Goal: Transaction & Acquisition: Subscribe to service/newsletter

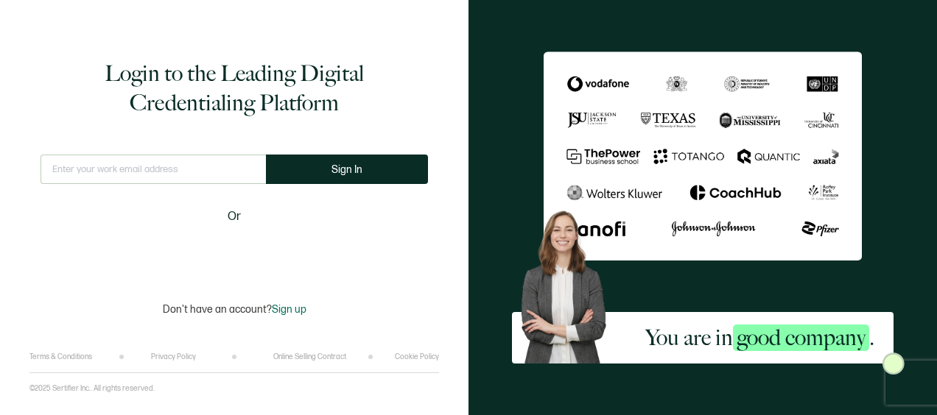
click at [138, 178] on input "text" at bounding box center [153, 169] width 225 height 29
type input "[PERSON_NAME][EMAIL_ADDRESS][PERSON_NAME][PERSON_NAME][DOMAIN_NAME]"
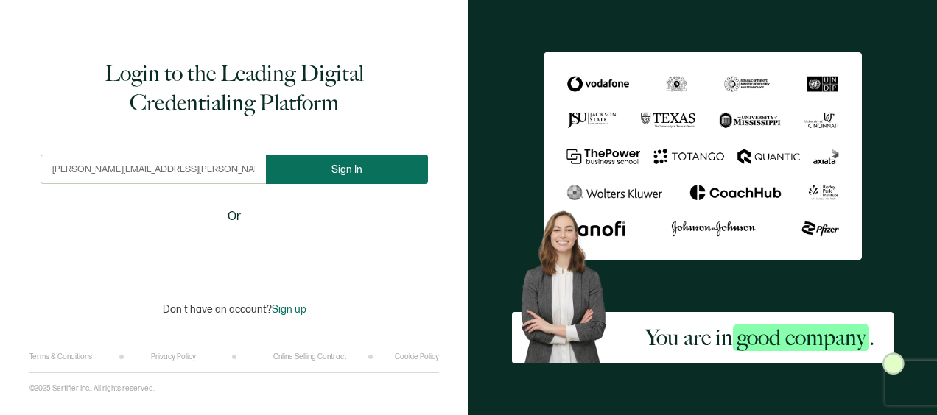
click at [320, 171] on button "Sign In" at bounding box center [347, 169] width 162 height 29
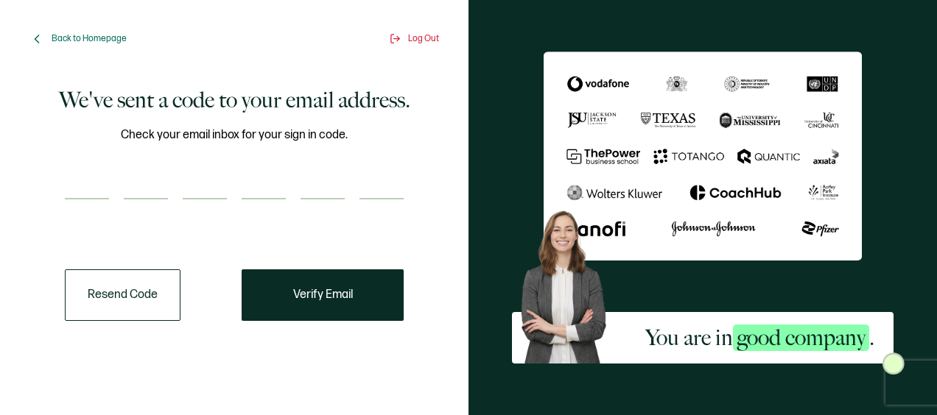
click at [80, 177] on input "number" at bounding box center [87, 184] width 44 height 29
type input "7"
type input "0"
type input "6"
type input "1"
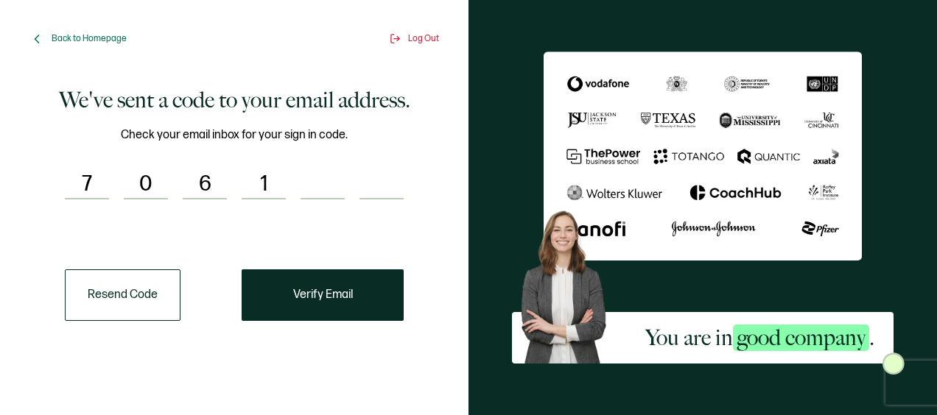
type input "7"
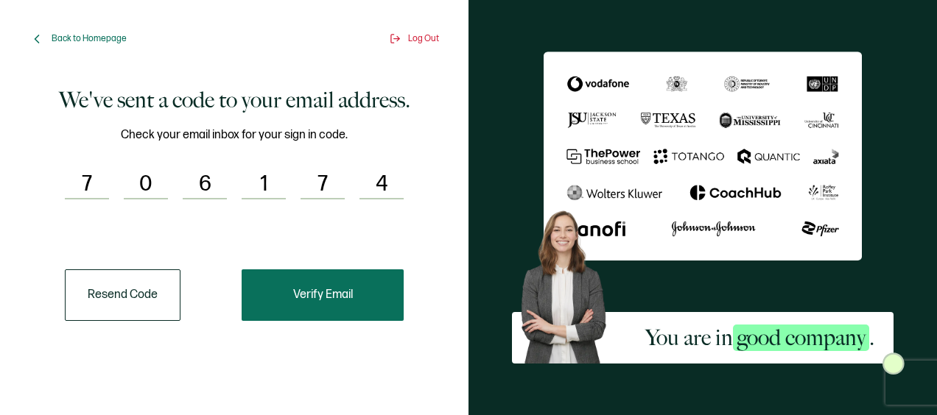
type input "4"
click at [355, 301] on button "Verify Email" at bounding box center [323, 296] width 162 height 52
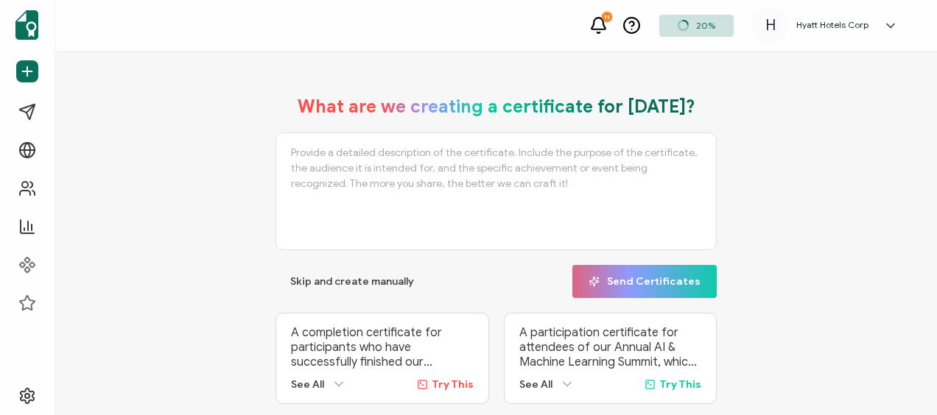
click at [869, 29] on div "Hyatt Hotels Corp" at bounding box center [832, 25] width 87 height 10
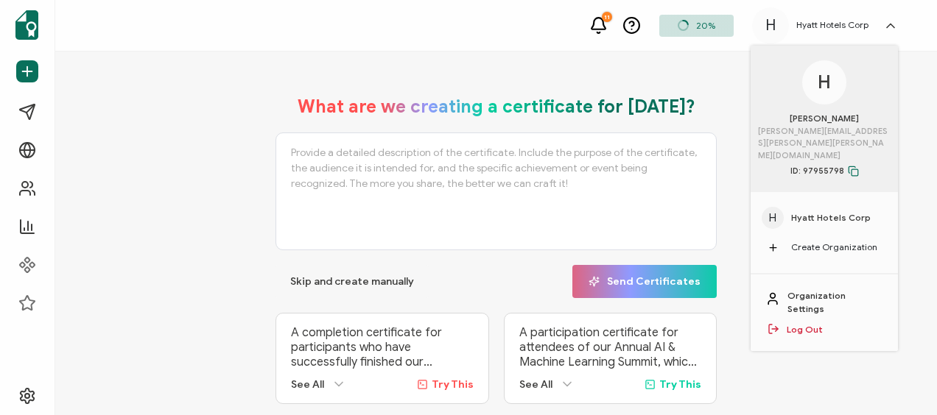
click at [148, 220] on div "What are we creating a certificate for [DATE]? Skip and create manually Send Ce…" at bounding box center [496, 303] width 808 height 444
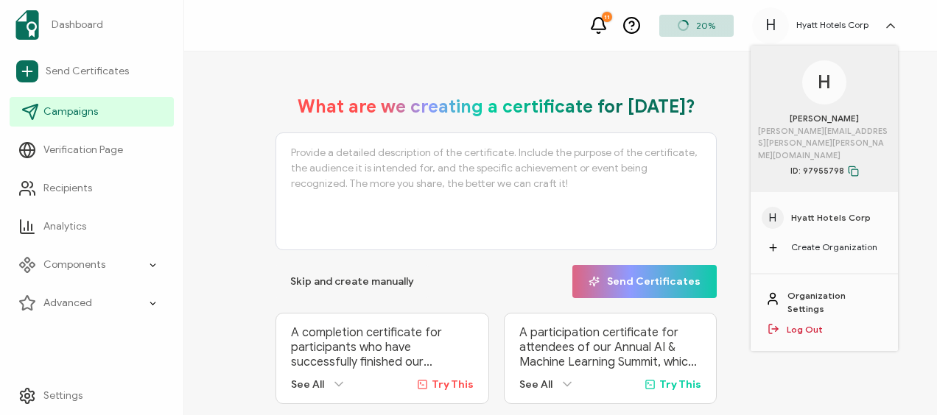
click at [73, 118] on span "Campaigns" at bounding box center [70, 112] width 55 height 15
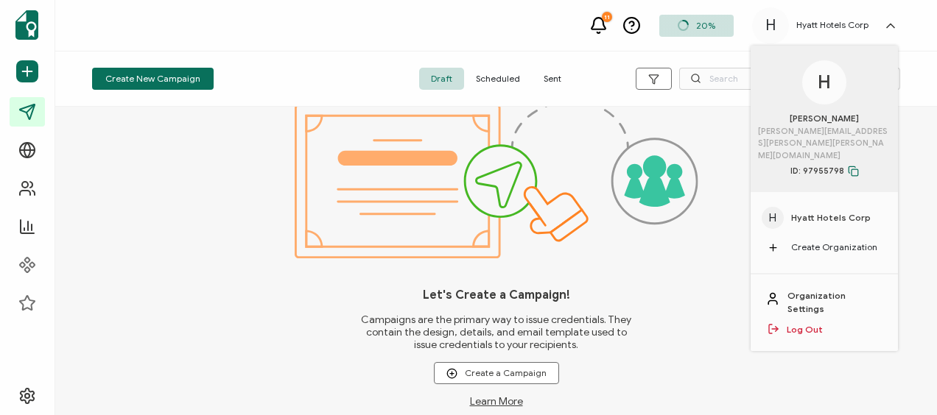
scroll to position [21, 0]
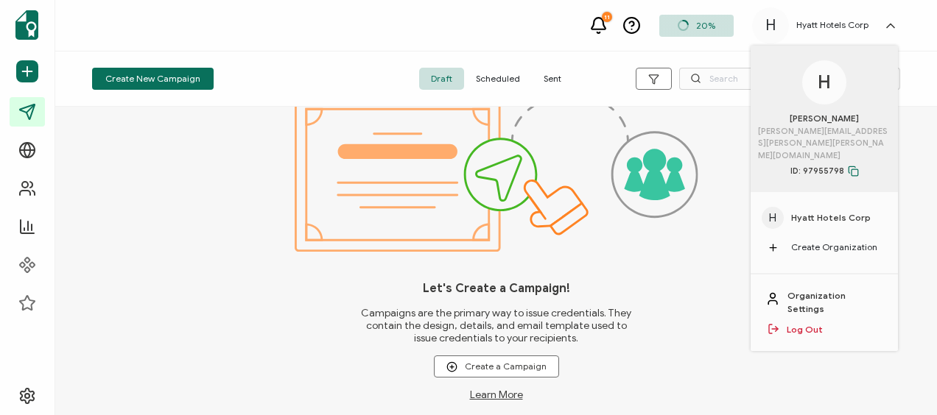
click at [692, 24] on div "20%" at bounding box center [696, 26] width 74 height 22
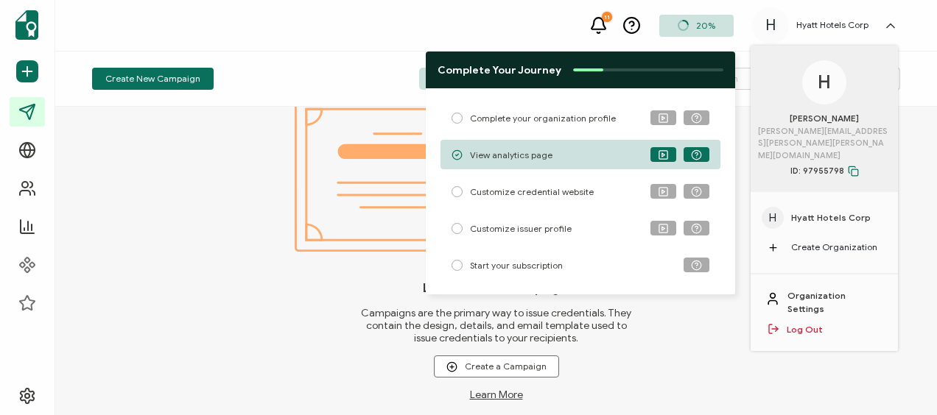
drag, startPoint x: 200, startPoint y: 206, endPoint x: 183, endPoint y: 189, distance: 25.0
click at [190, 200] on div "Let's Create a Campaign! Campaigns are the primary way to issue credentials. Th…" at bounding box center [496, 261] width 882 height 309
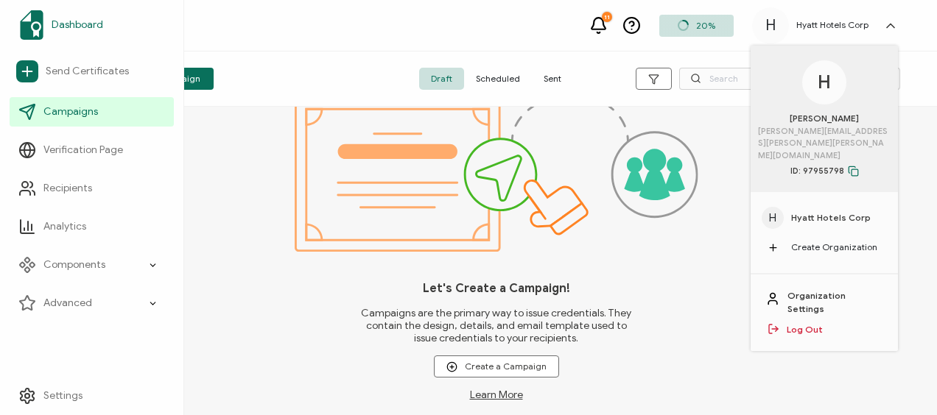
click at [76, 24] on span "Dashboard" at bounding box center [78, 25] width 52 height 15
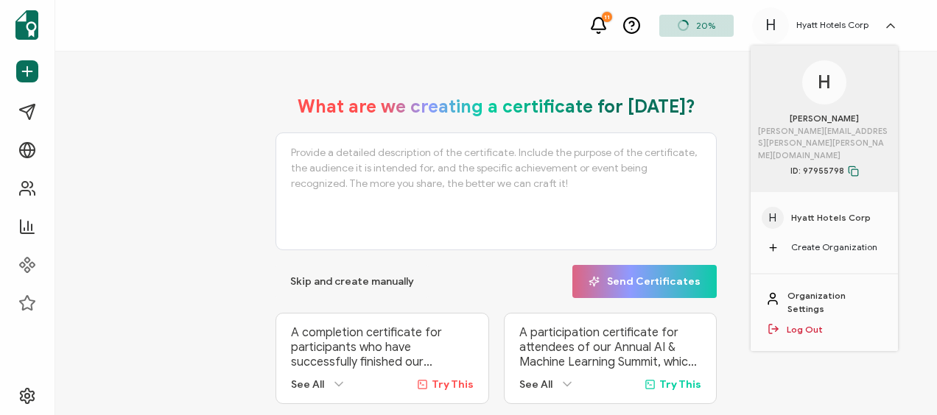
click at [869, 96] on div "H [PERSON_NAME] [PERSON_NAME][EMAIL_ADDRESS][PERSON_NAME][PERSON_NAME][DOMAIN_N…" at bounding box center [824, 119] width 147 height 147
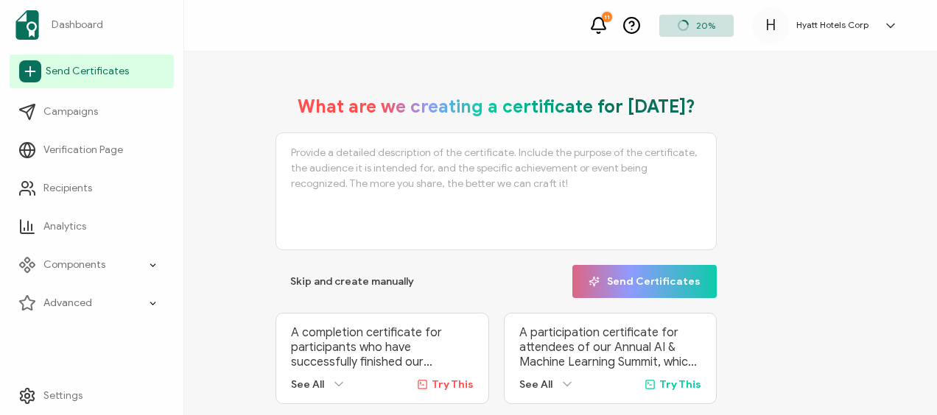
click at [99, 71] on span "Send Certificates" at bounding box center [87, 71] width 83 height 15
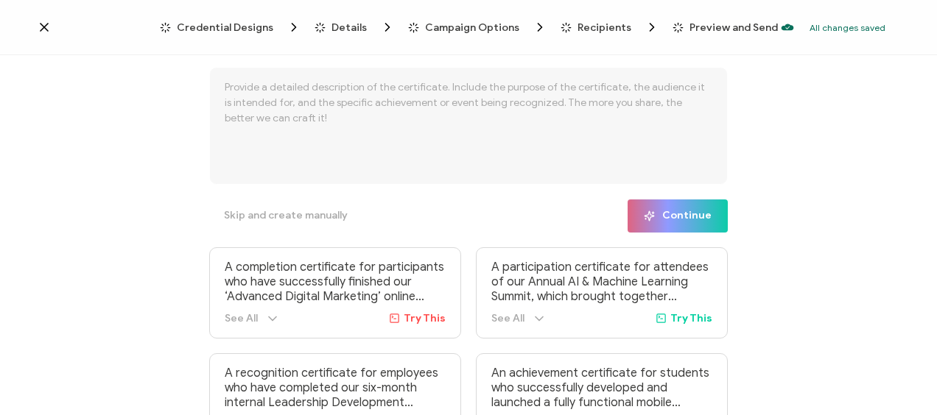
click at [250, 30] on span "Credential Designs" at bounding box center [225, 27] width 97 height 11
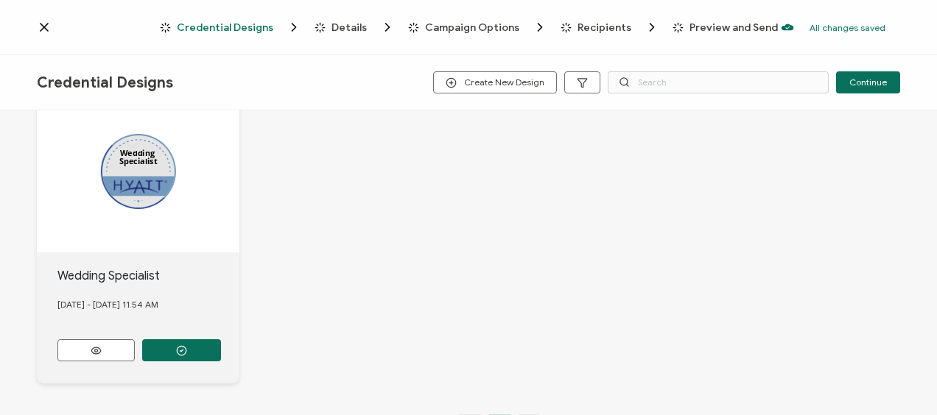
scroll to position [105, 0]
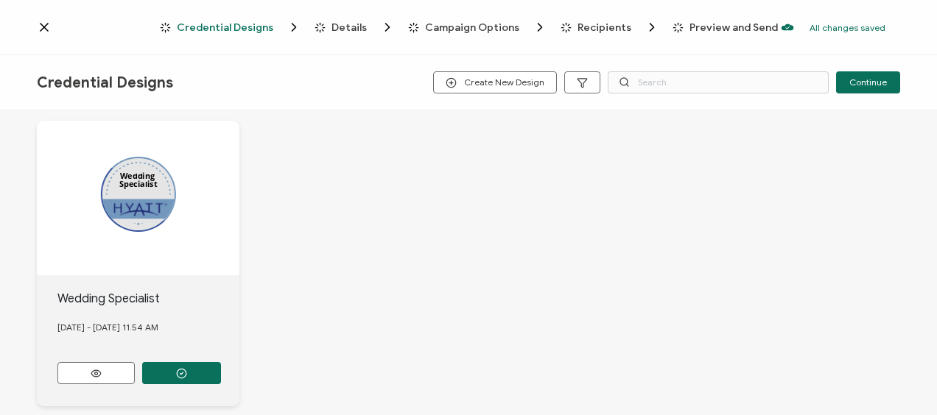
click at [141, 209] on div "Wedding Specialist" at bounding box center [138, 198] width 203 height 155
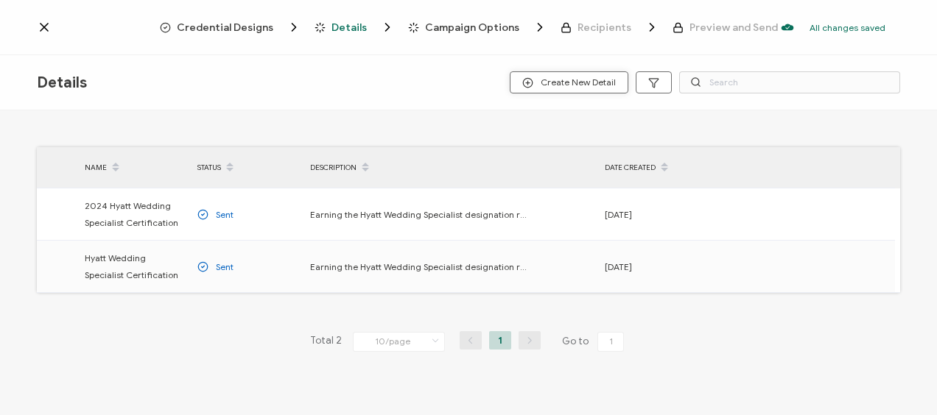
click at [617, 77] on button "Create New Detail" at bounding box center [569, 82] width 119 height 22
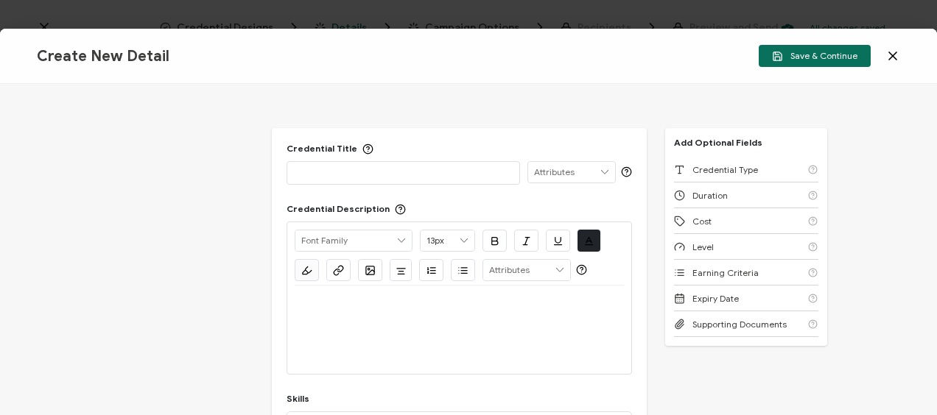
click at [889, 59] on icon at bounding box center [892, 56] width 15 height 15
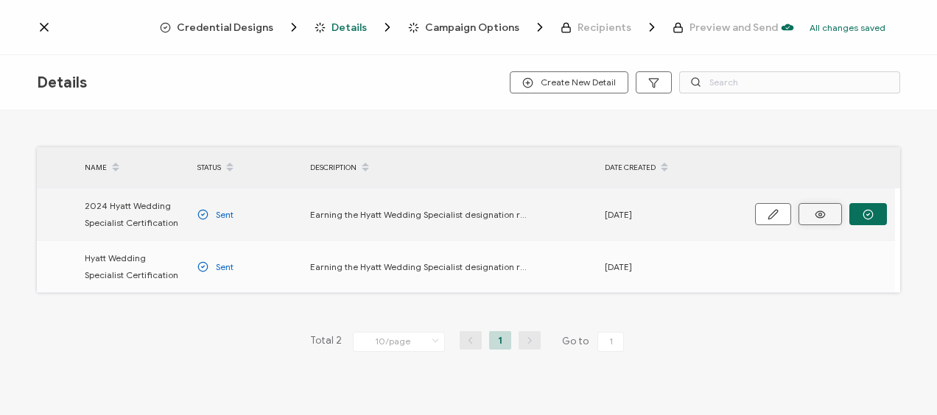
click at [815, 218] on icon at bounding box center [820, 214] width 18 height 11
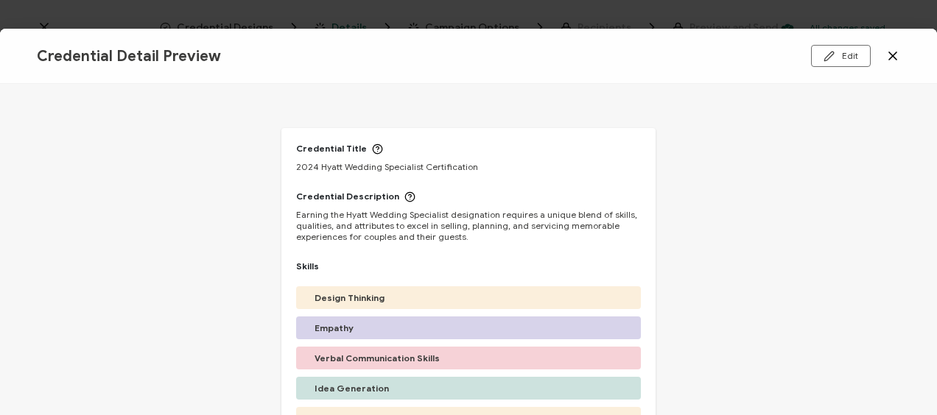
click at [899, 57] on icon at bounding box center [892, 56] width 15 height 15
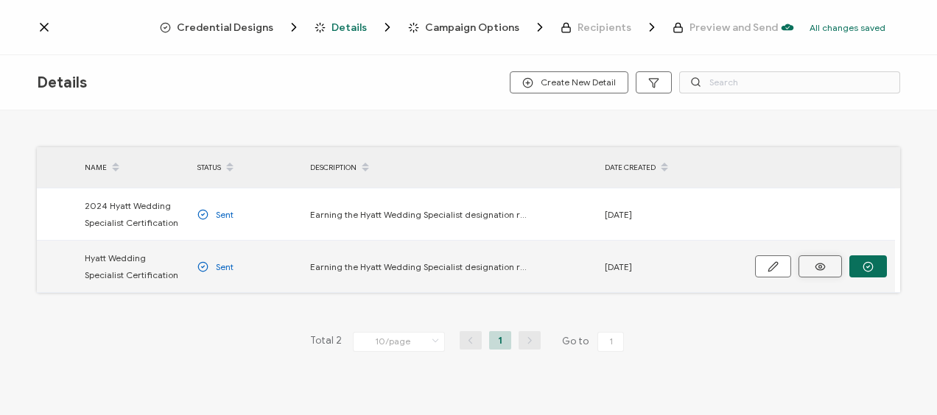
click at [822, 265] on icon at bounding box center [820, 267] width 18 height 11
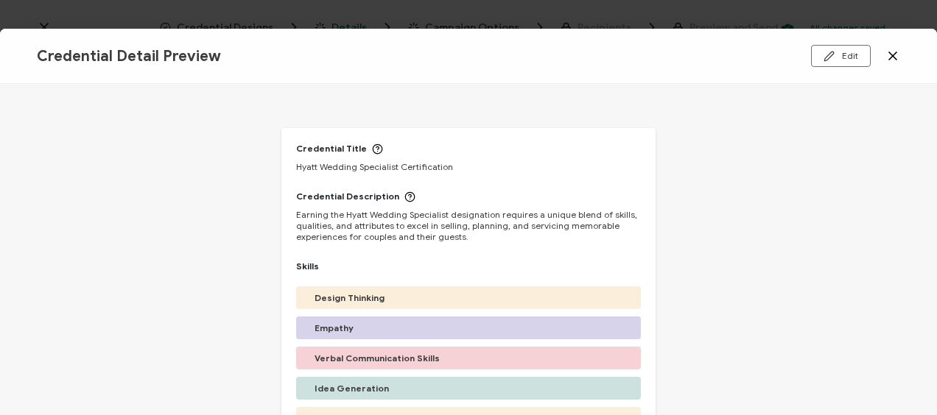
click at [890, 59] on icon at bounding box center [892, 55] width 7 height 7
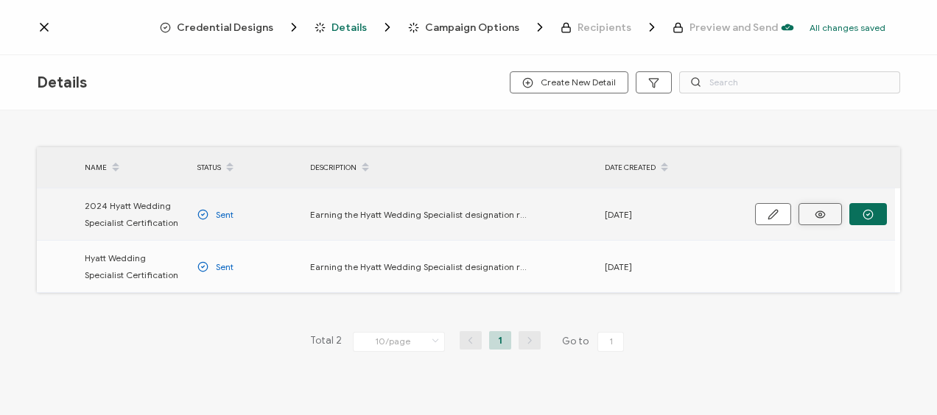
click at [818, 213] on icon at bounding box center [820, 214] width 18 height 11
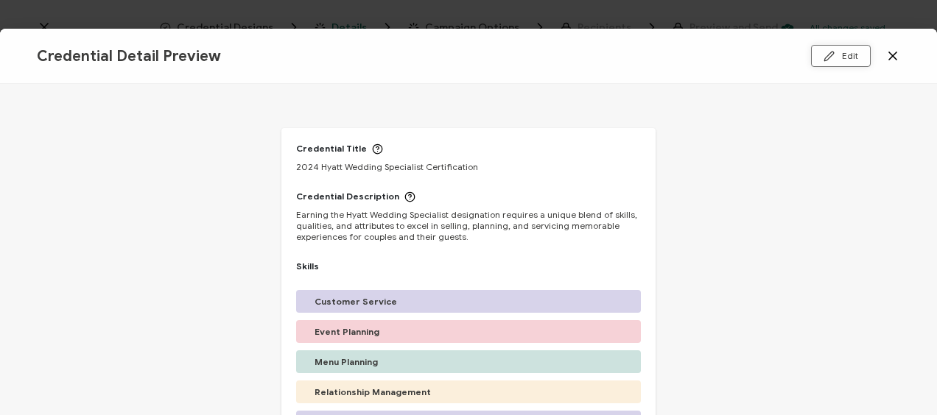
click at [860, 60] on button "Edit" at bounding box center [841, 56] width 60 height 22
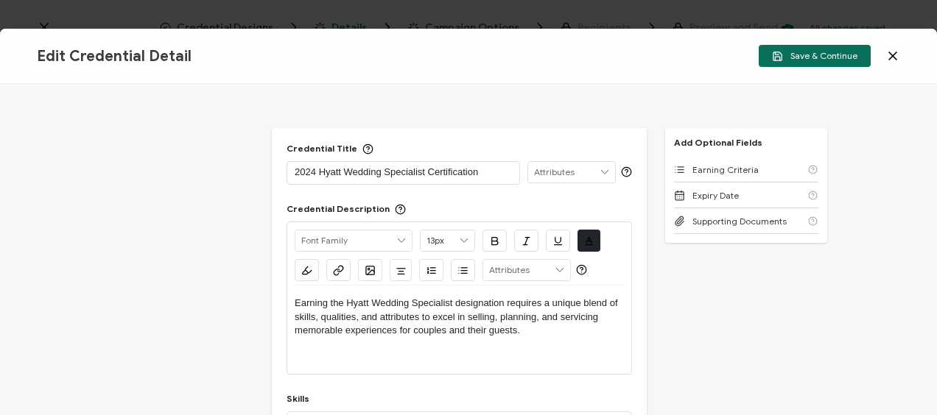
click at [312, 171] on p "2024 Hyatt Wedding Specialist Certification" at bounding box center [403, 172] width 217 height 15
click at [210, 210] on div "Credential Title 2025 Hyatt Wedding Specialist Certification ISSUER Issuer Name…" at bounding box center [468, 249] width 937 height 331
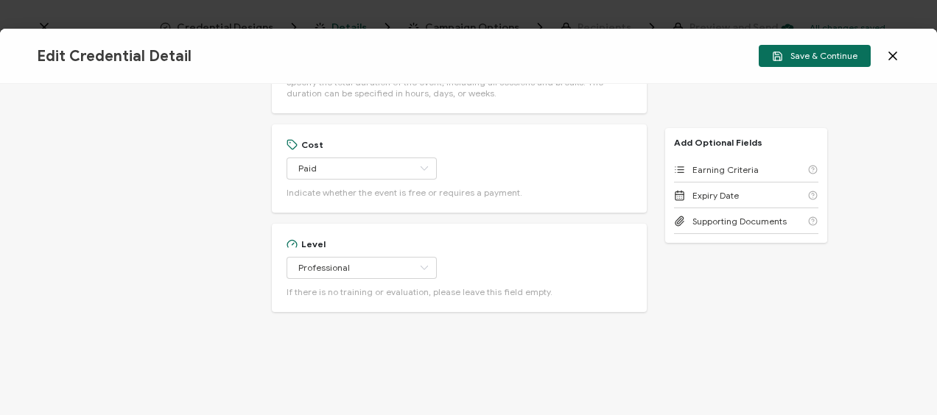
scroll to position [883, 0]
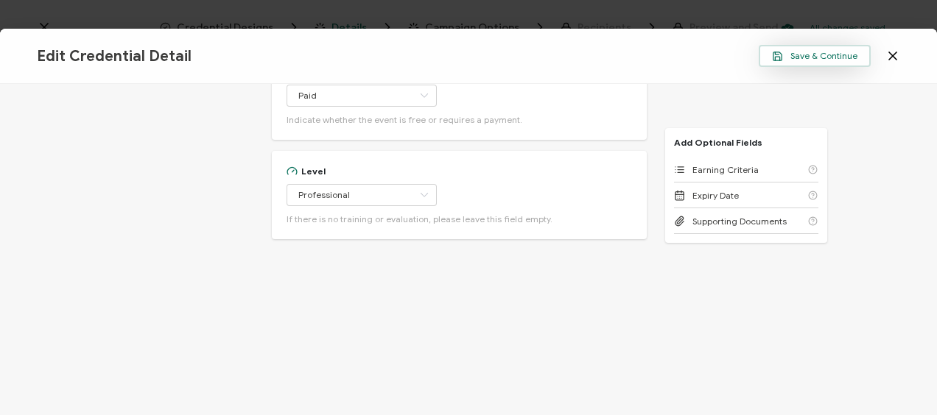
click at [825, 65] on button "Save & Continue" at bounding box center [815, 56] width 112 height 22
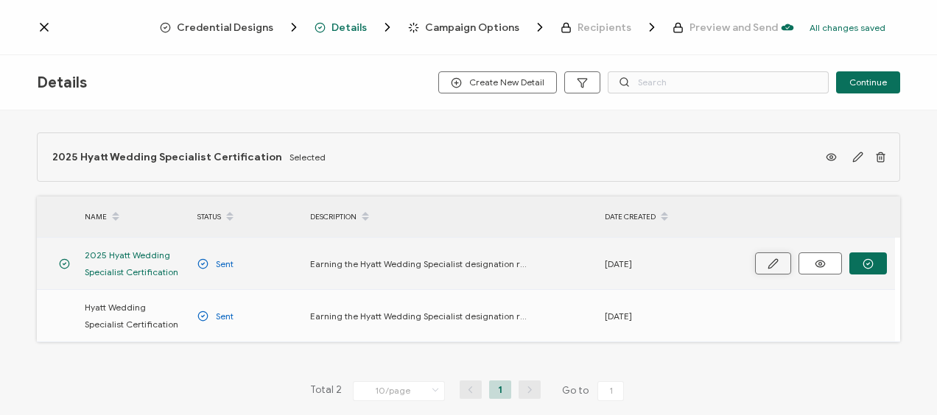
click at [775, 268] on icon "button" at bounding box center [773, 264] width 11 height 11
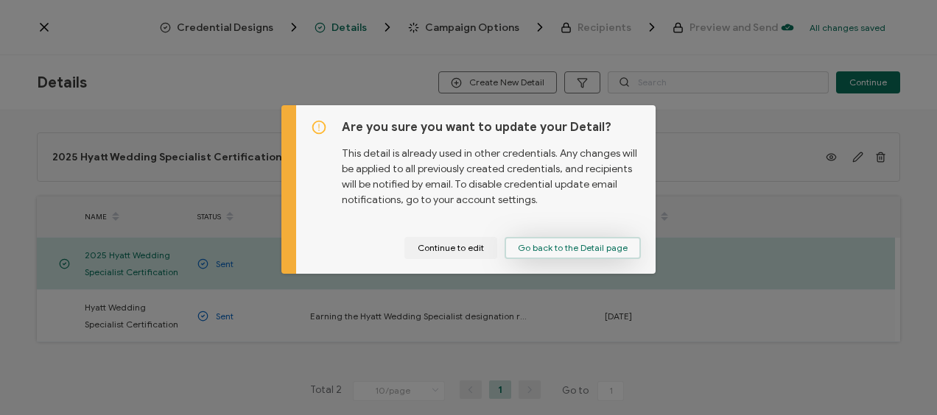
click at [564, 246] on span "Go back to the Detail page" at bounding box center [573, 248] width 110 height 9
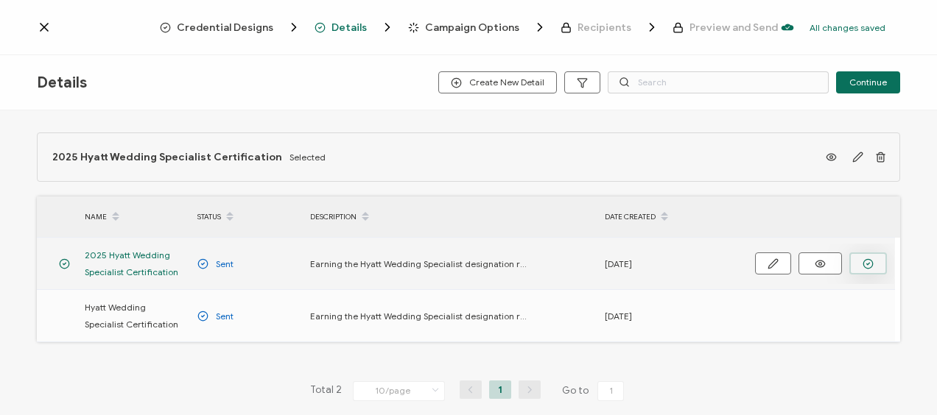
click at [874, 259] on button "button" at bounding box center [868, 264] width 38 height 22
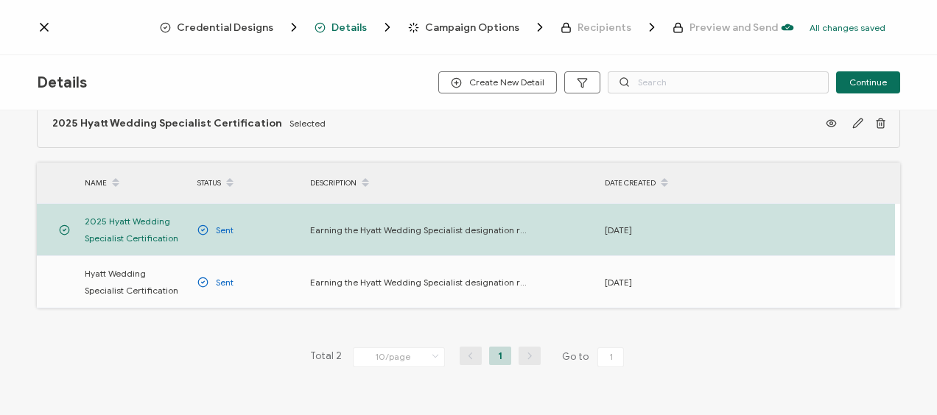
scroll to position [63, 0]
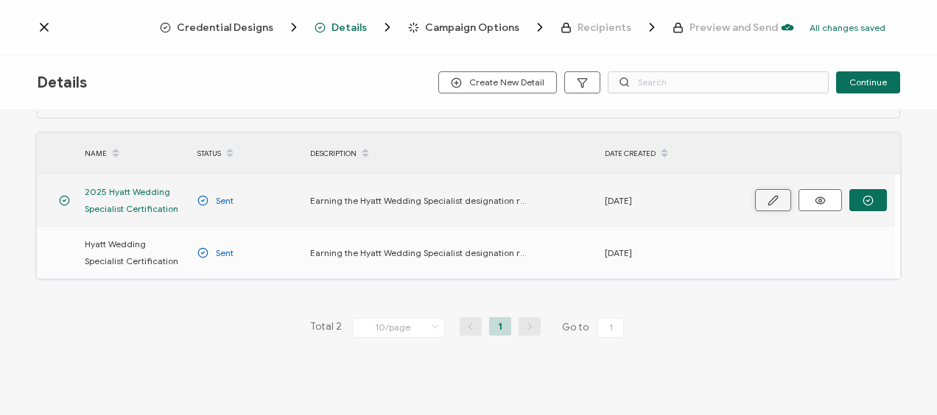
click at [768, 203] on icon "button" at bounding box center [773, 200] width 11 height 11
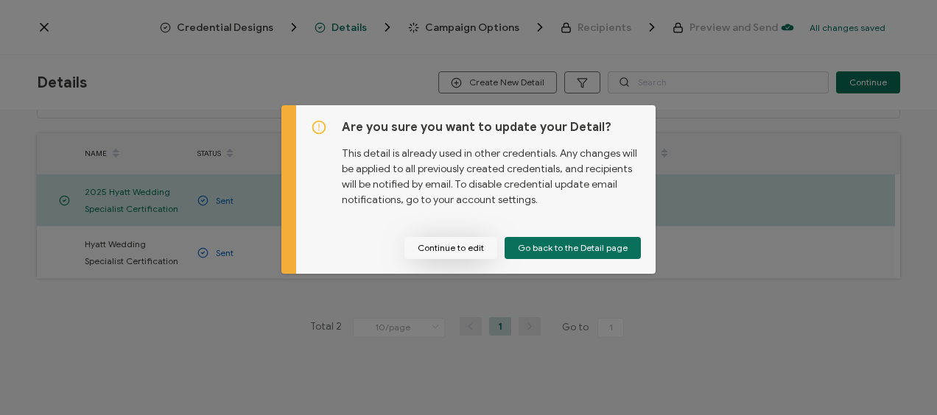
click at [473, 245] on button "Continue to edit" at bounding box center [450, 248] width 93 height 22
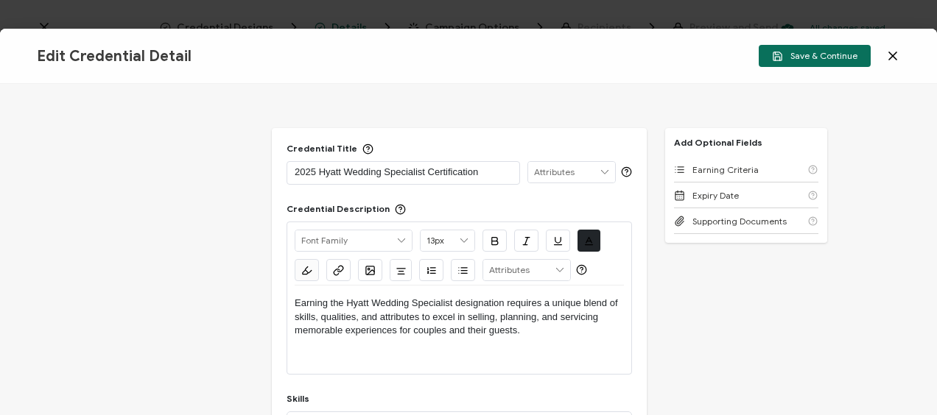
click at [314, 172] on p "2025 Hyatt Wedding Specialist Certification" at bounding box center [403, 172] width 217 height 15
drag, startPoint x: 541, startPoint y: 333, endPoint x: 243, endPoint y: 290, distance: 300.7
click at [243, 290] on div "Credential Title 2024 Hyatt Wedding Specialist Certification ISSUER Issuer Name…" at bounding box center [468, 249] width 937 height 331
copy p "Earning the Hyatt Wedding Specialist designation requires a unique blend of ski…"
drag, startPoint x: 231, startPoint y: 220, endPoint x: 293, endPoint y: 192, distance: 68.6
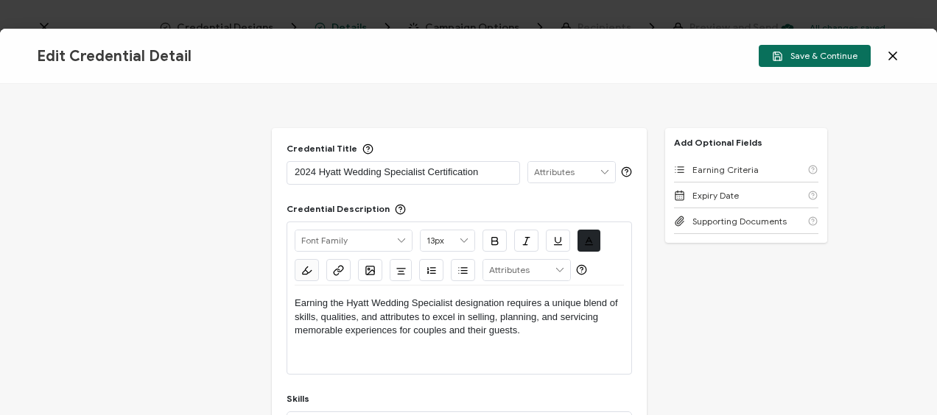
click at [231, 219] on div "Credential Title 2024 Hyatt Wedding Specialist Certification ISSUER Issuer Name…" at bounding box center [468, 249] width 937 height 331
click at [853, 55] on span "Save & Continue" at bounding box center [814, 56] width 85 height 11
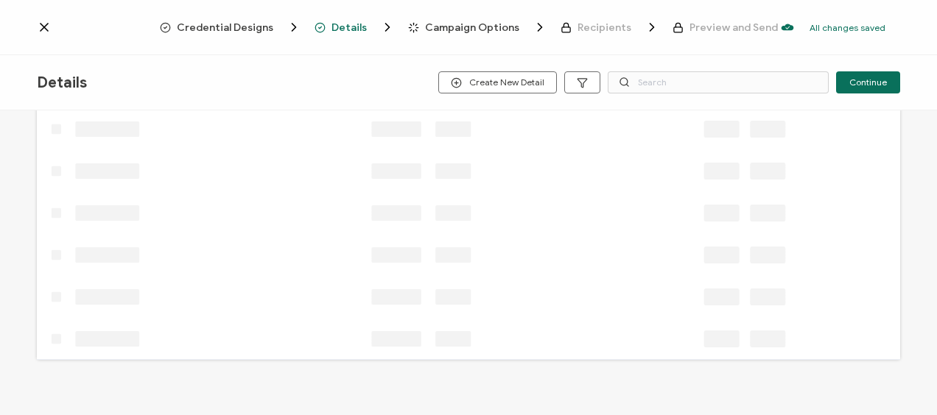
scroll to position [38, 0]
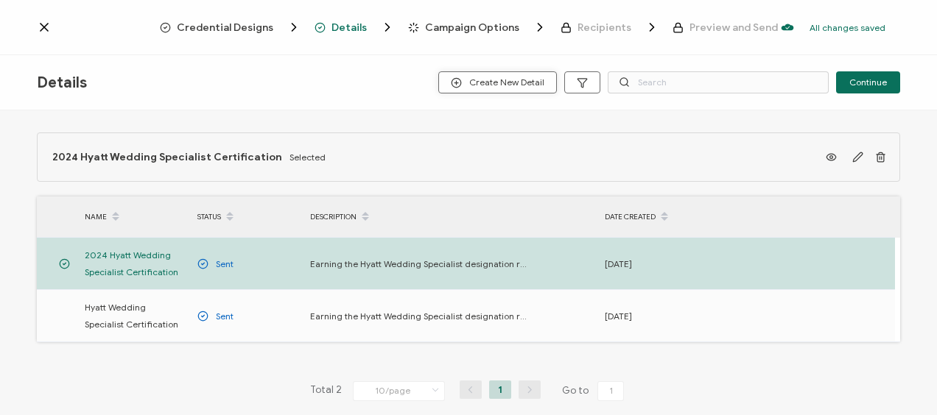
click at [514, 83] on span "Create New Detail" at bounding box center [498, 82] width 94 height 11
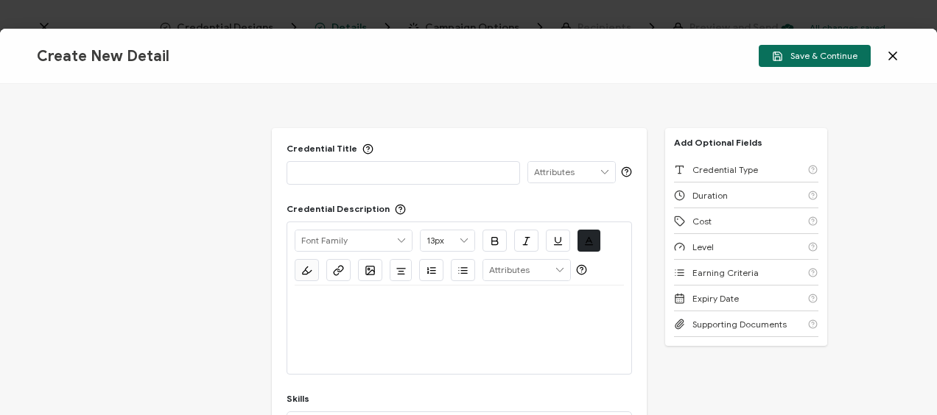
click at [359, 177] on p at bounding box center [403, 172] width 217 height 15
click at [333, 306] on p at bounding box center [459, 303] width 329 height 13
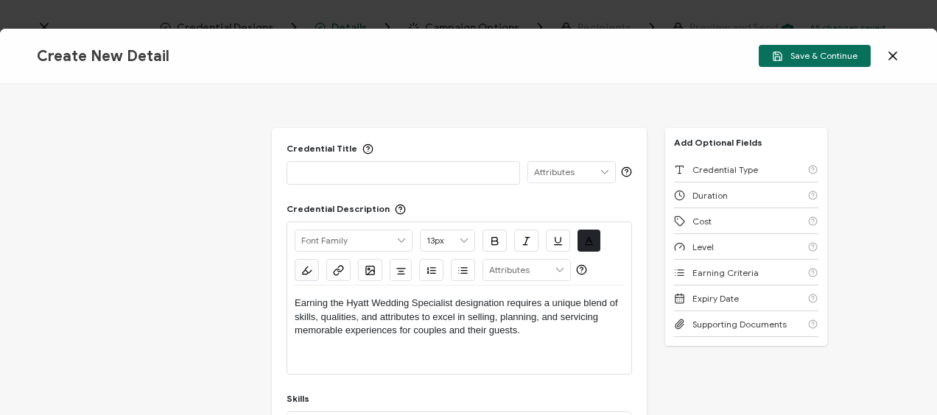
click at [337, 170] on p at bounding box center [403, 172] width 217 height 15
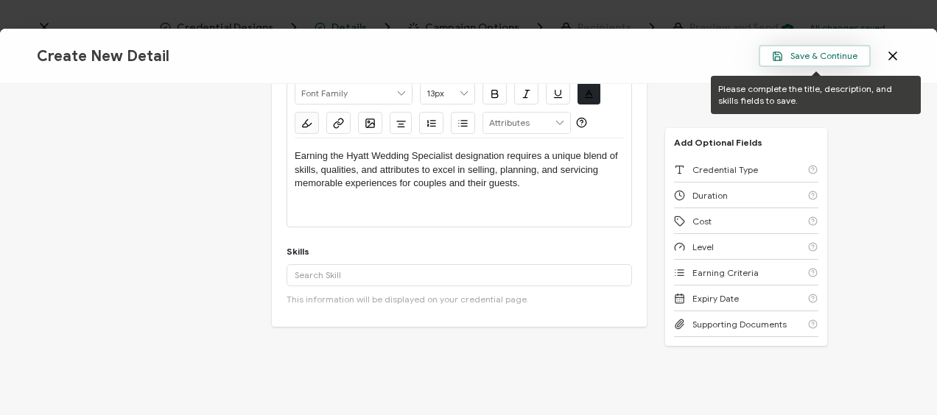
click at [837, 52] on span "Save & Continue" at bounding box center [814, 56] width 85 height 11
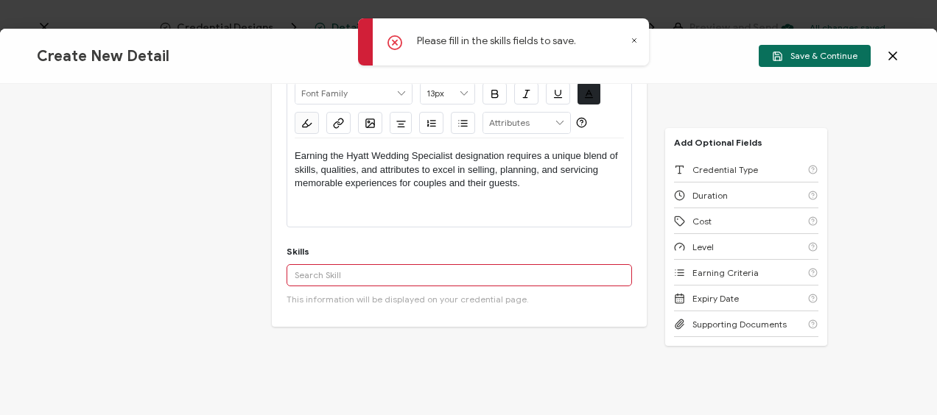
click at [338, 276] on input "text" at bounding box center [459, 275] width 345 height 22
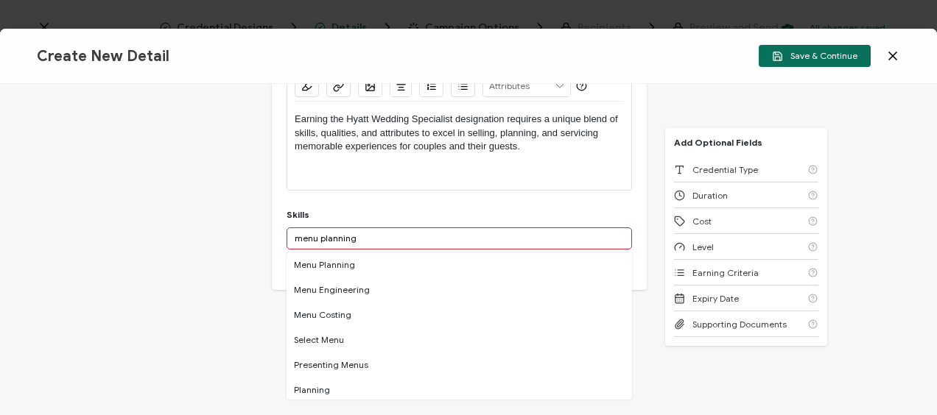
scroll to position [161, 0]
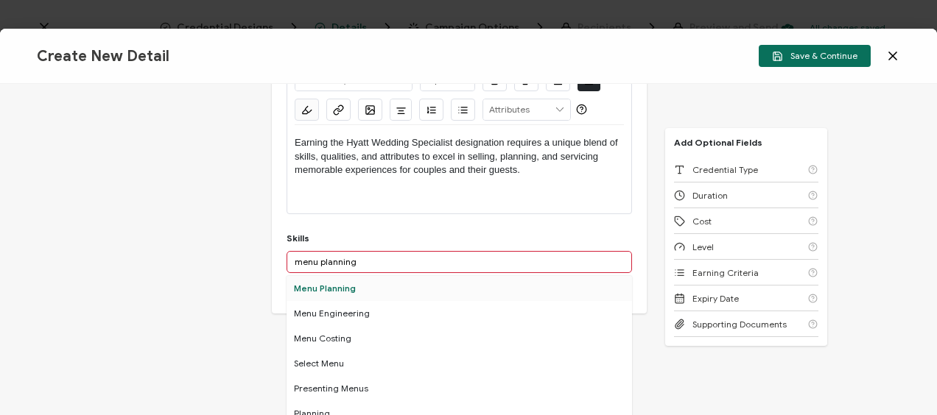
type input "menu planning"
click at [365, 290] on div "Menu Planning" at bounding box center [459, 288] width 345 height 25
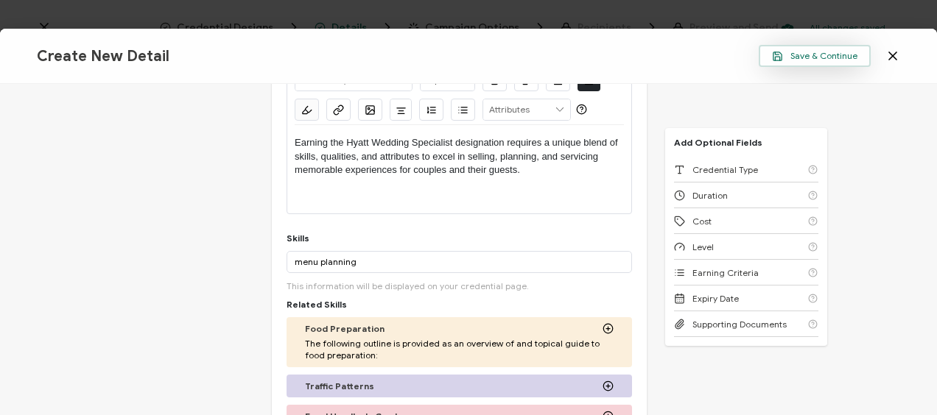
click at [813, 55] on span "Save & Continue" at bounding box center [814, 56] width 85 height 11
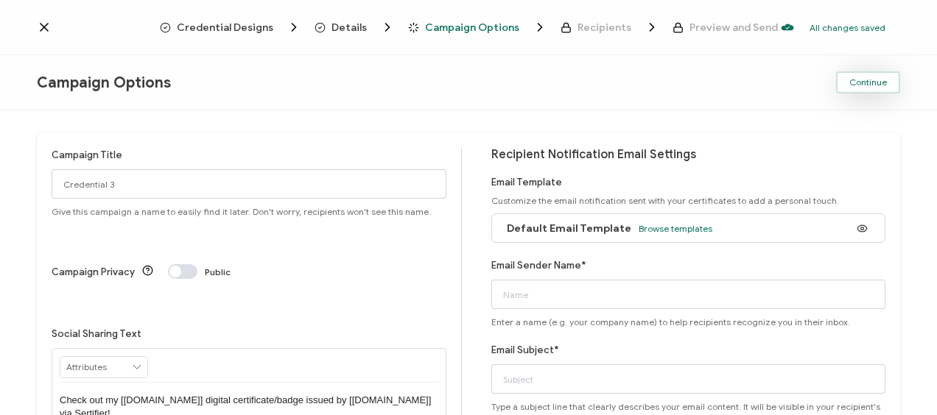
click at [874, 80] on span "Continue" at bounding box center [868, 82] width 38 height 9
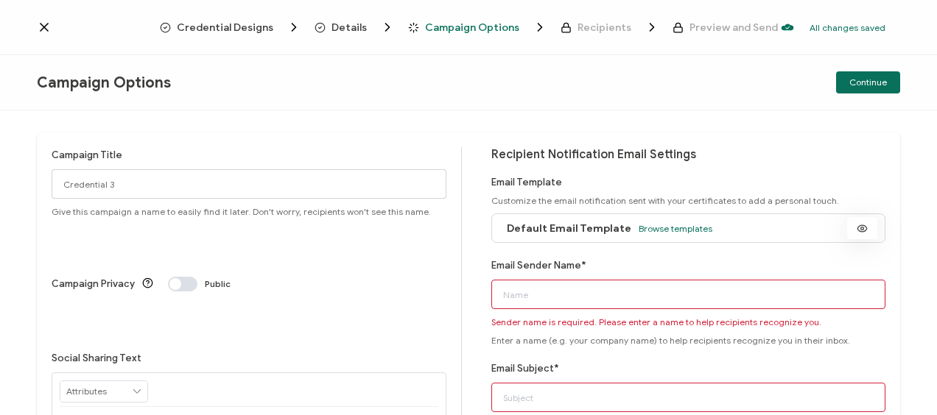
click at [857, 223] on icon at bounding box center [862, 228] width 18 height 11
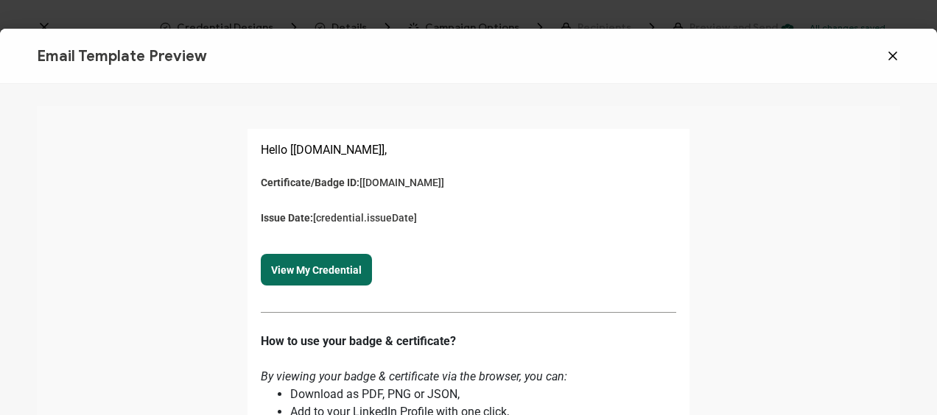
click at [888, 57] on icon at bounding box center [892, 56] width 15 height 15
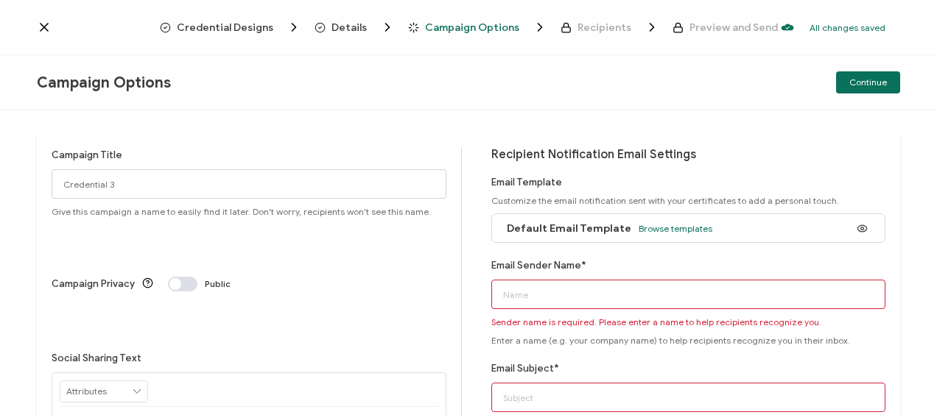
click at [583, 295] on input "Email Sender Name*" at bounding box center [688, 294] width 395 height 29
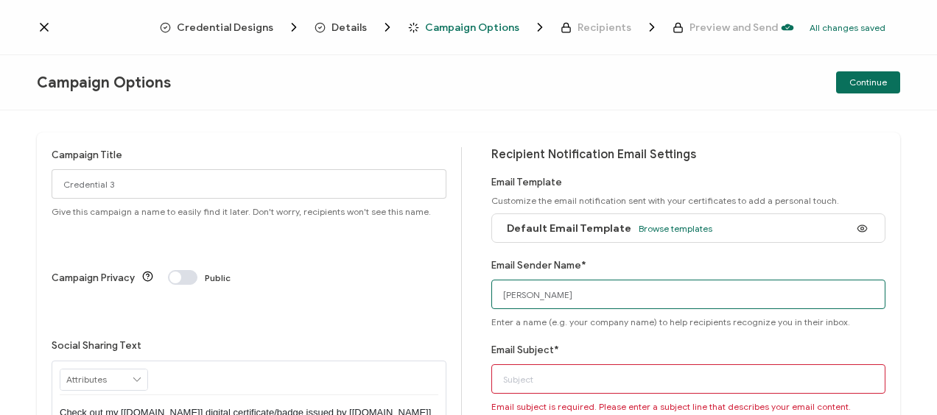
type input "[PERSON_NAME]"
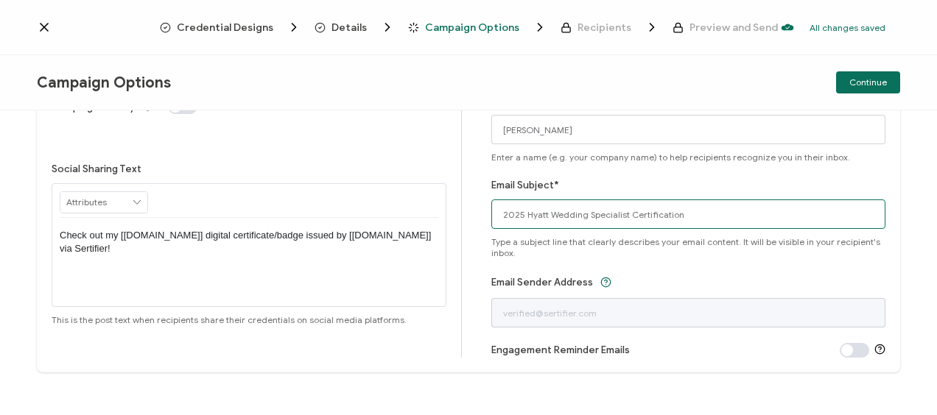
scroll to position [174, 0]
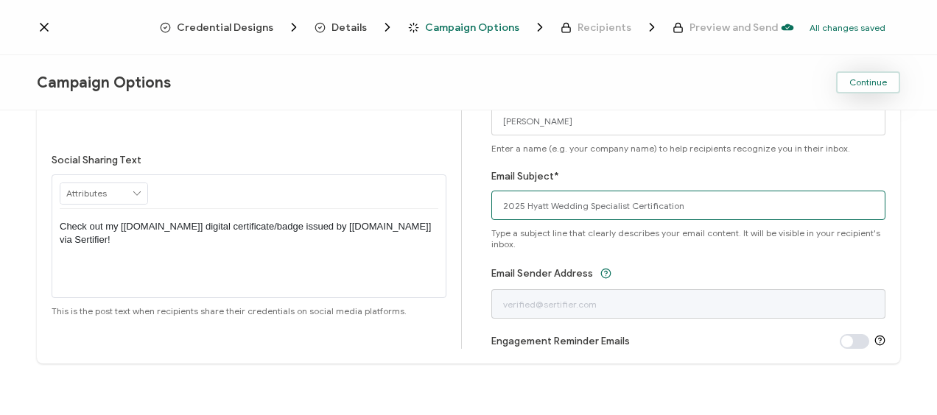
type input "2025 Hyatt Wedding Specialist Certification"
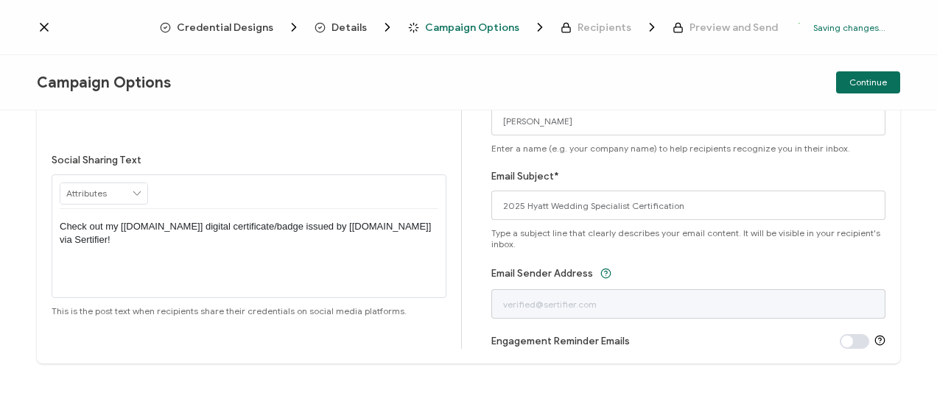
drag, startPoint x: 874, startPoint y: 82, endPoint x: 809, endPoint y: 100, distance: 67.4
click at [872, 81] on span "Continue" at bounding box center [868, 82] width 38 height 9
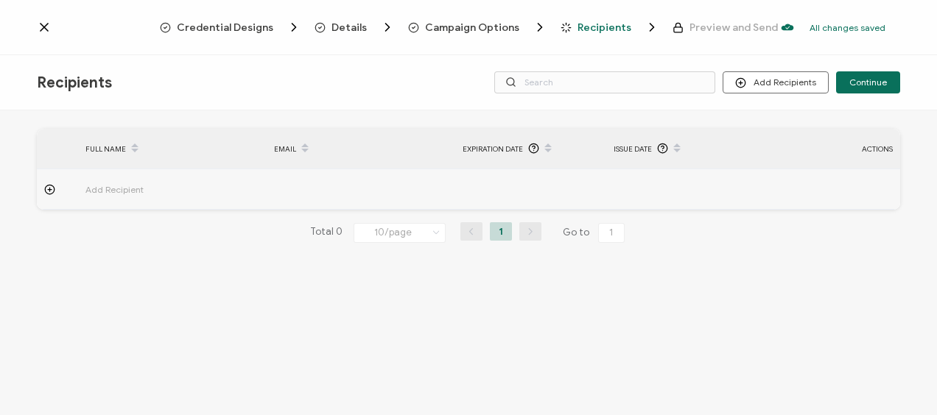
click at [50, 189] on icon at bounding box center [50, 190] width 0 height 4
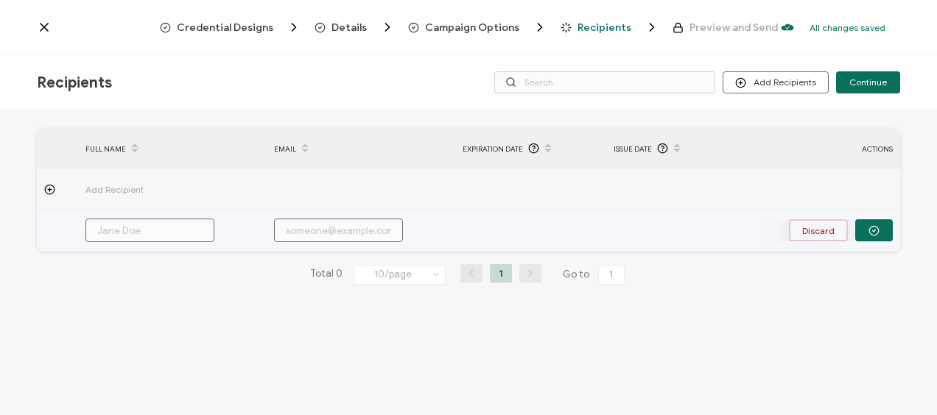
click at [831, 228] on button "Discard" at bounding box center [818, 231] width 59 height 22
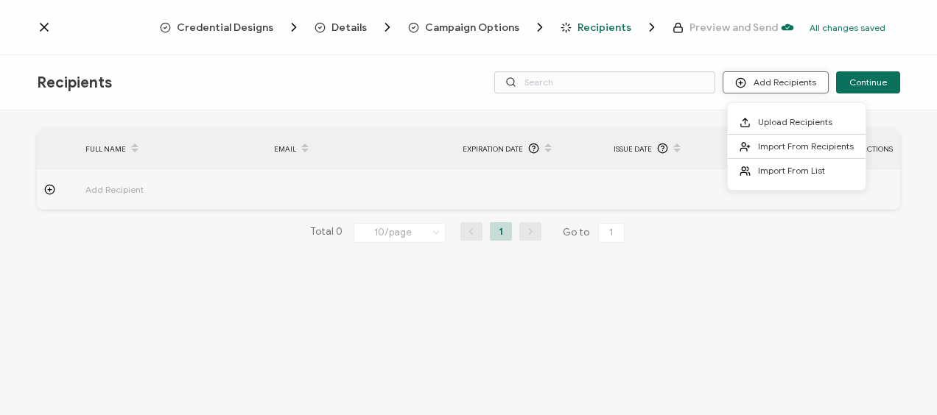
click at [782, 83] on button "Add Recipients" at bounding box center [776, 82] width 106 height 22
click at [813, 119] on span "Upload Recipients" at bounding box center [795, 121] width 74 height 11
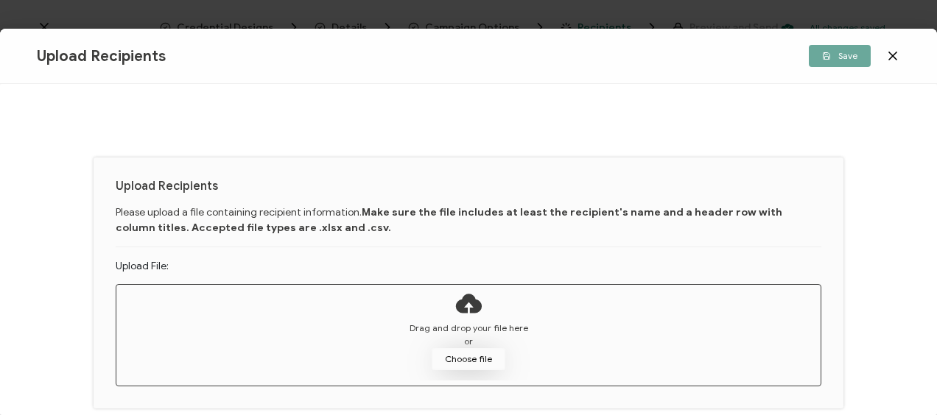
click at [480, 352] on button "Choose file" at bounding box center [469, 359] width 74 height 22
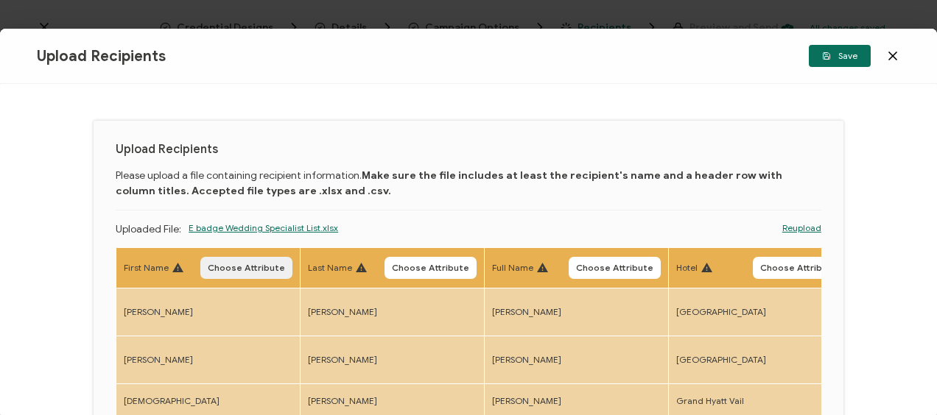
click at [264, 267] on span "Choose Attribute" at bounding box center [246, 268] width 77 height 9
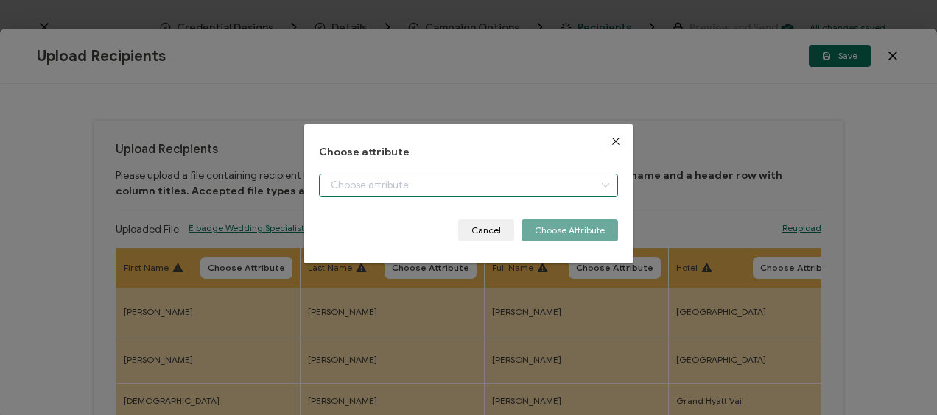
click at [429, 186] on input "dialog" at bounding box center [468, 186] width 298 height 24
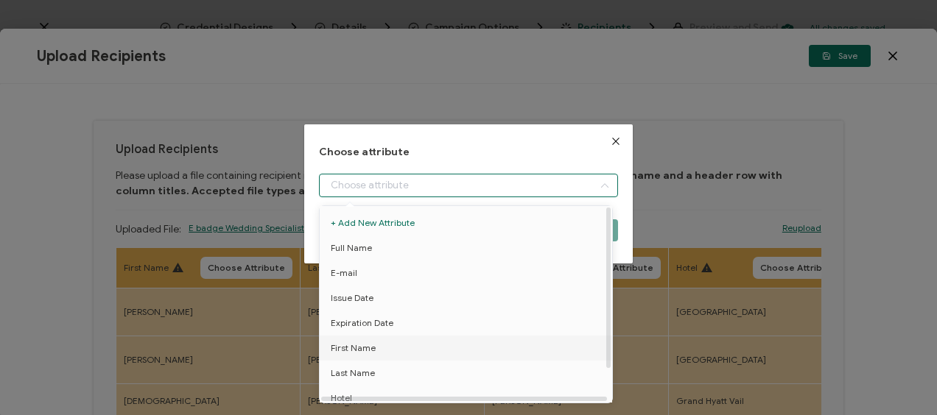
click at [417, 342] on li "First Name" at bounding box center [468, 348] width 305 height 25
type input "First Name"
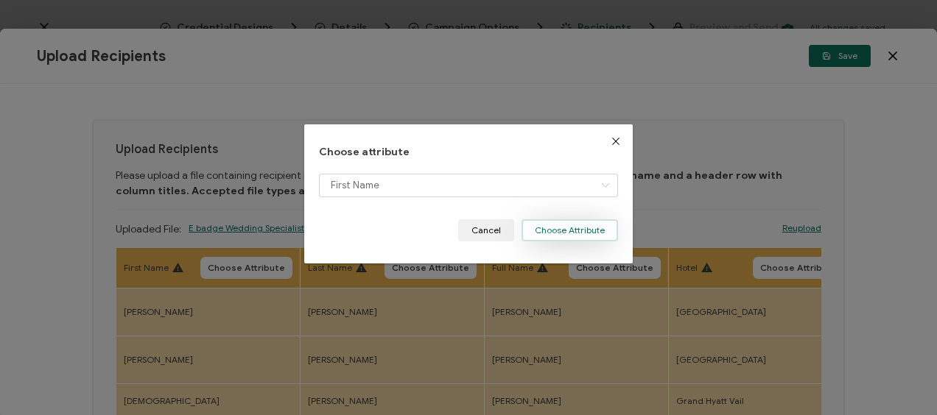
click at [560, 227] on button "Choose Attribute" at bounding box center [570, 231] width 97 height 22
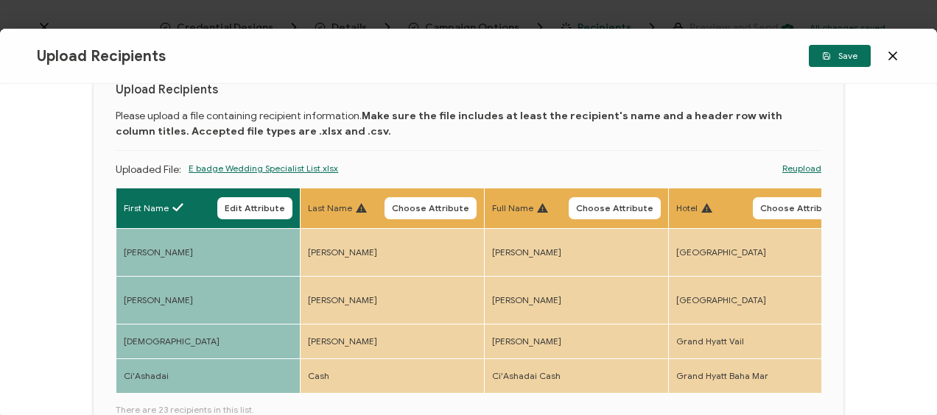
scroll to position [74, 0]
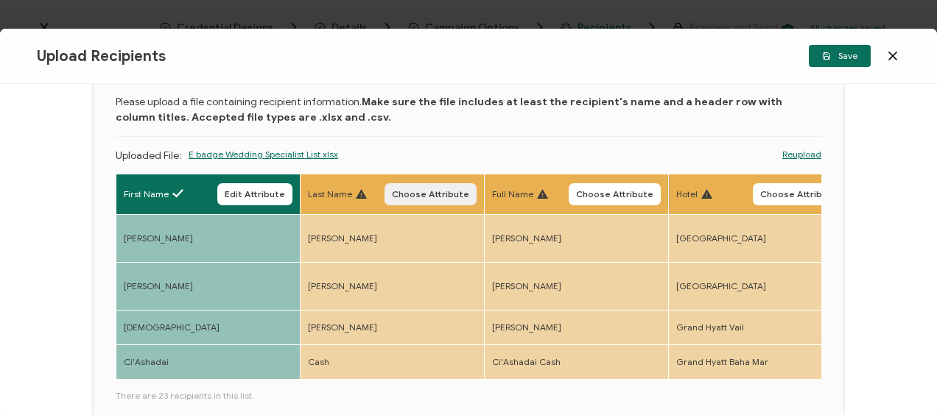
click at [452, 184] on button "Choose Attribute" at bounding box center [431, 194] width 92 height 22
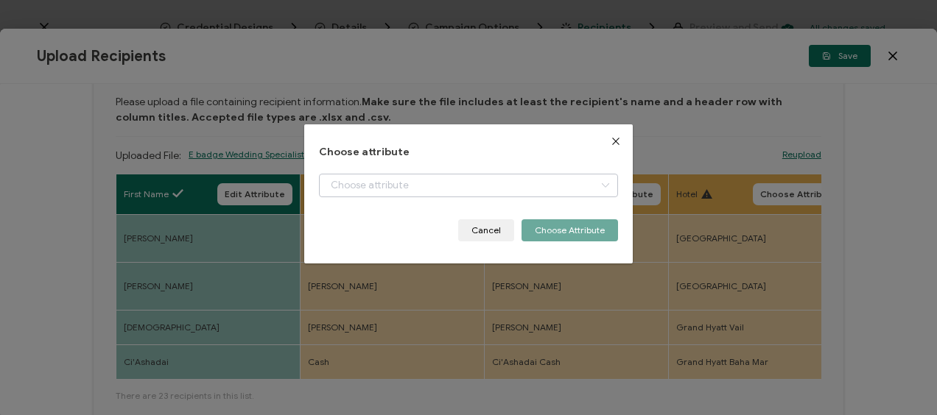
click at [596, 184] on icon "dialog" at bounding box center [605, 186] width 18 height 24
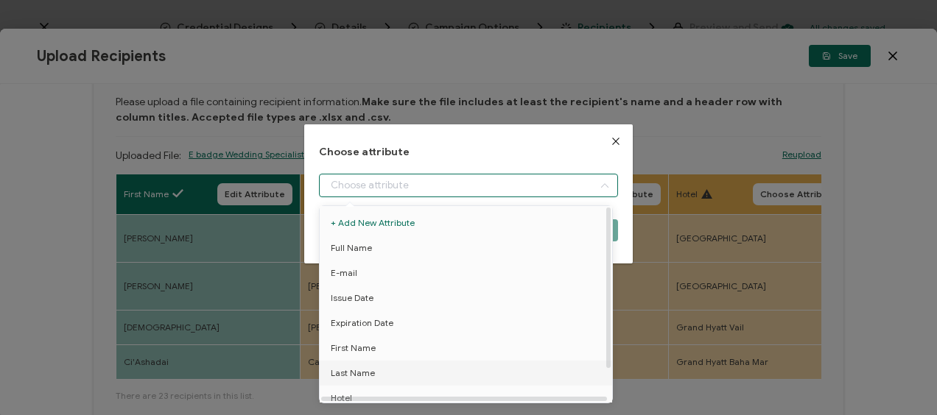
click at [430, 365] on li "Last Name" at bounding box center [468, 373] width 305 height 25
type input "Last Name"
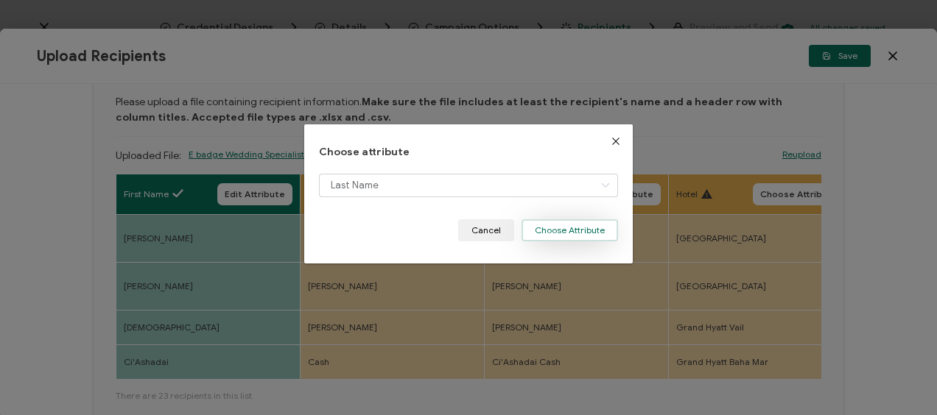
click at [567, 239] on button "Choose Attribute" at bounding box center [570, 231] width 97 height 22
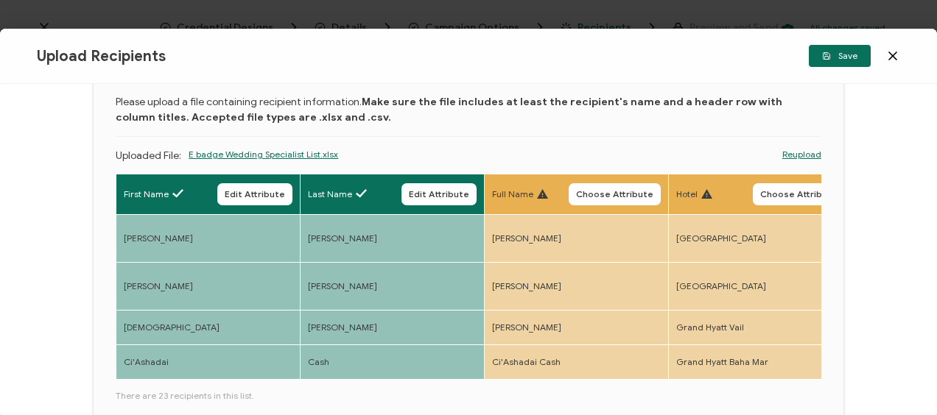
click at [650, 197] on span "Choose Attribute" at bounding box center [614, 194] width 77 height 9
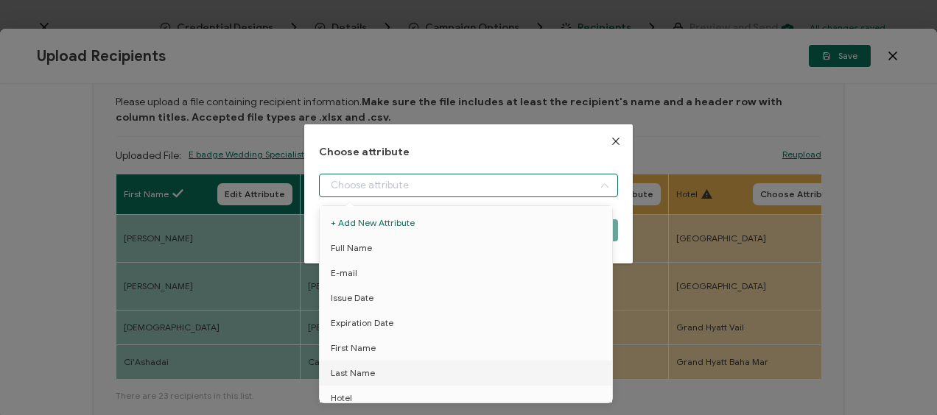
click at [546, 189] on input "dialog" at bounding box center [468, 186] width 298 height 24
click at [427, 242] on li "Full Name" at bounding box center [468, 248] width 305 height 25
type input "Full Name"
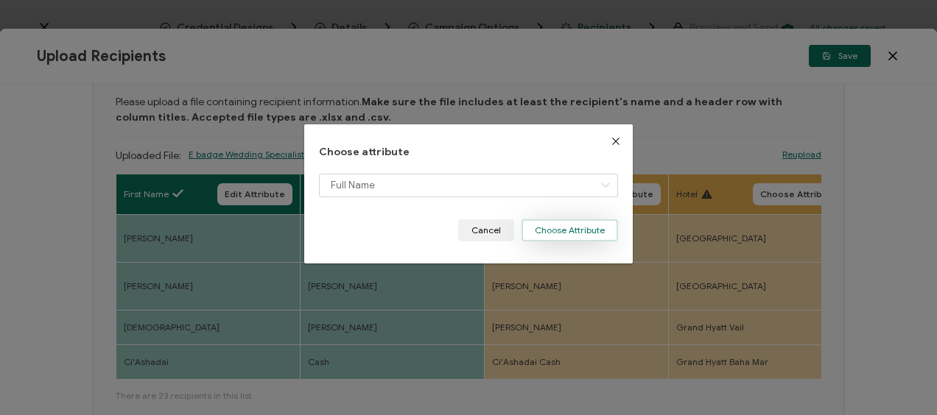
click at [580, 231] on button "Choose Attribute" at bounding box center [570, 231] width 97 height 22
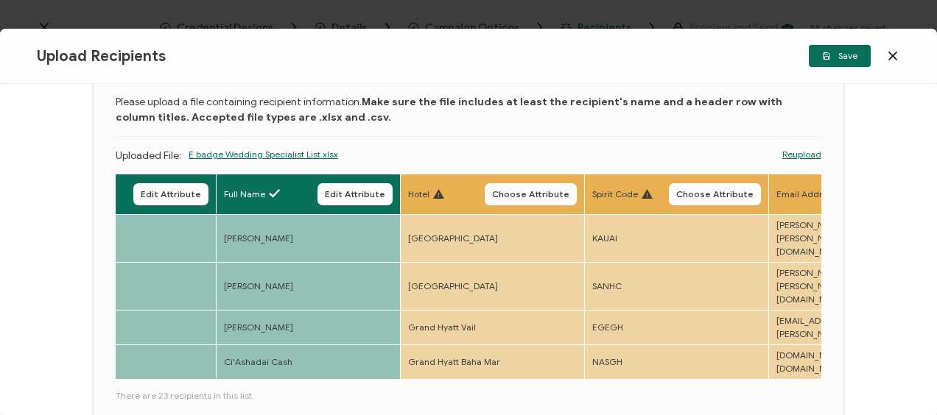
scroll to position [0, 267]
click at [545, 191] on span "Choose Attribute" at bounding box center [532, 194] width 77 height 9
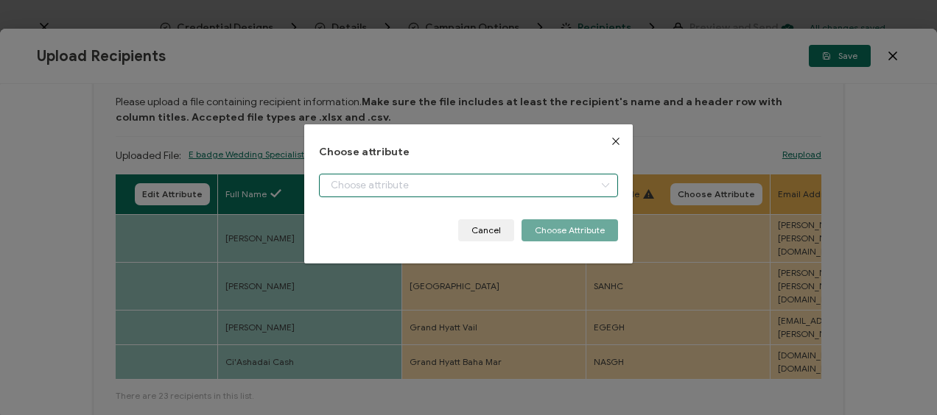
click at [540, 189] on input "dialog" at bounding box center [468, 186] width 298 height 24
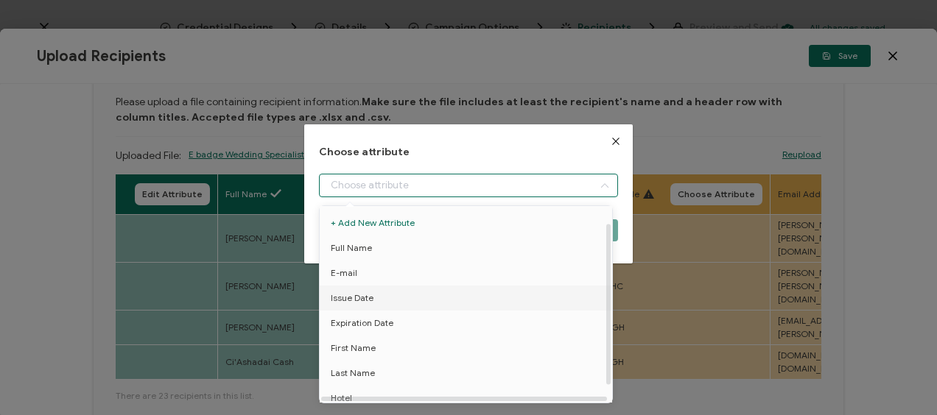
scroll to position [40, 0]
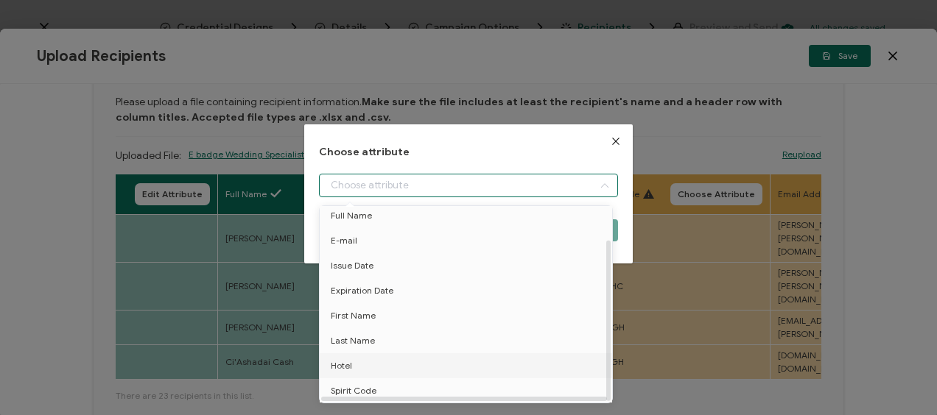
click at [418, 367] on li "Hotel" at bounding box center [468, 366] width 305 height 25
type input "Hotel"
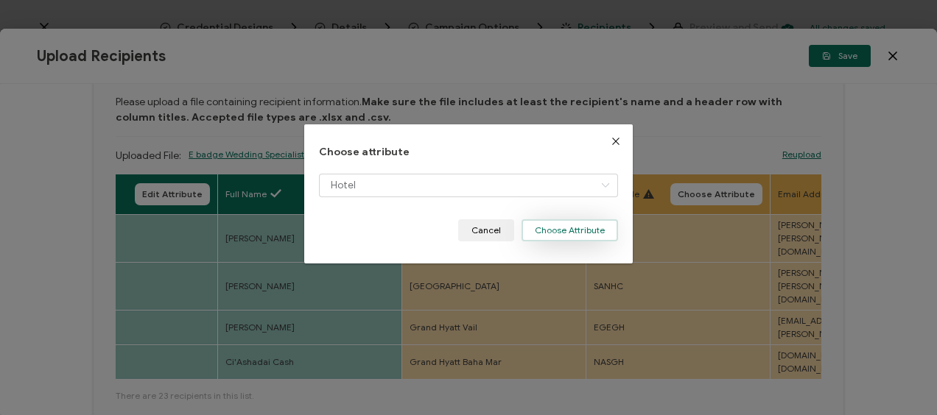
drag, startPoint x: 558, startPoint y: 231, endPoint x: 616, endPoint y: 188, distance: 72.0
click at [558, 231] on button "Choose Attribute" at bounding box center [570, 231] width 97 height 22
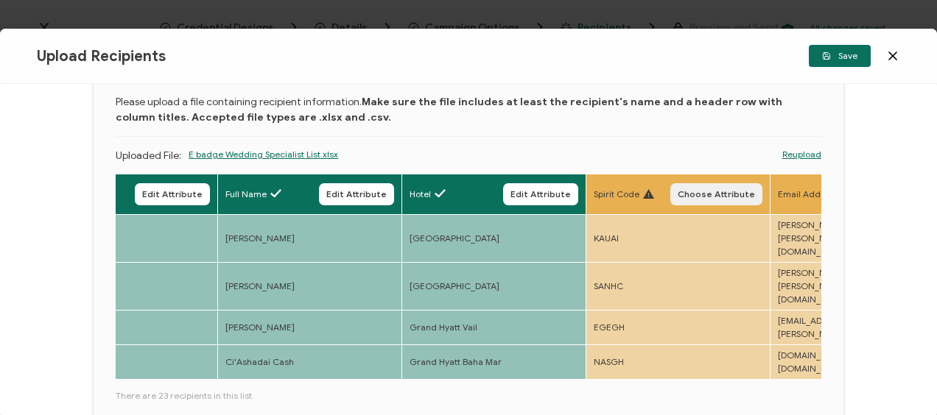
click at [722, 186] on button "Choose Attribute" at bounding box center [716, 194] width 92 height 22
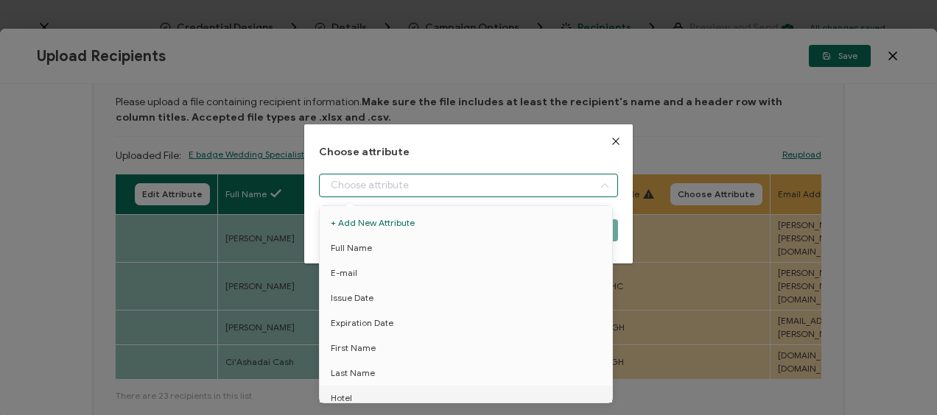
click at [505, 187] on input "dialog" at bounding box center [468, 186] width 298 height 24
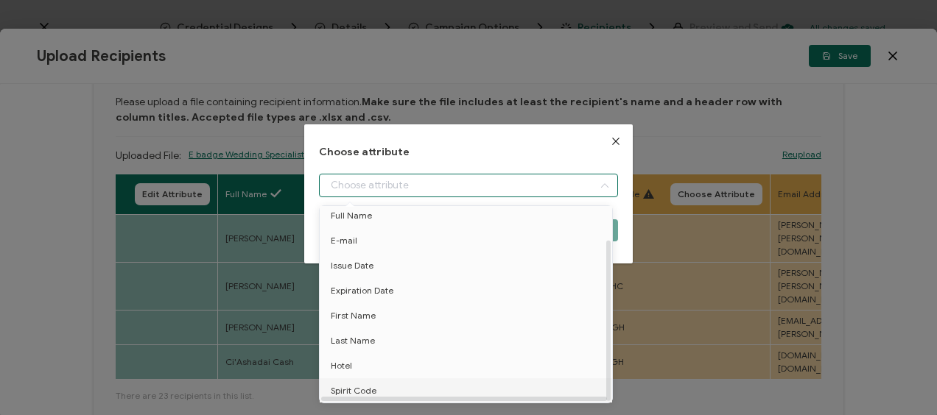
click at [378, 390] on li "Spirit Code" at bounding box center [468, 391] width 305 height 25
type input "Spirit Code"
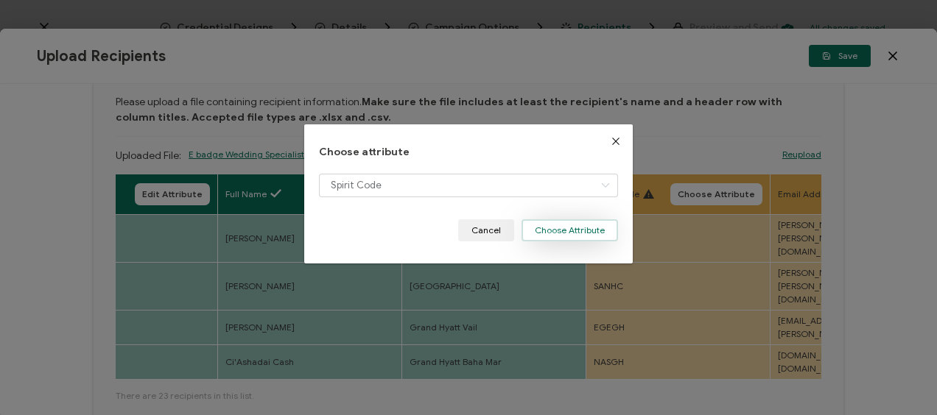
click at [550, 231] on button "Choose Attribute" at bounding box center [570, 231] width 97 height 22
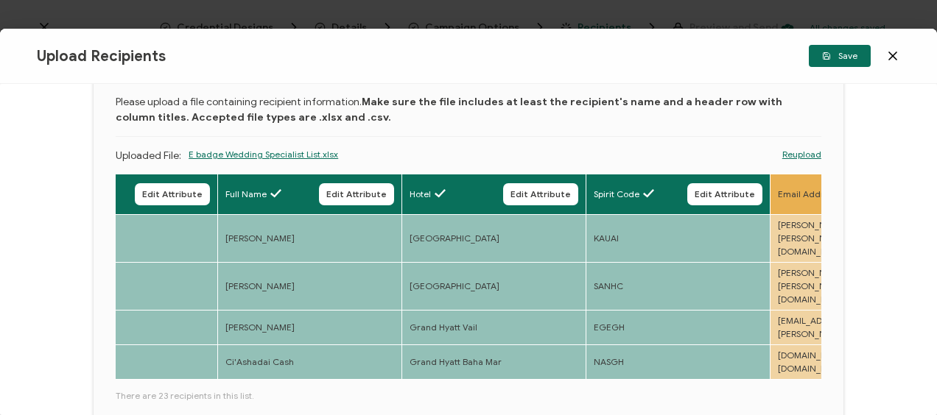
scroll to position [0, 404]
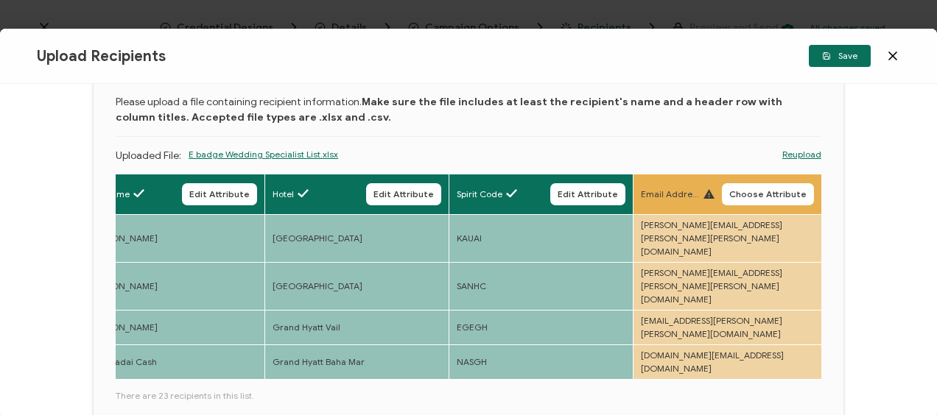
click at [779, 190] on span "Choose Attribute" at bounding box center [767, 194] width 77 height 9
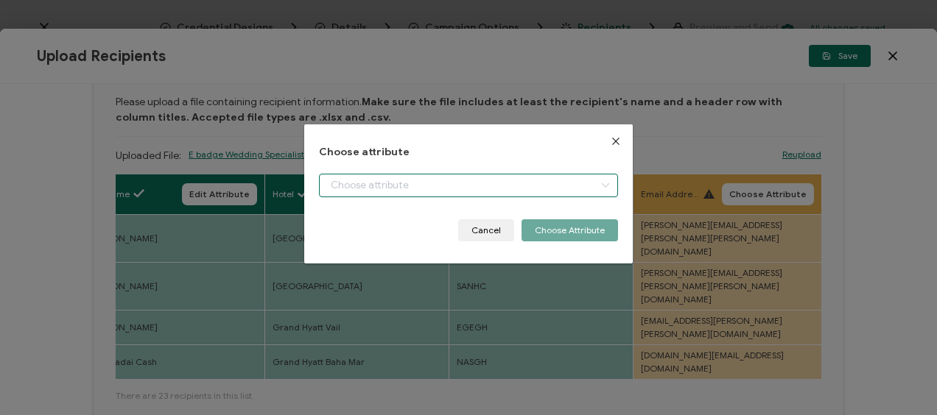
click at [491, 189] on input "dialog" at bounding box center [468, 186] width 298 height 24
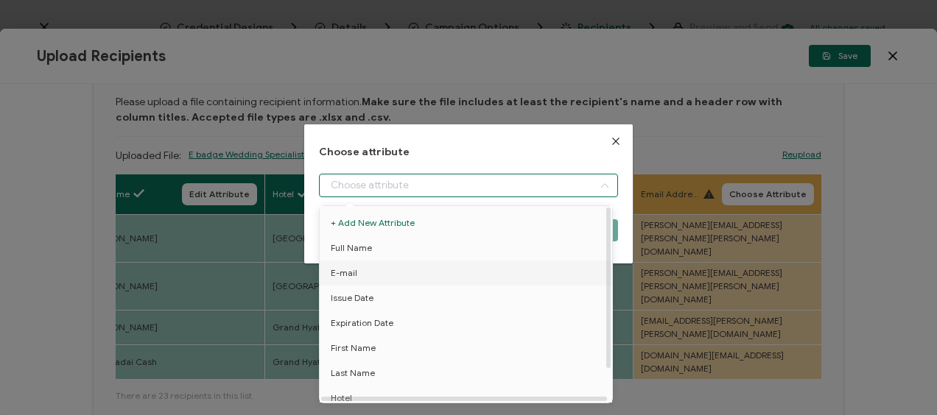
click at [429, 268] on li "E-mail" at bounding box center [468, 273] width 305 height 25
type input "E-mail"
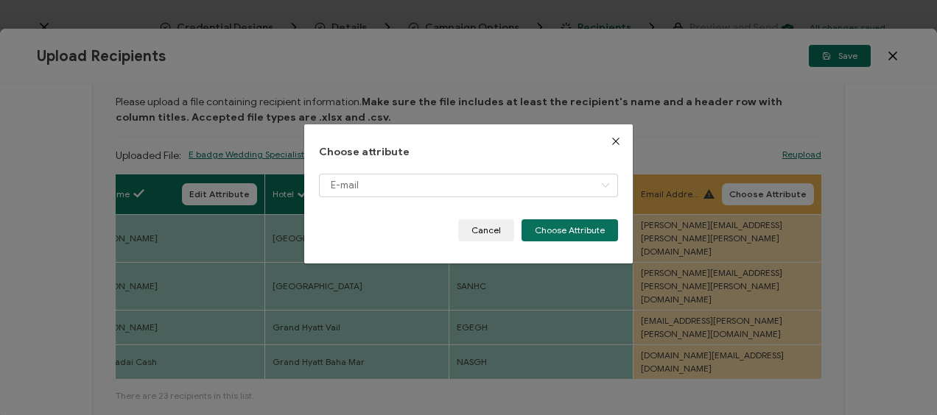
click at [558, 215] on div "E-mail" at bounding box center [468, 197] width 298 height 46
click at [564, 231] on button "Choose Attribute" at bounding box center [570, 231] width 97 height 22
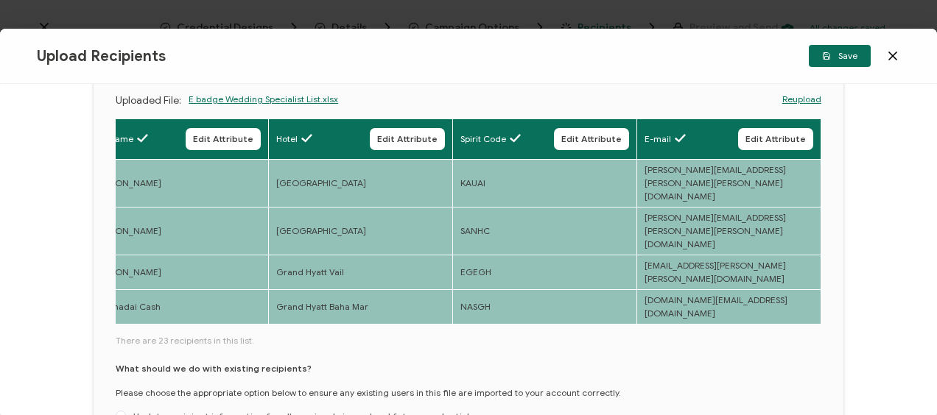
scroll to position [214, 0]
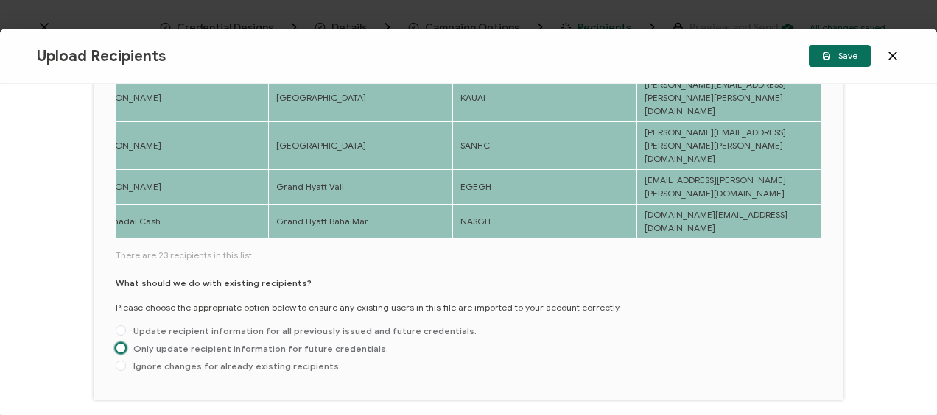
click at [124, 343] on span at bounding box center [121, 348] width 10 height 10
click at [124, 343] on input "Only update recipient information for future credentials." at bounding box center [121, 349] width 10 height 12
radio input "true"
click at [837, 60] on span "Save" at bounding box center [839, 56] width 35 height 9
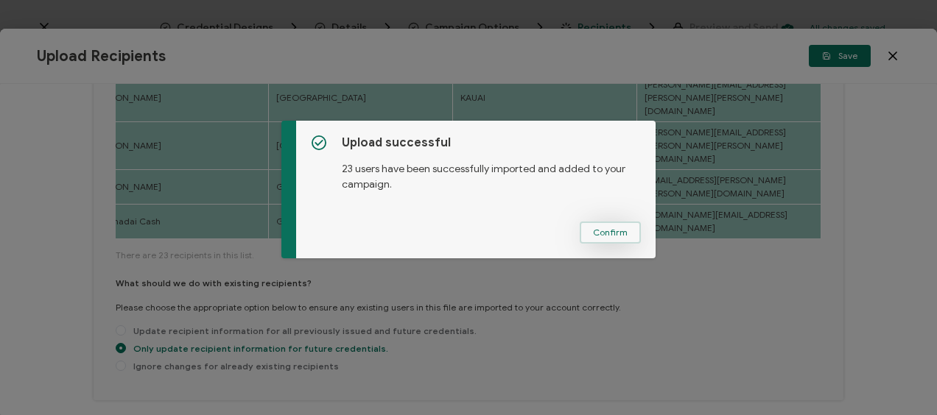
click at [619, 235] on span "Confirm" at bounding box center [610, 232] width 35 height 9
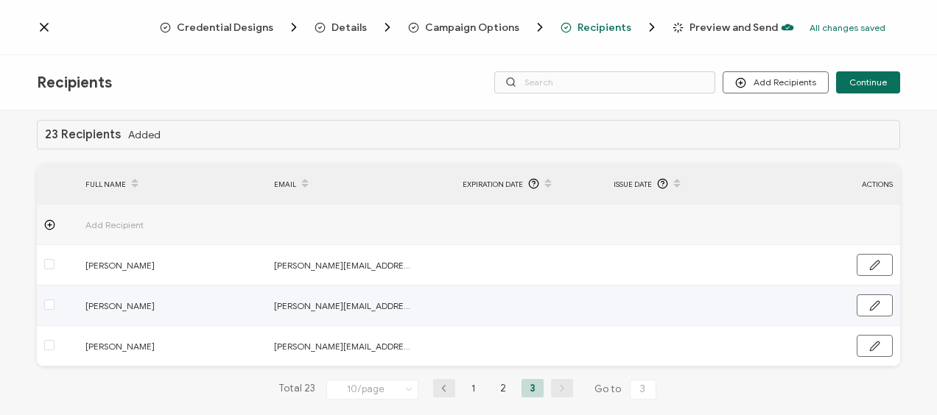
scroll to position [0, 0]
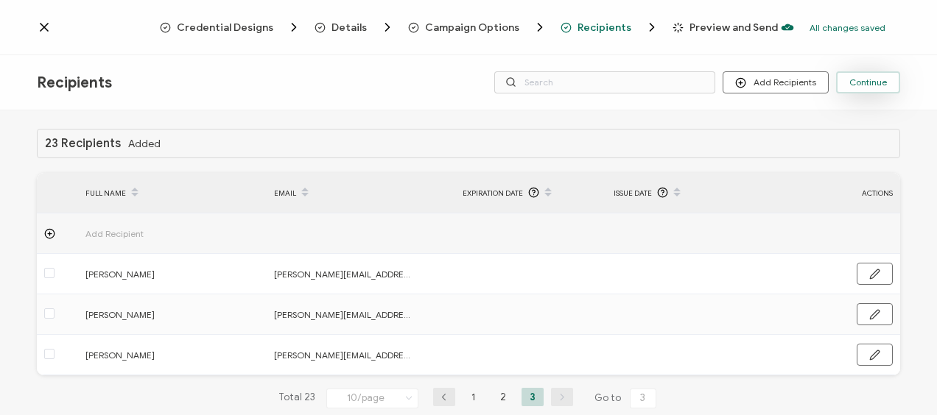
click at [868, 78] on span "Continue" at bounding box center [868, 82] width 38 height 9
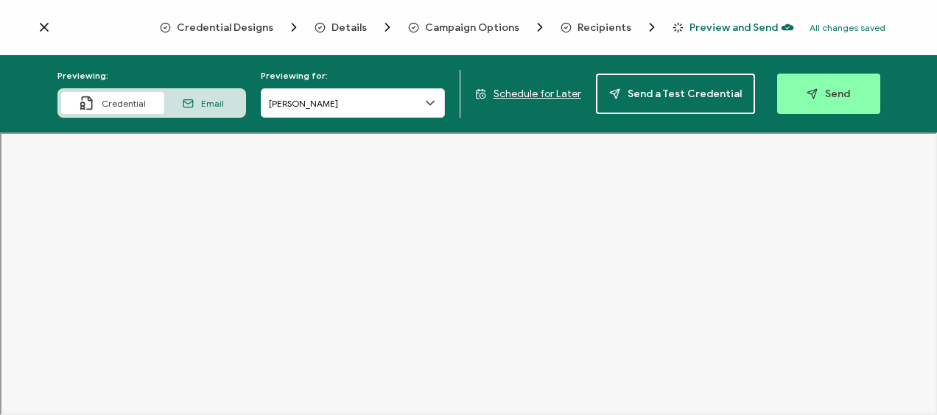
click at [228, 27] on span "Credential Designs" at bounding box center [225, 27] width 97 height 11
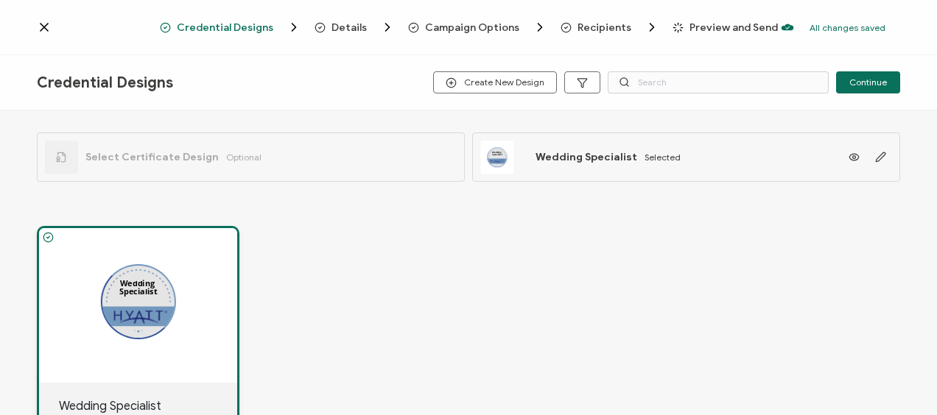
click at [101, 334] on div "Wedding Specialist" at bounding box center [138, 305] width 198 height 155
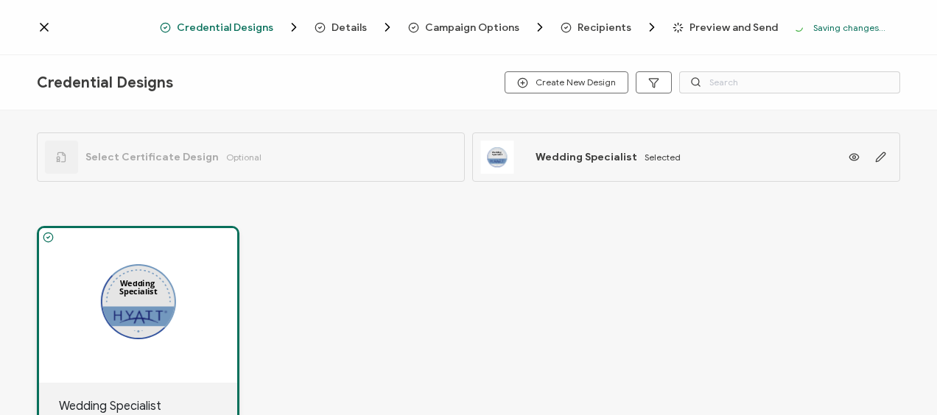
click at [124, 309] on div "Wedding Specialist" at bounding box center [138, 305] width 198 height 155
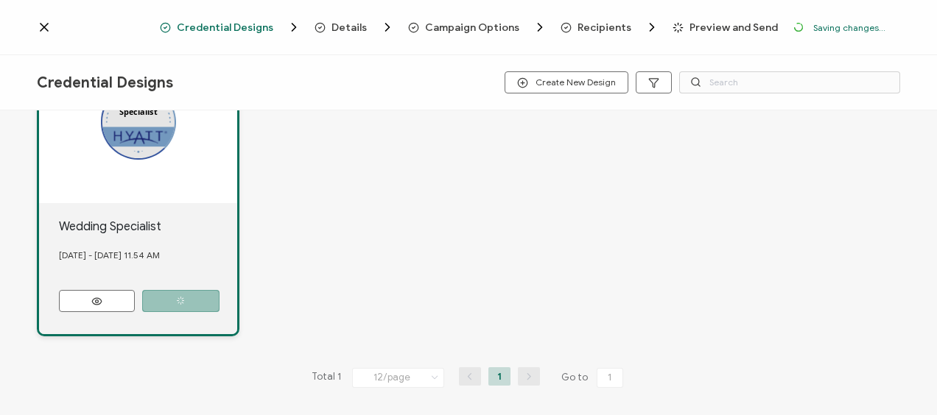
scroll to position [183, 0]
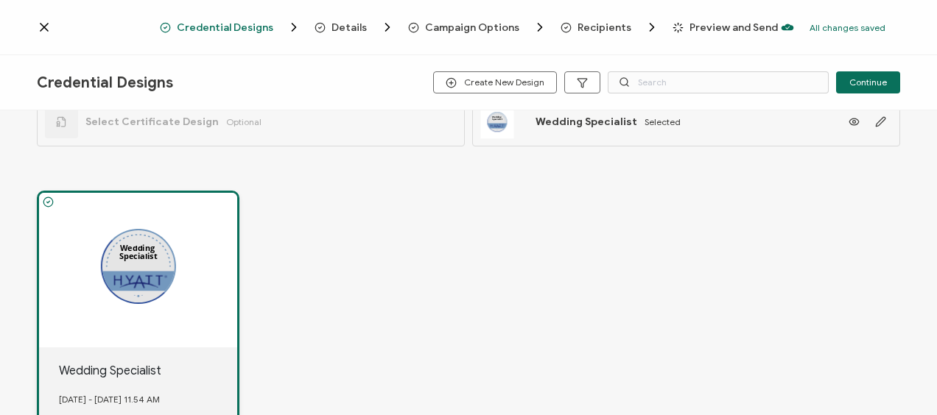
click at [150, 262] on div "Wedding Specialist" at bounding box center [138, 270] width 198 height 155
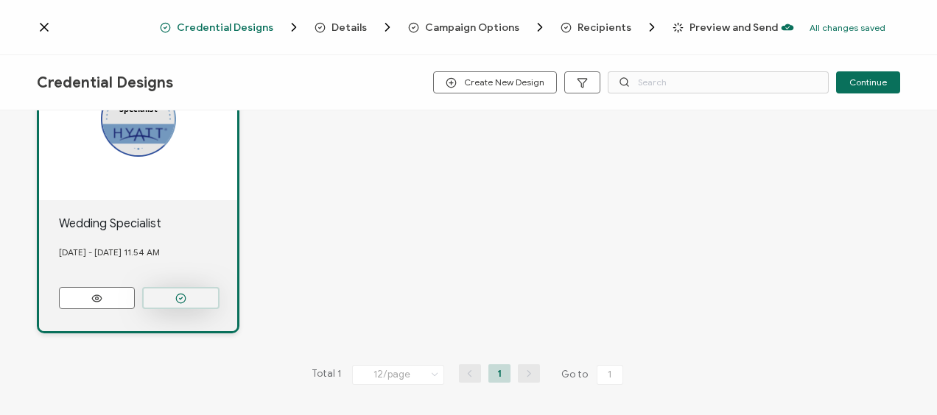
click at [180, 298] on icon "button" at bounding box center [180, 298] width 11 height 11
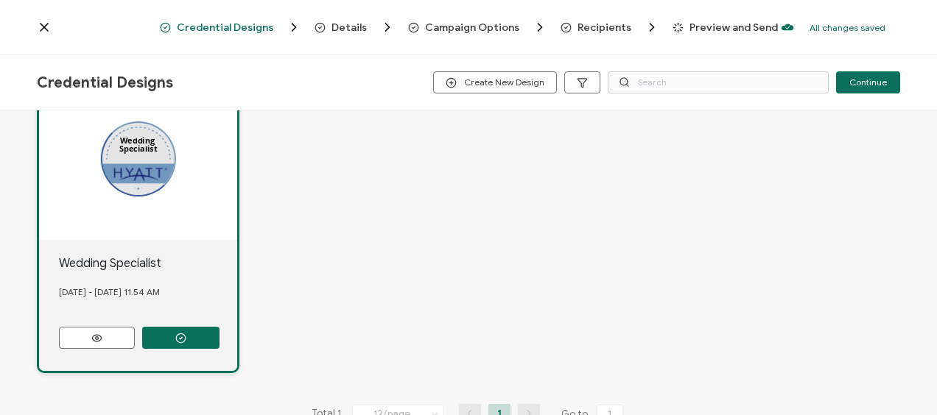
scroll to position [147, 0]
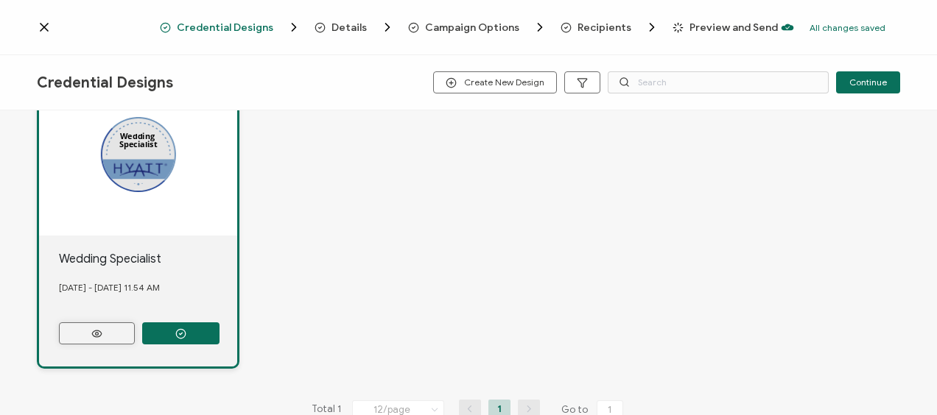
click at [83, 338] on button at bounding box center [97, 334] width 76 height 22
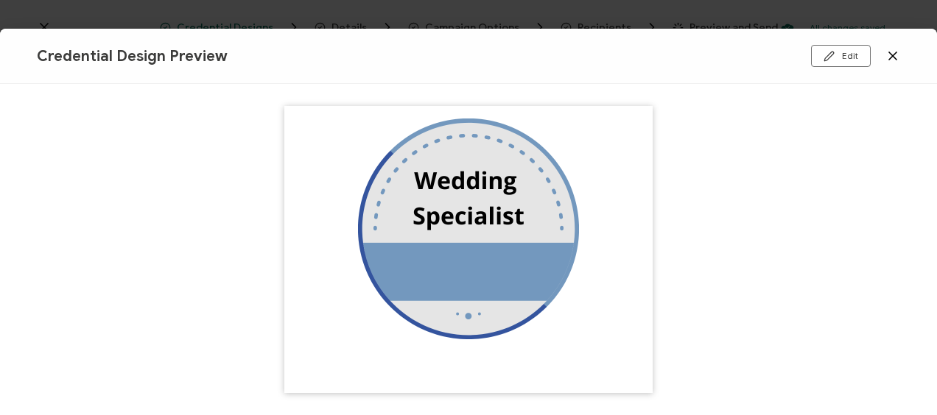
scroll to position [41, 0]
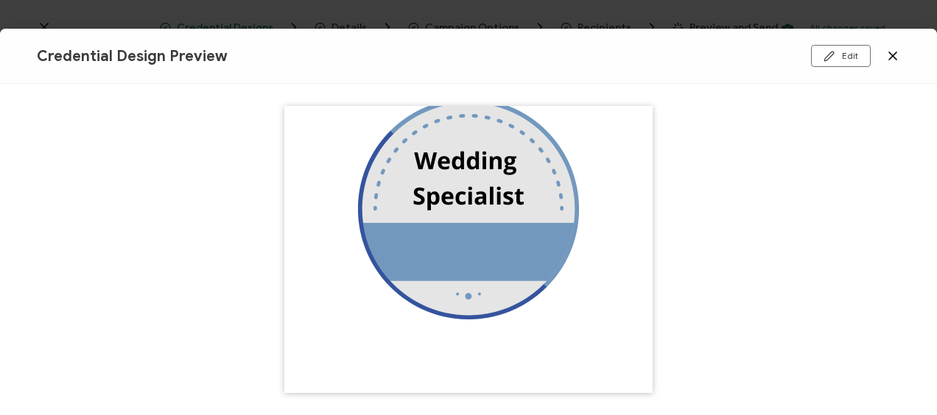
click at [896, 59] on icon at bounding box center [892, 55] width 7 height 7
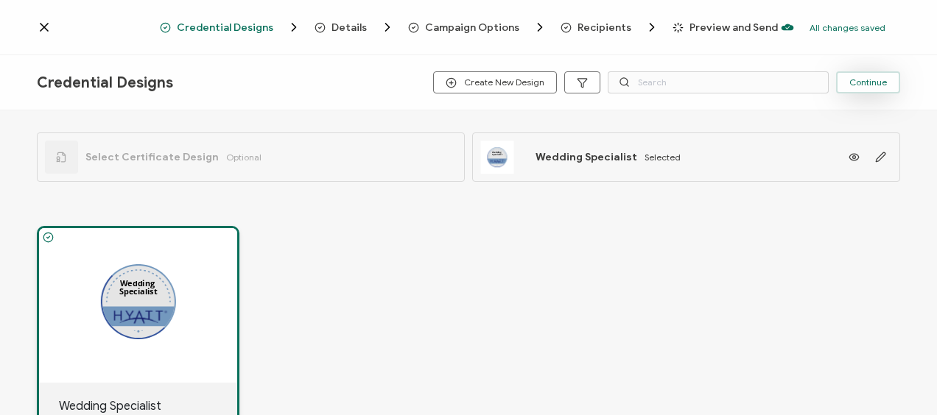
click at [869, 81] on span "Continue" at bounding box center [868, 82] width 38 height 9
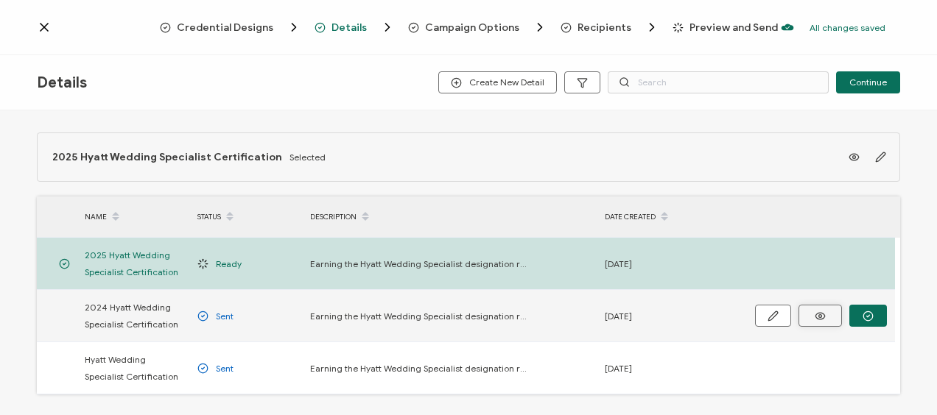
click at [816, 315] on icon at bounding box center [820, 316] width 10 height 7
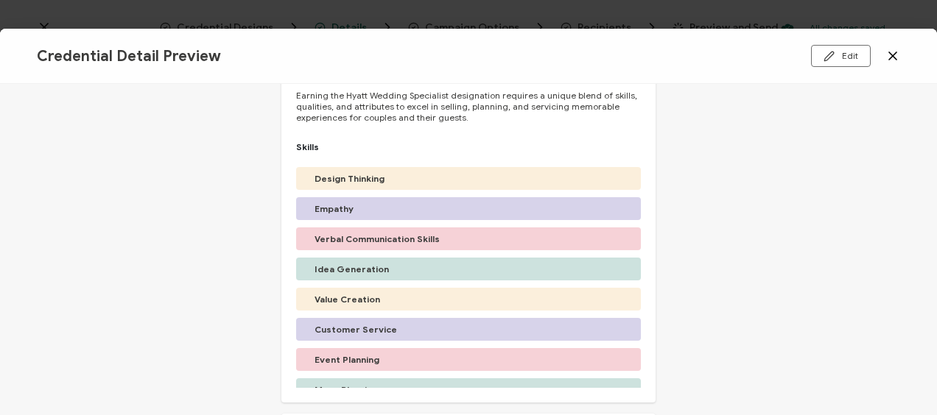
scroll to position [147, 0]
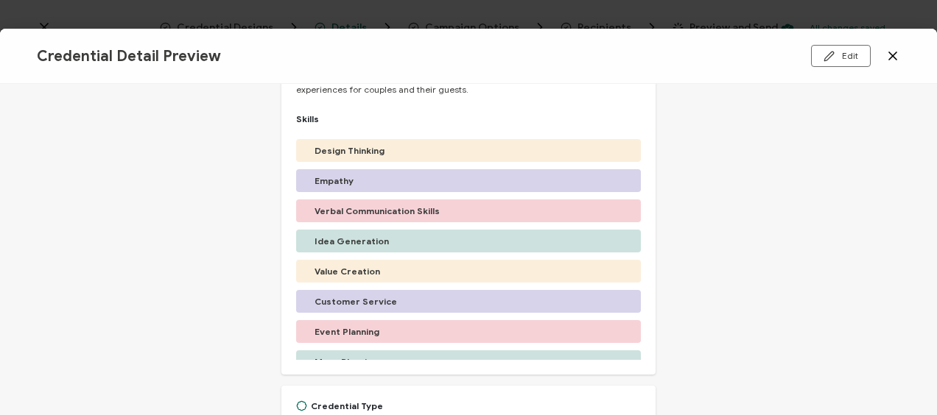
click at [887, 56] on icon at bounding box center [892, 56] width 15 height 15
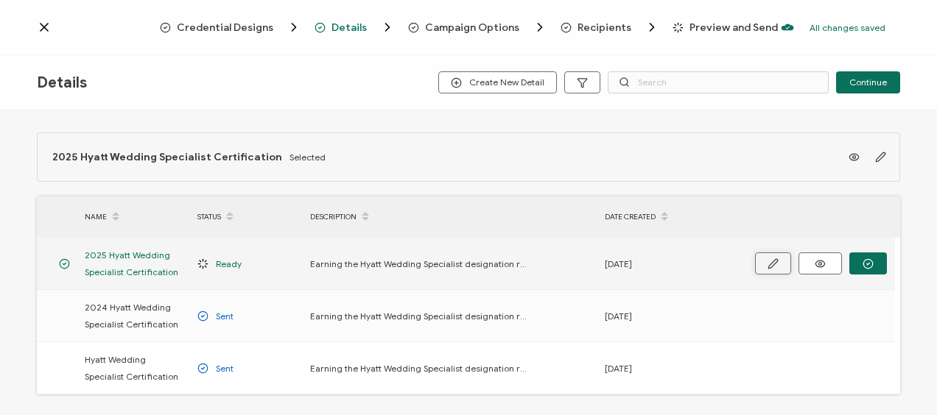
click at [769, 262] on icon "button" at bounding box center [773, 264] width 11 height 11
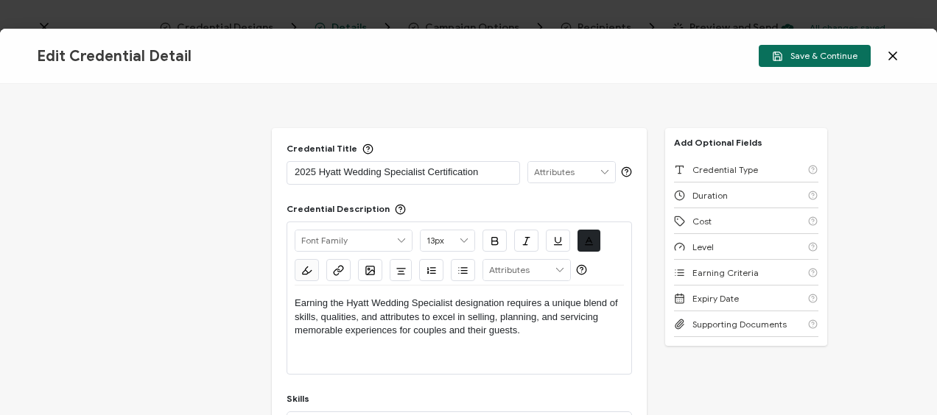
scroll to position [221, 0]
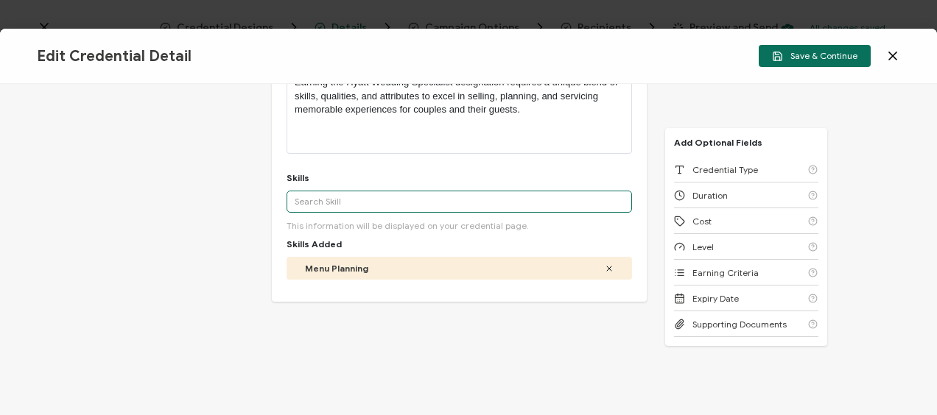
click at [315, 198] on input "text" at bounding box center [459, 202] width 345 height 22
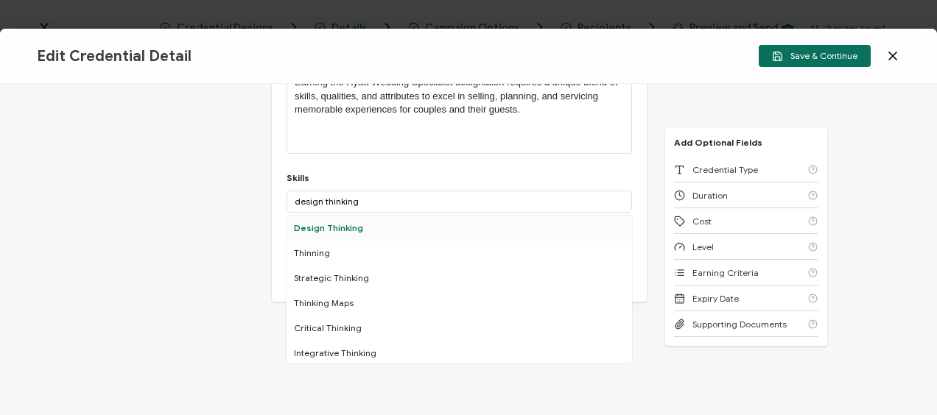
click at [329, 227] on div "Design Thinking" at bounding box center [459, 228] width 345 height 25
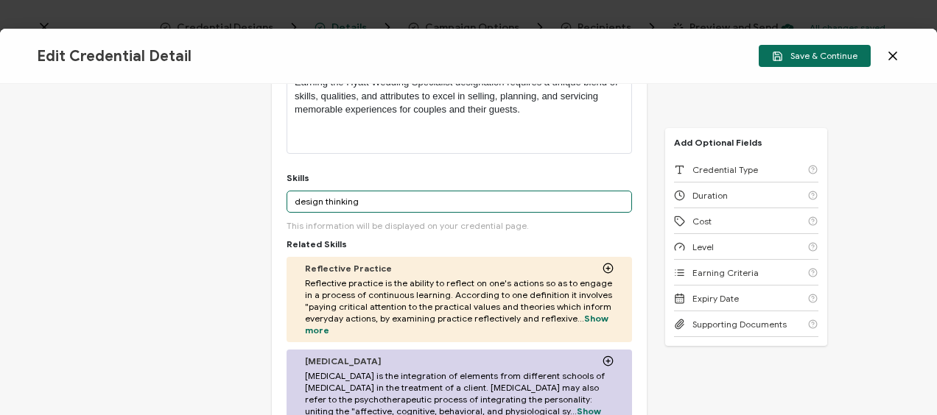
click at [321, 202] on input "design thinking" at bounding box center [459, 202] width 345 height 22
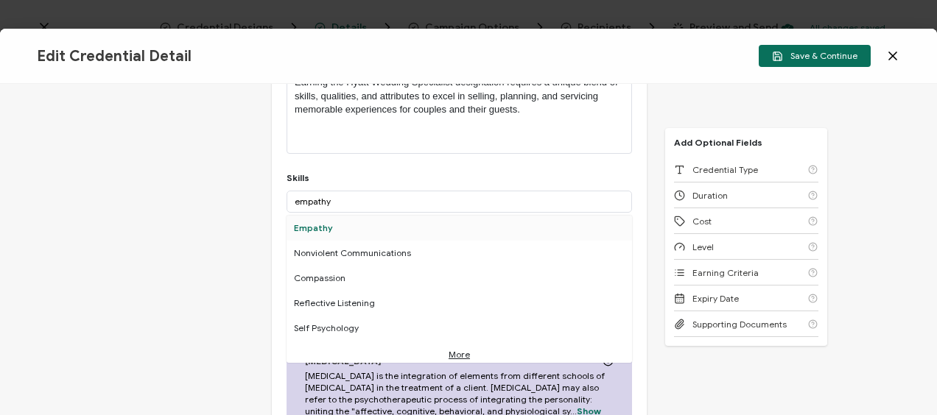
click at [306, 227] on div "Empathy" at bounding box center [459, 228] width 345 height 25
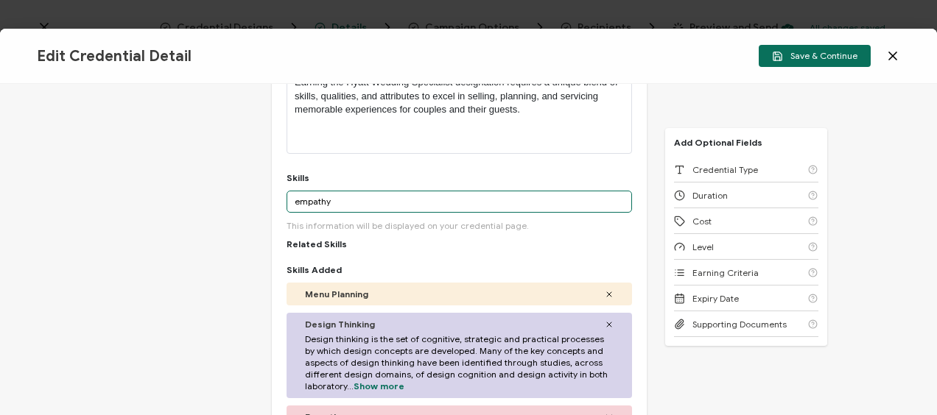
click at [312, 203] on input "empathy" at bounding box center [459, 202] width 345 height 22
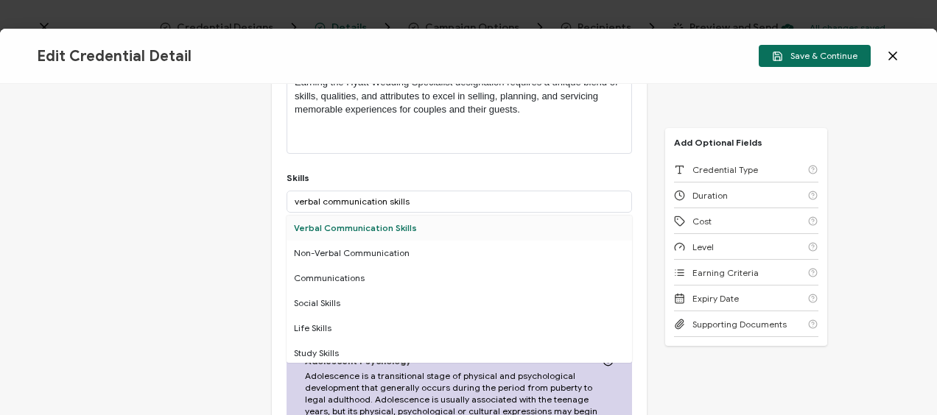
click at [322, 225] on div "Verbal Communication Skills" at bounding box center [459, 228] width 345 height 25
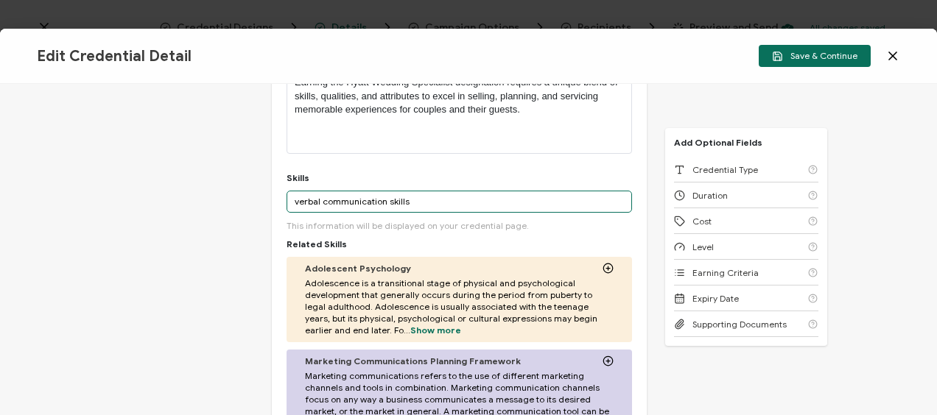
click at [325, 203] on input "verbal communication skills" at bounding box center [459, 202] width 345 height 22
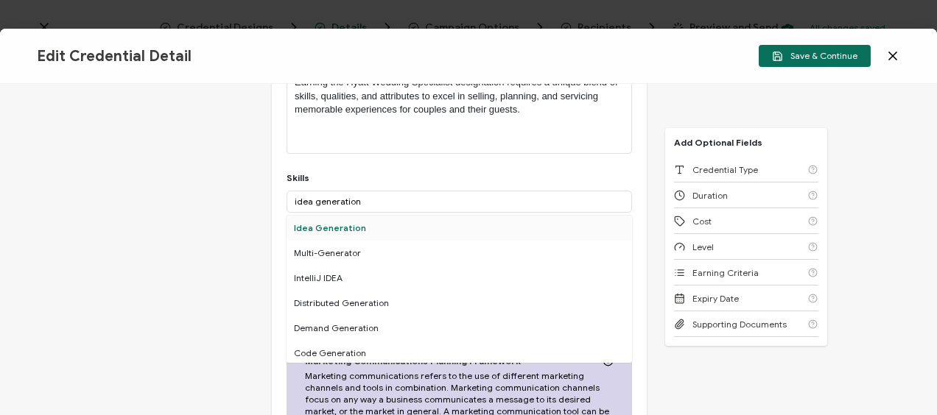
click at [346, 232] on div "Idea Generation" at bounding box center [459, 228] width 345 height 25
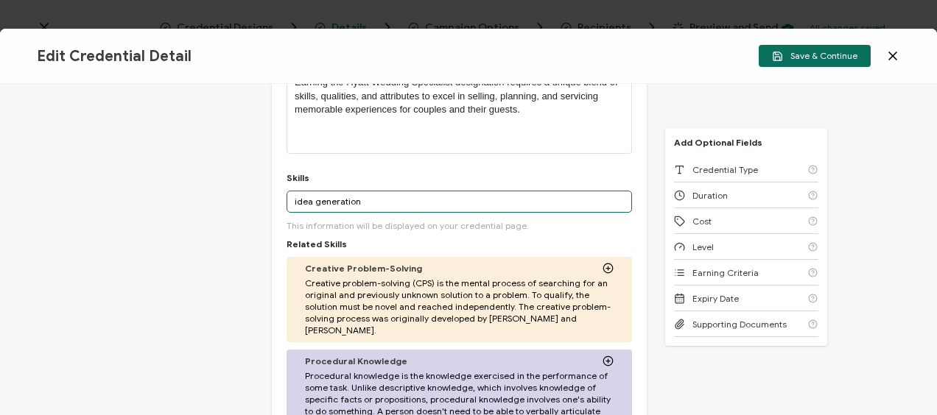
click at [312, 206] on input "idea generation" at bounding box center [459, 202] width 345 height 22
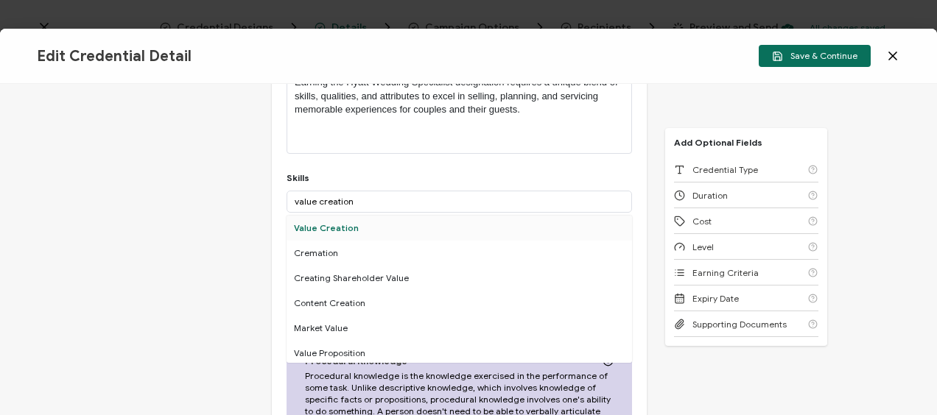
click at [315, 218] on div "Value Creation" at bounding box center [459, 228] width 345 height 25
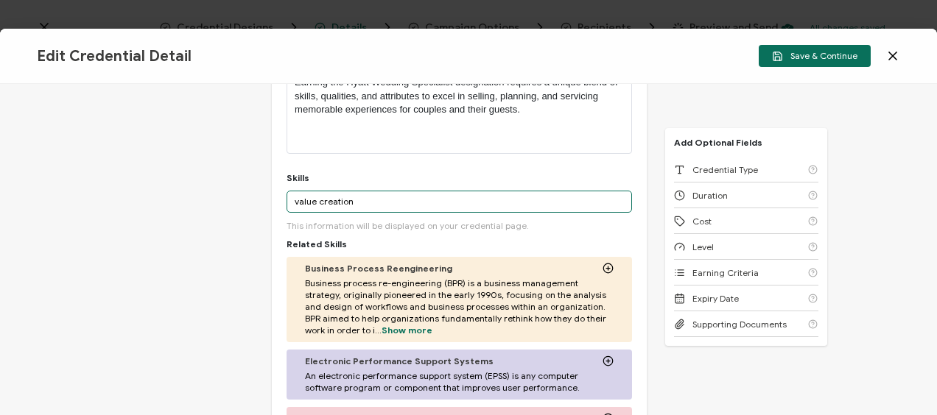
click at [317, 201] on input "value creation" at bounding box center [459, 202] width 345 height 22
click at [317, 200] on input "value creation" at bounding box center [459, 202] width 345 height 22
drag, startPoint x: 358, startPoint y: 200, endPoint x: 242, endPoint y: 200, distance: 115.7
click at [242, 200] on div "Credential Title 2025 Hyatt Wedding Specialist Certification ISSUER Issuer Name…" at bounding box center [468, 249] width 937 height 331
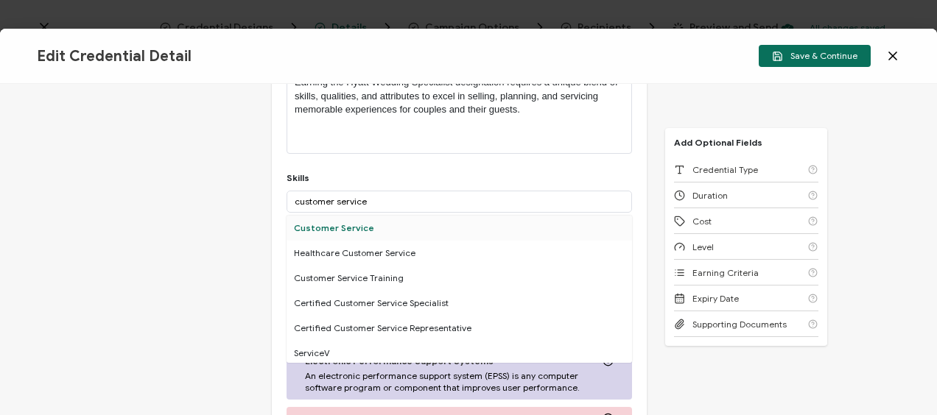
click at [323, 230] on div "Customer Service" at bounding box center [459, 228] width 345 height 25
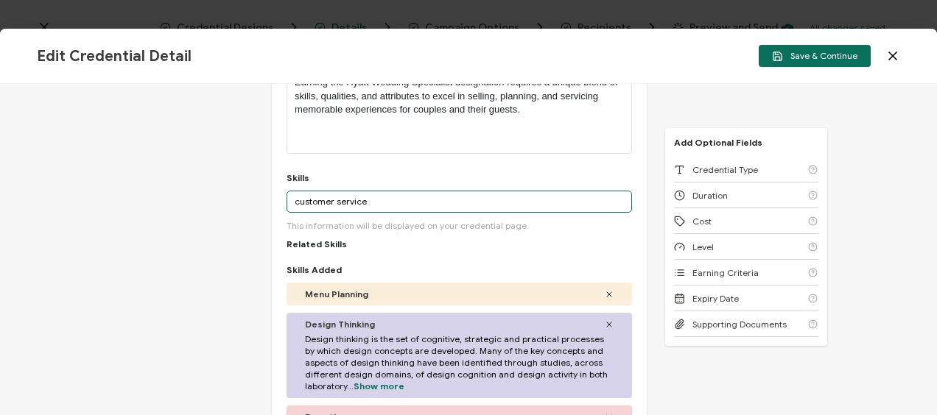
click at [338, 197] on input "customer service" at bounding box center [459, 202] width 345 height 22
click at [337, 197] on input "customer service" at bounding box center [459, 202] width 345 height 22
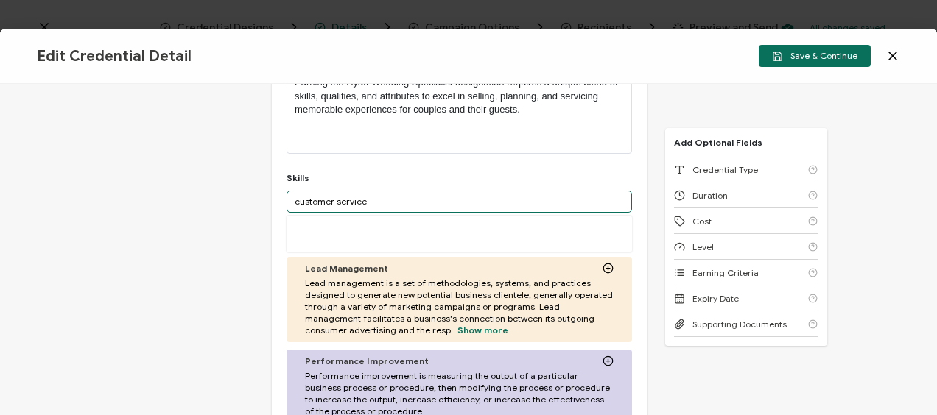
click at [268, 192] on div "Credential Title 2025 Hyatt Wedding Specialist Certification ISSUER Issuer Name…" at bounding box center [468, 249] width 937 height 331
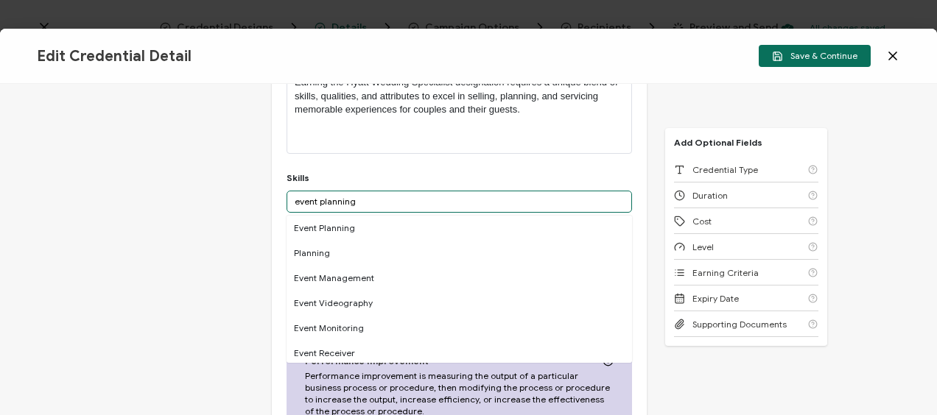
type input "event planning"
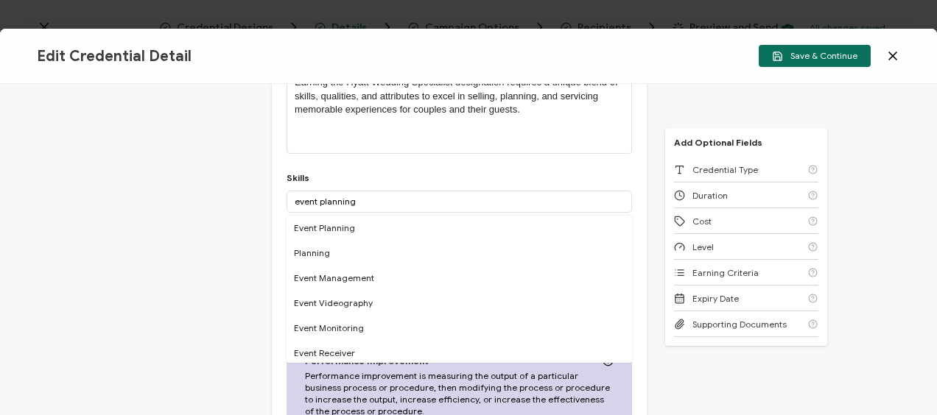
click at [348, 225] on div "Event Planning" at bounding box center [459, 228] width 345 height 25
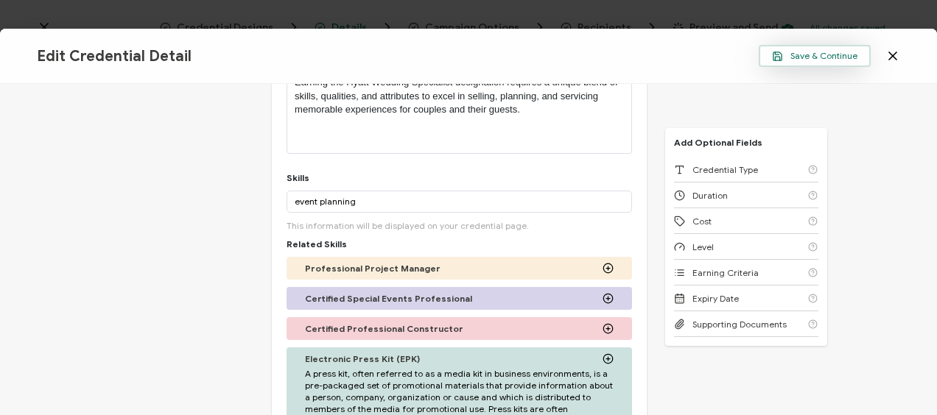
click at [824, 56] on span "Save & Continue" at bounding box center [814, 56] width 85 height 11
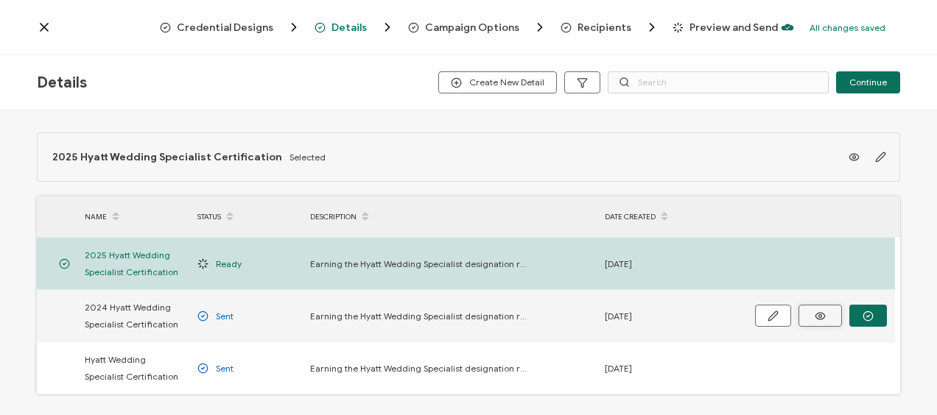
click at [817, 315] on icon at bounding box center [820, 316] width 18 height 11
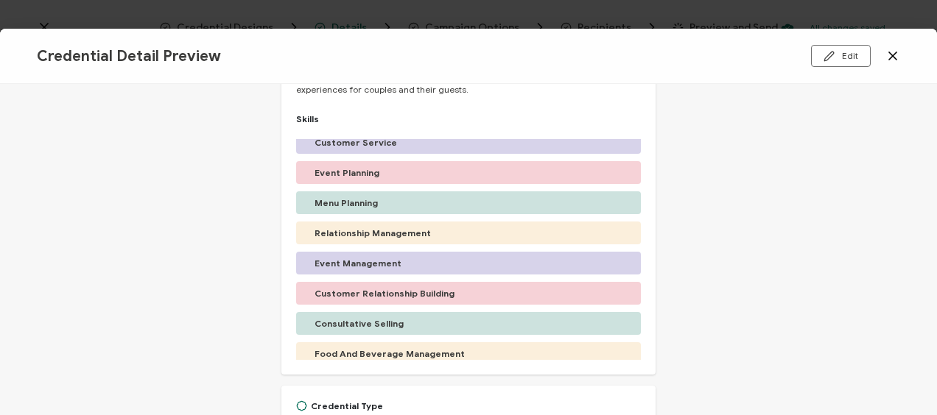
scroll to position [172, 0]
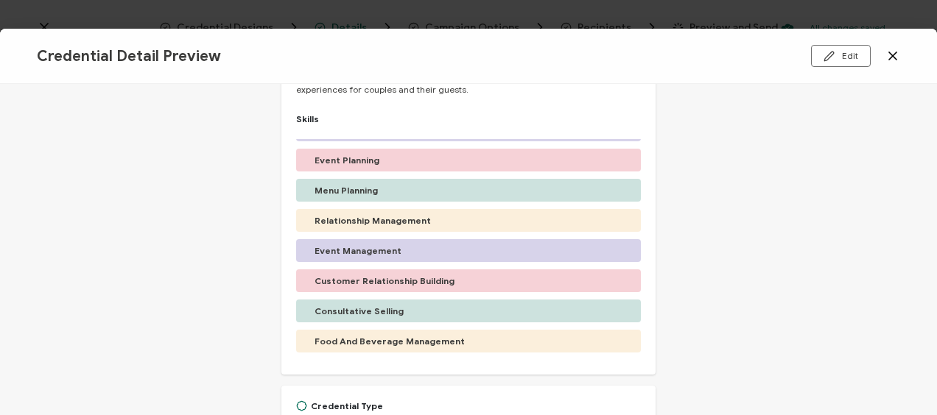
drag, startPoint x: 892, startPoint y: 57, endPoint x: 856, endPoint y: 66, distance: 37.0
click at [892, 57] on icon at bounding box center [892, 55] width 7 height 7
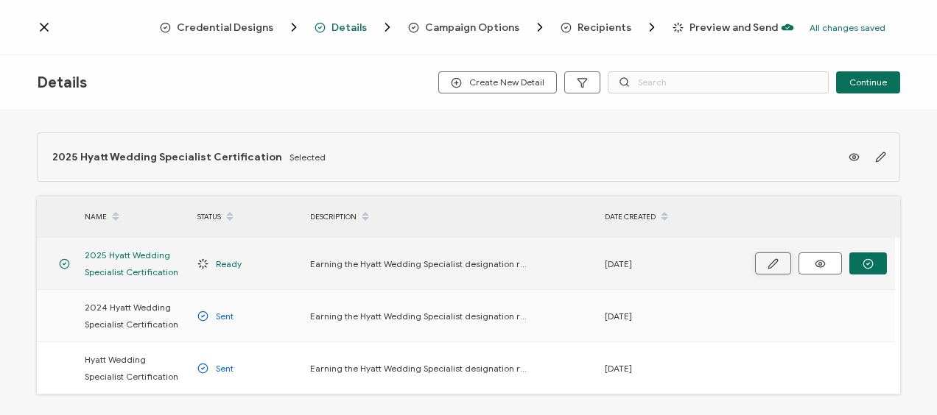
click at [775, 262] on icon "button" at bounding box center [773, 264] width 11 height 11
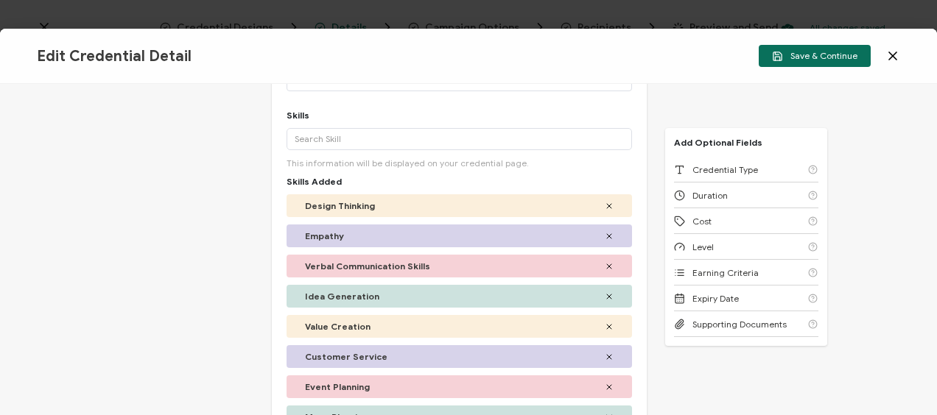
scroll to position [295, 0]
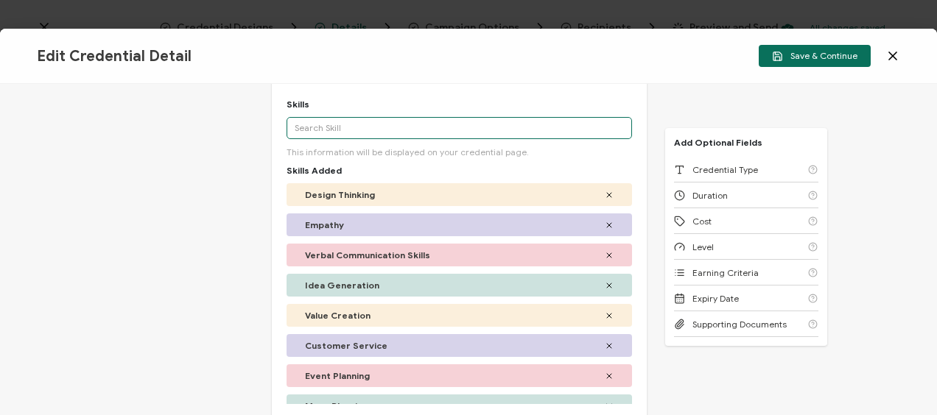
click at [376, 125] on input "text" at bounding box center [459, 128] width 345 height 22
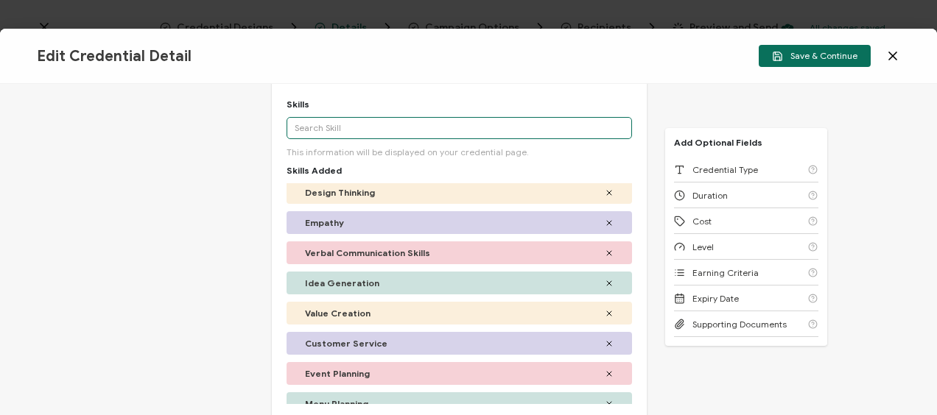
scroll to position [0, 0]
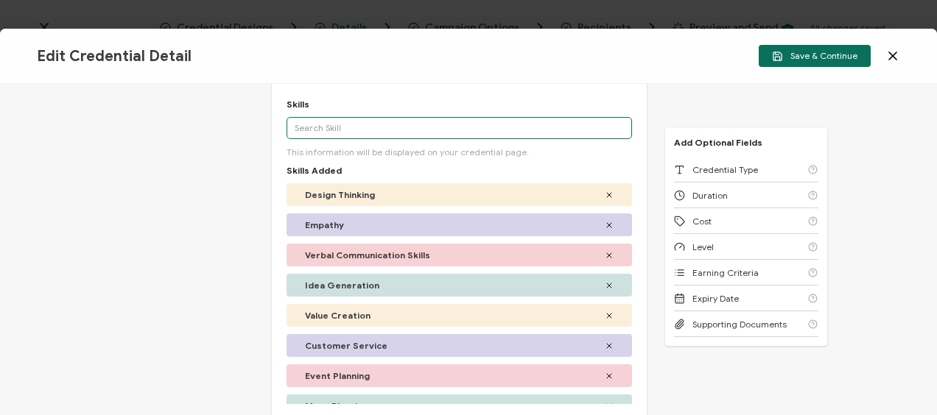
click at [312, 127] on input "text" at bounding box center [459, 128] width 345 height 22
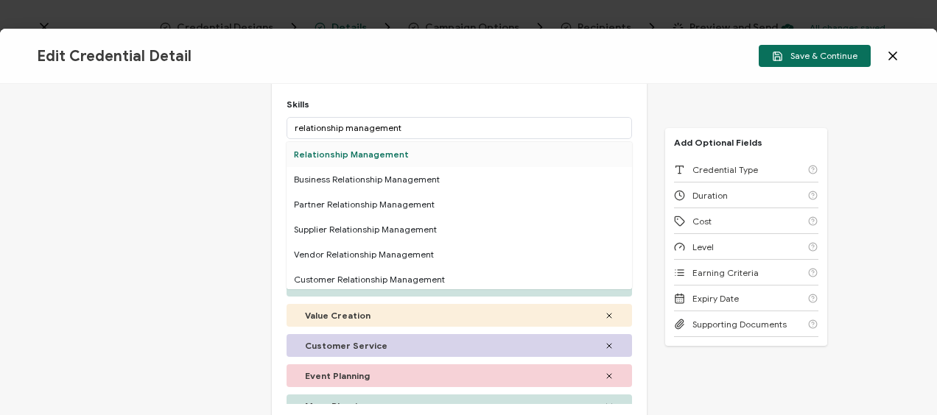
click at [379, 149] on div "Relationship Management" at bounding box center [459, 154] width 345 height 25
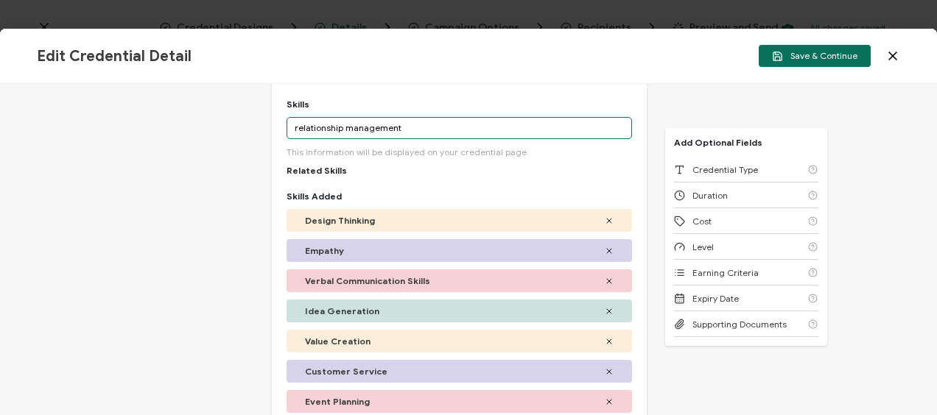
click at [373, 127] on input "relationship management" at bounding box center [459, 128] width 345 height 22
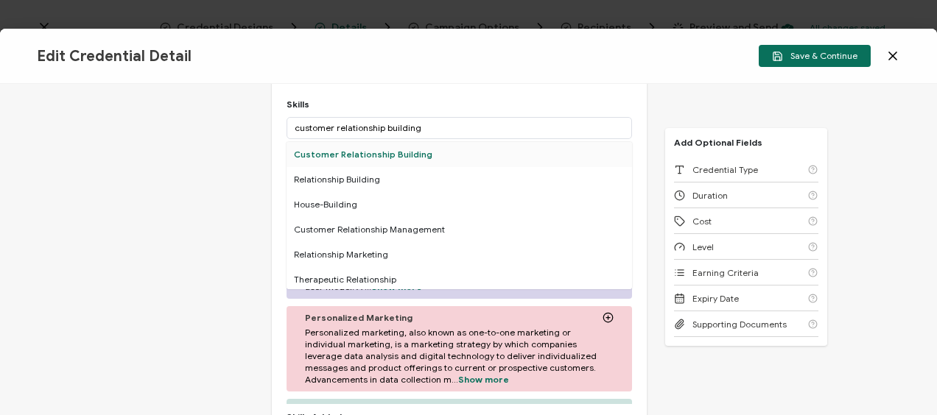
click at [354, 155] on div "Customer Relationship Building" at bounding box center [459, 154] width 345 height 25
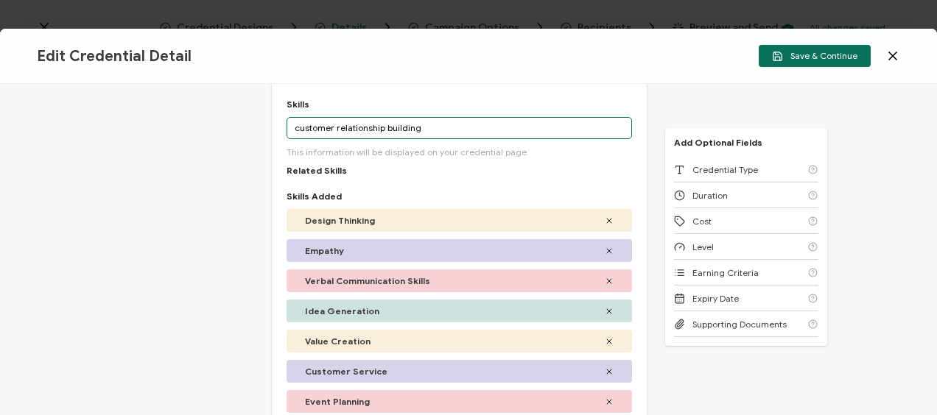
click at [361, 125] on input "customer relationship building" at bounding box center [459, 128] width 345 height 22
click at [362, 124] on input "customer relationship building" at bounding box center [459, 128] width 345 height 22
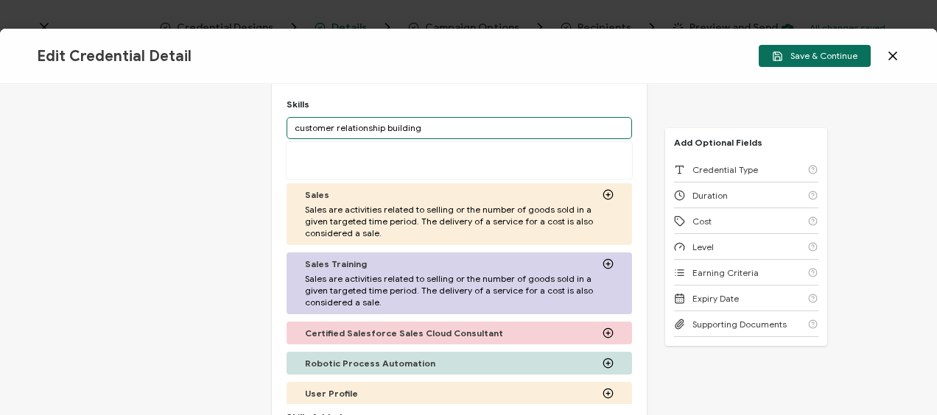
drag, startPoint x: 439, startPoint y: 128, endPoint x: 287, endPoint y: 113, distance: 152.5
click at [287, 113] on div "Skills customer relationship building More This information will be displayed o…" at bounding box center [459, 375] width 345 height 552
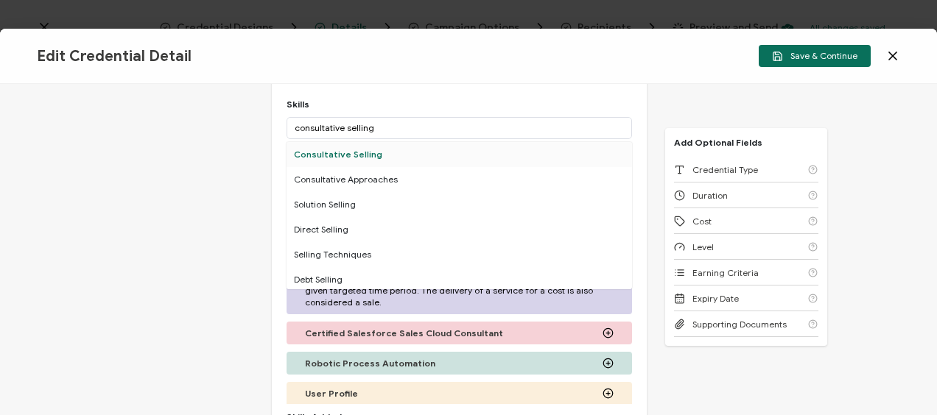
click at [323, 157] on div "Consultative Selling" at bounding box center [459, 154] width 345 height 25
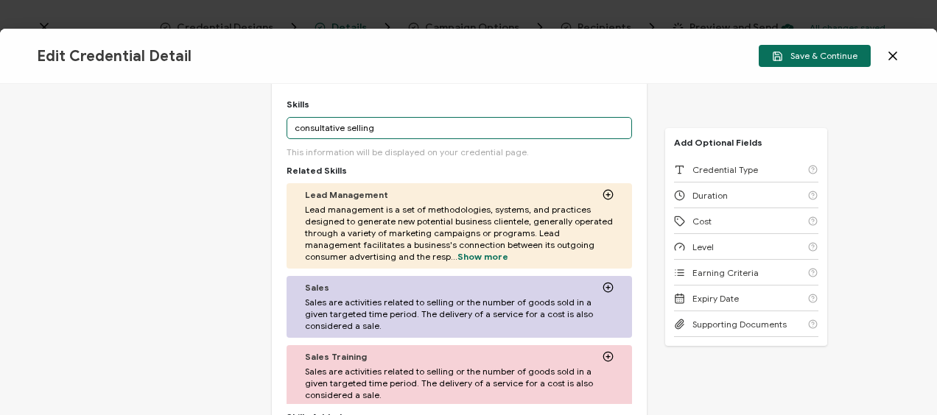
drag, startPoint x: 391, startPoint y: 124, endPoint x: 274, endPoint y: 119, distance: 117.2
click at [274, 119] on div "Credential Title 2025 Hyatt Wedding Specialist Certification ISSUER Issuer Name…" at bounding box center [459, 250] width 375 height 832
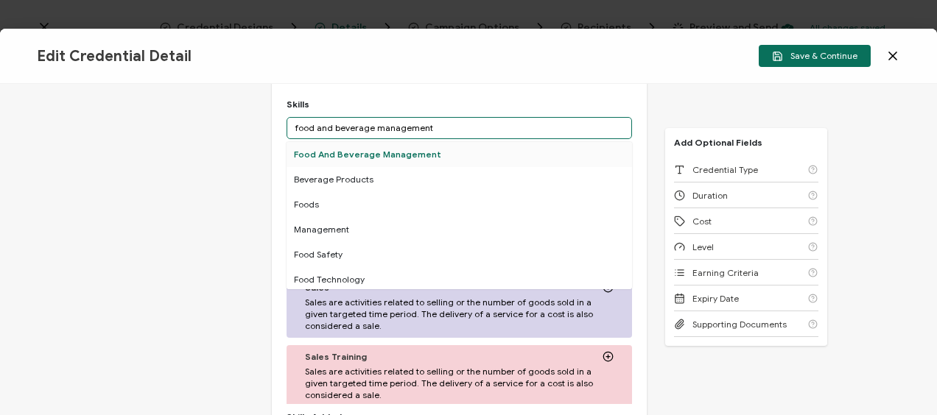
type input "food and beverage management"
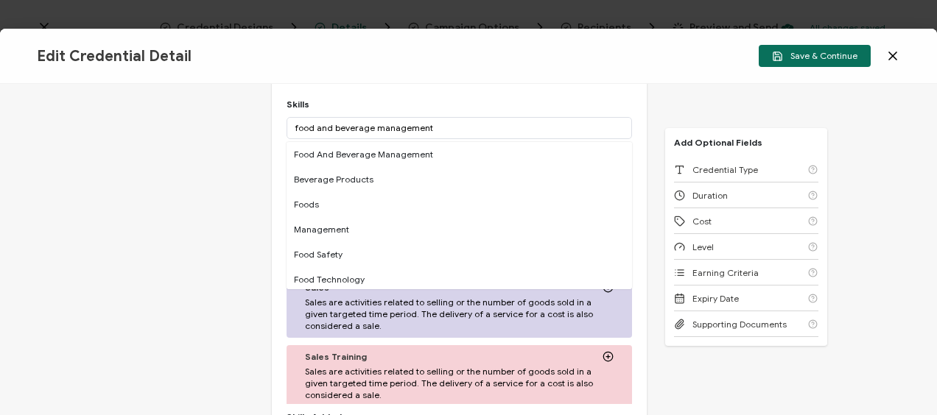
click at [357, 155] on div "Food And Beverage Management" at bounding box center [459, 154] width 345 height 25
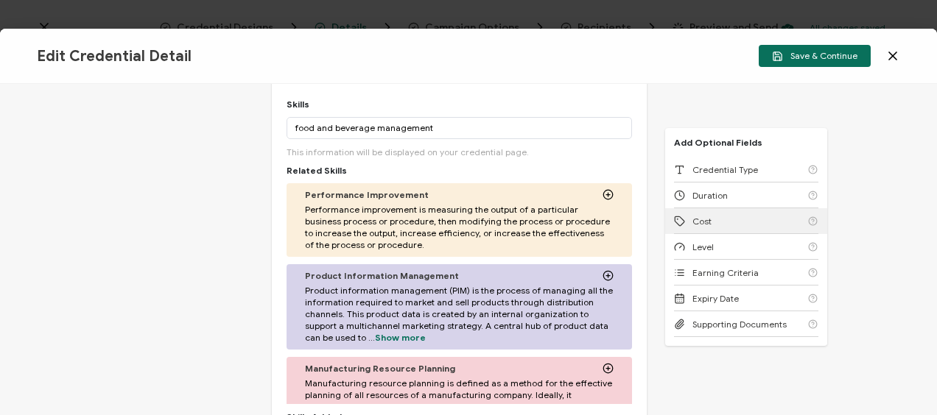
click at [740, 221] on div "Cost" at bounding box center [746, 221] width 144 height 26
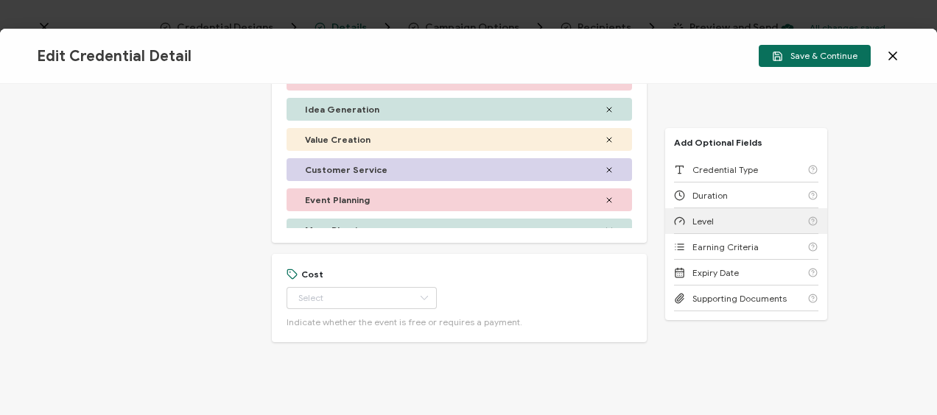
scroll to position [732, 0]
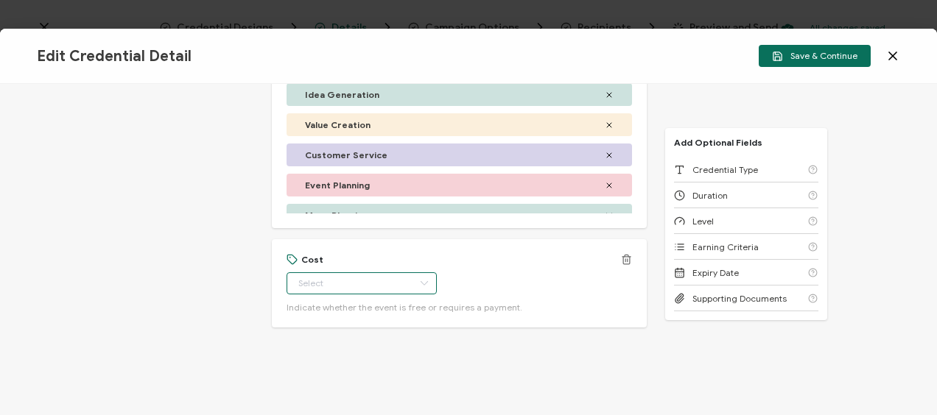
click at [340, 287] on input "text" at bounding box center [362, 284] width 150 height 22
click at [342, 341] on li "Paid" at bounding box center [355, 344] width 138 height 25
type input "Paid"
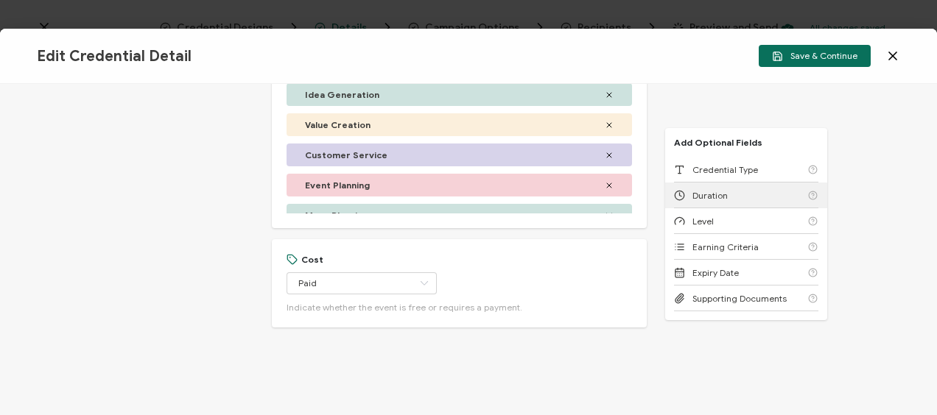
drag, startPoint x: 709, startPoint y: 200, endPoint x: 696, endPoint y: 200, distance: 13.3
click at [709, 200] on span "Duration" at bounding box center [709, 195] width 35 height 11
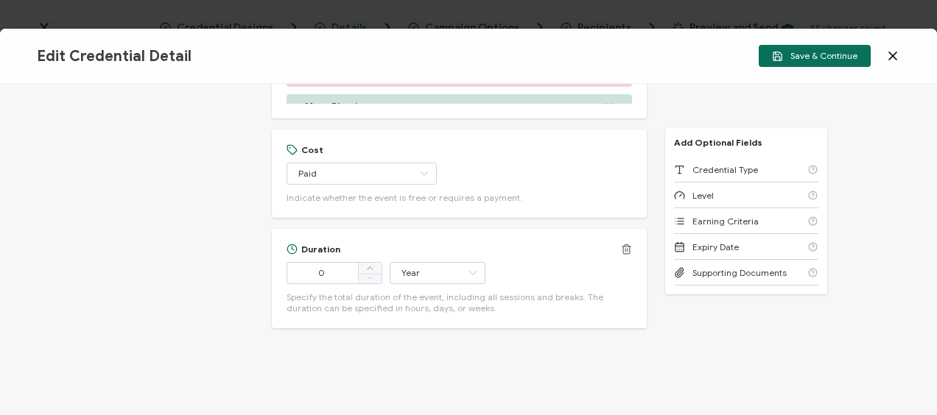
scroll to position [843, 0]
click at [406, 269] on input "Year" at bounding box center [438, 273] width 96 height 22
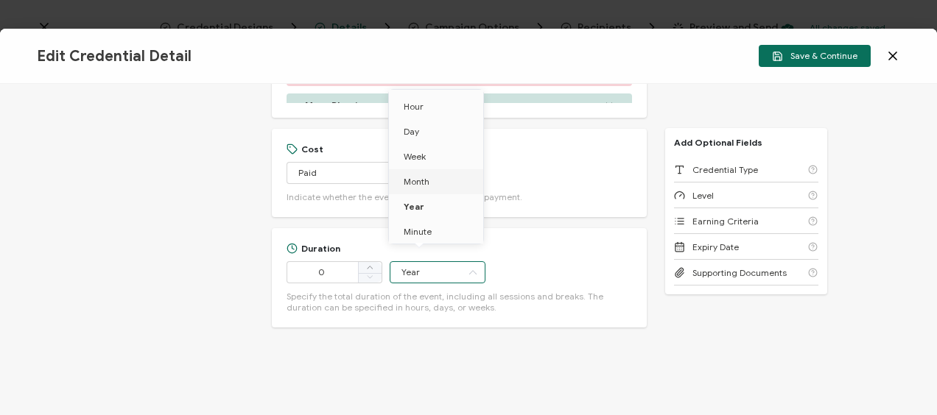
click at [427, 186] on span "Month" at bounding box center [417, 181] width 26 height 11
type input "Month"
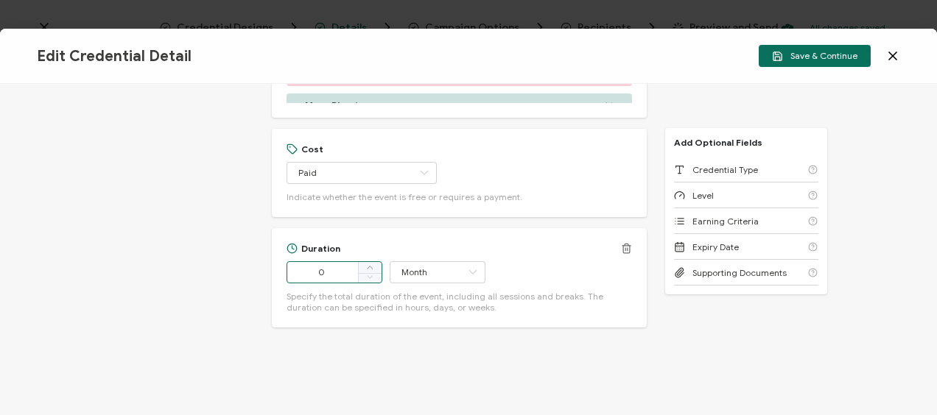
drag, startPoint x: 333, startPoint y: 267, endPoint x: 282, endPoint y: 268, distance: 50.8
click at [282, 268] on div "Duration 0 Month Specify the total duration of the event, including all session…" at bounding box center [459, 277] width 375 height 99
type input "4"
click at [418, 279] on input "Month" at bounding box center [438, 273] width 96 height 22
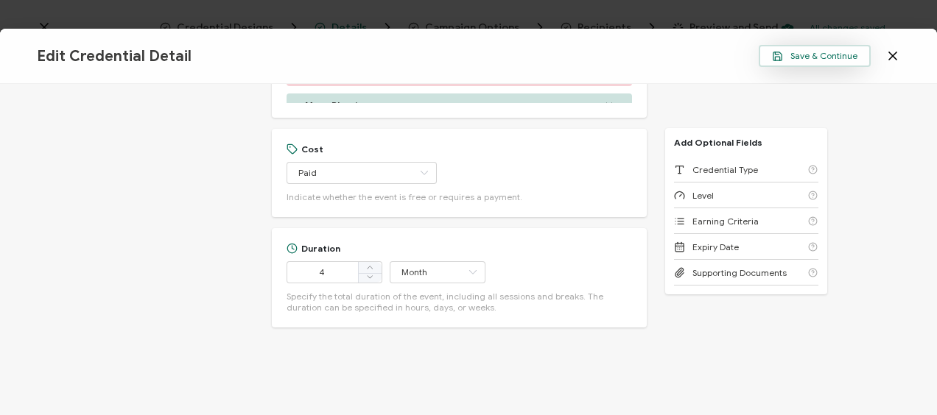
click at [838, 54] on span "Save & Continue" at bounding box center [814, 56] width 85 height 11
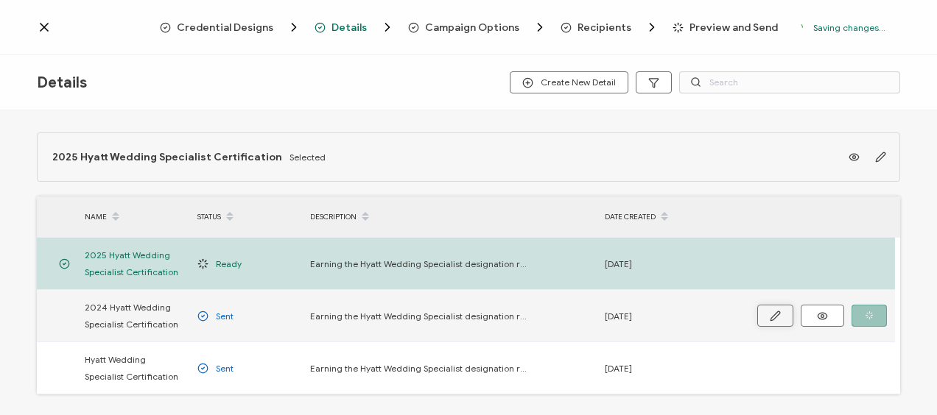
click at [776, 318] on icon "button" at bounding box center [775, 316] width 11 height 11
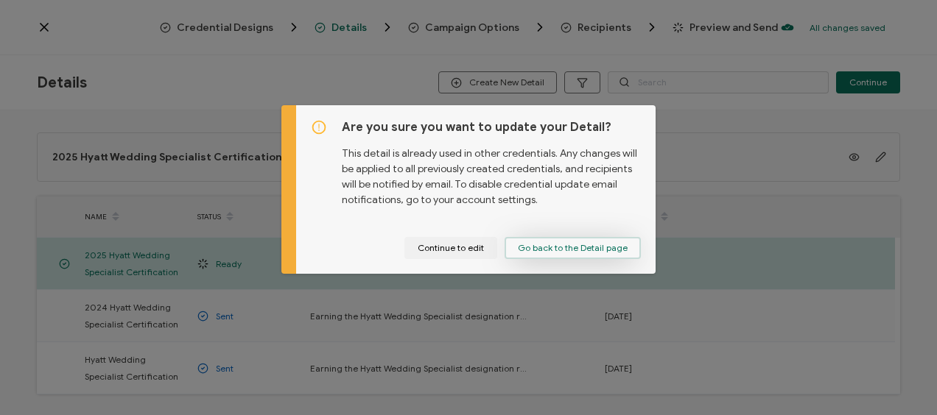
click at [572, 248] on span "Go back to the Detail page" at bounding box center [573, 248] width 110 height 9
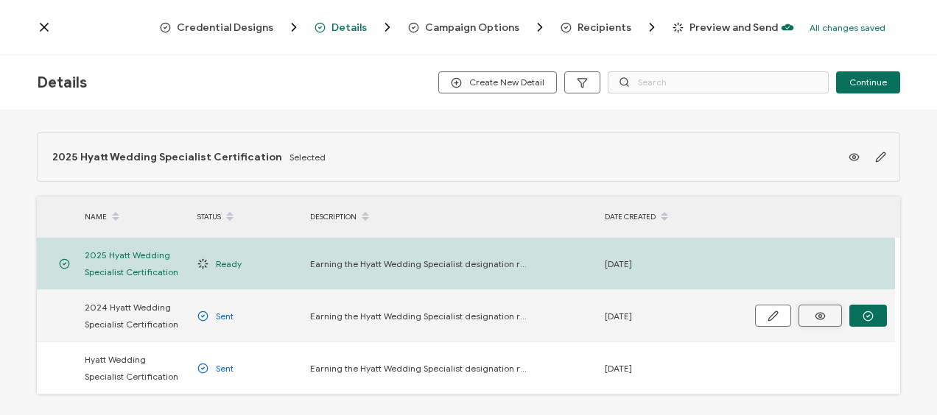
click at [819, 321] on button at bounding box center [820, 316] width 43 height 22
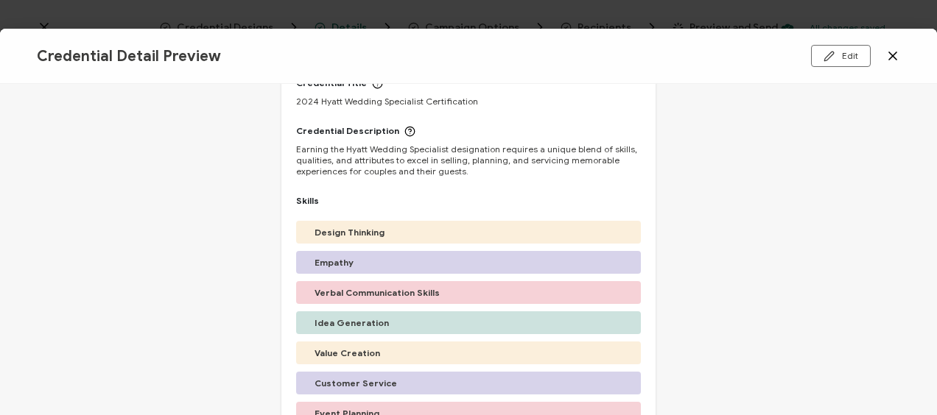
scroll to position [48, 0]
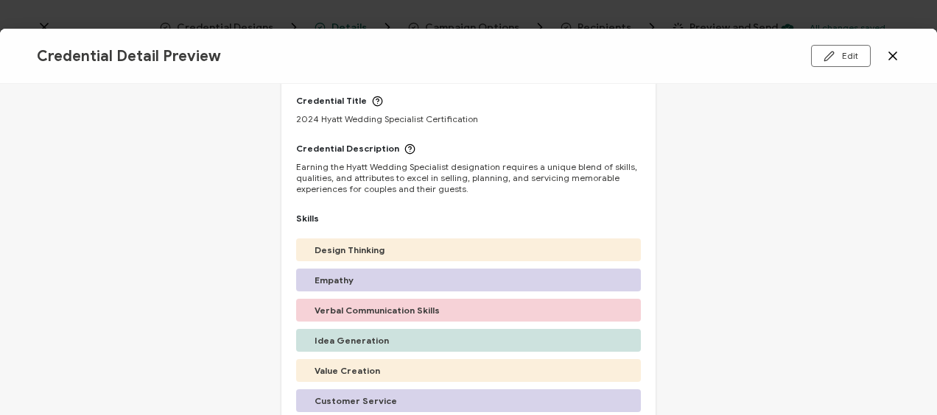
click at [901, 51] on div "Credential Detail Preview Edit" at bounding box center [468, 56] width 937 height 55
click at [896, 56] on icon at bounding box center [892, 56] width 15 height 15
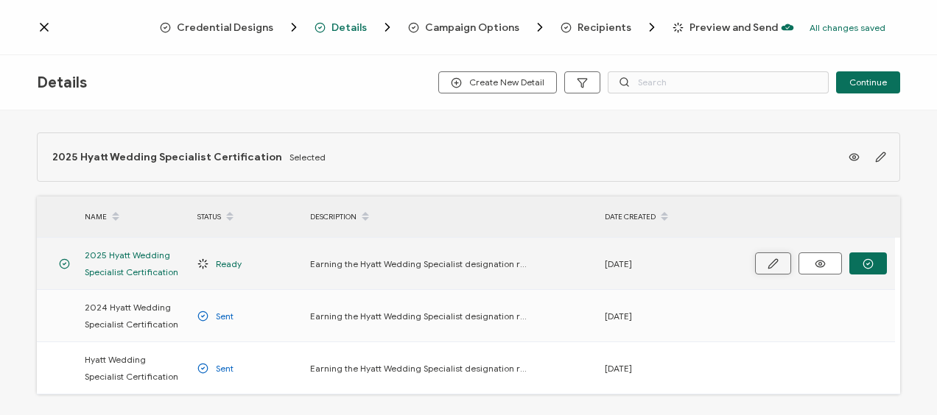
click at [773, 267] on icon "button" at bounding box center [773, 264] width 11 height 11
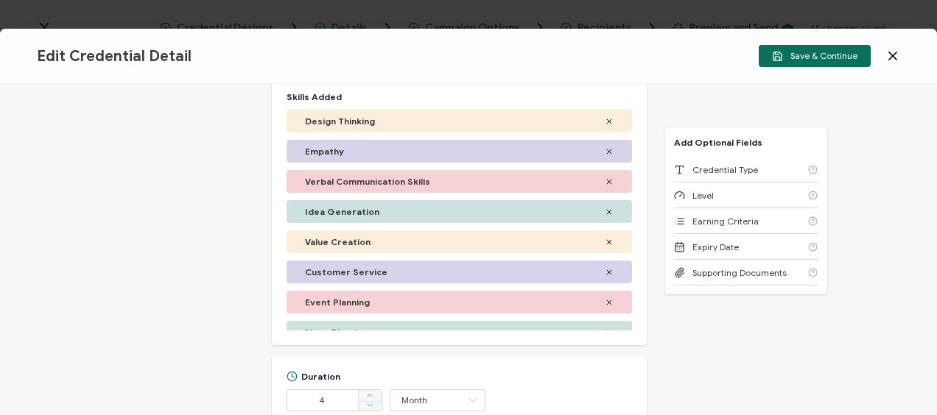
scroll to position [516, 0]
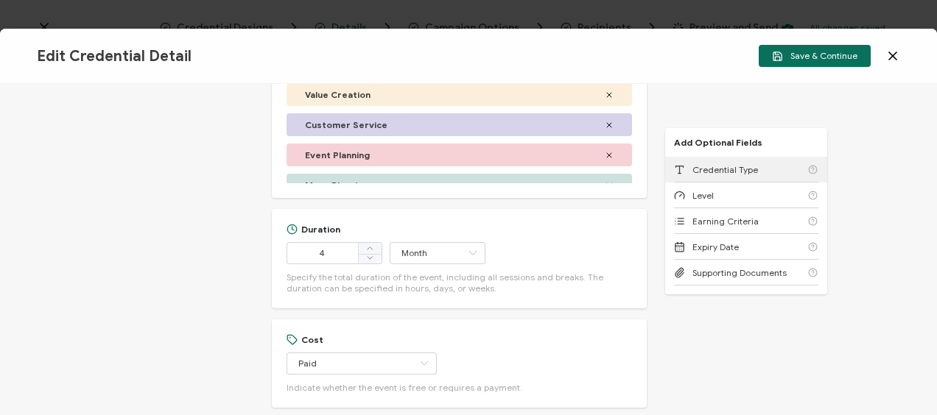
click at [757, 172] on div "Credential Type" at bounding box center [746, 170] width 144 height 26
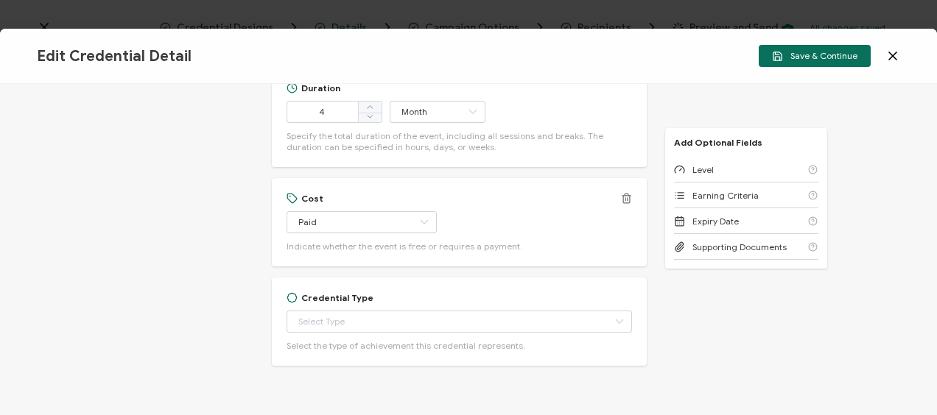
scroll to position [695, 0]
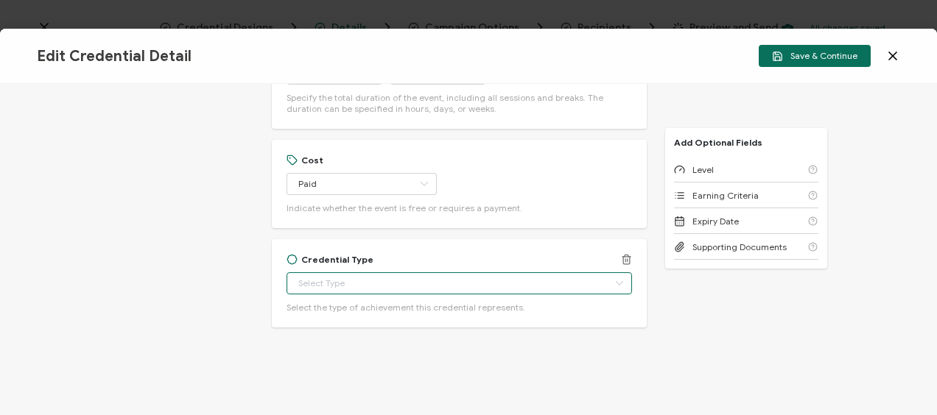
click at [337, 283] on input "text" at bounding box center [459, 284] width 345 height 22
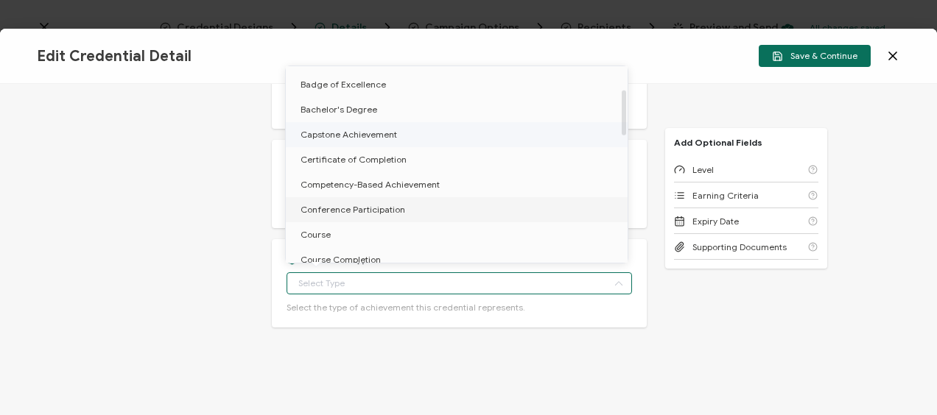
scroll to position [147, 0]
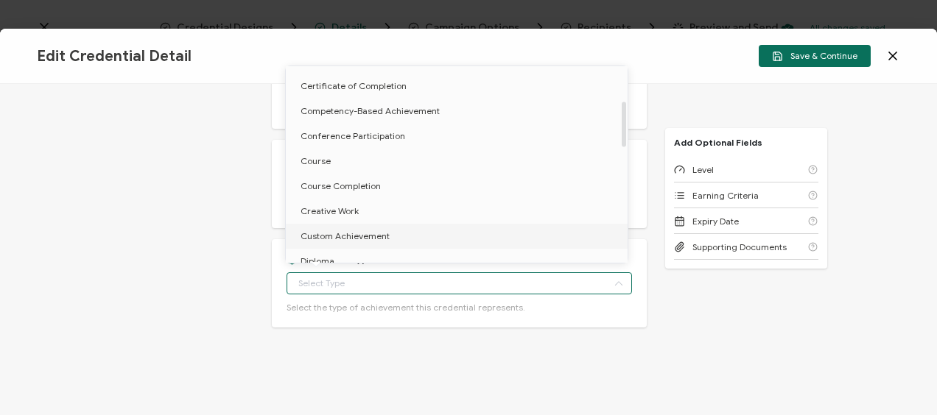
click at [371, 228] on li "Custom Achievement" at bounding box center [459, 236] width 347 height 25
type input "Custom Achievement"
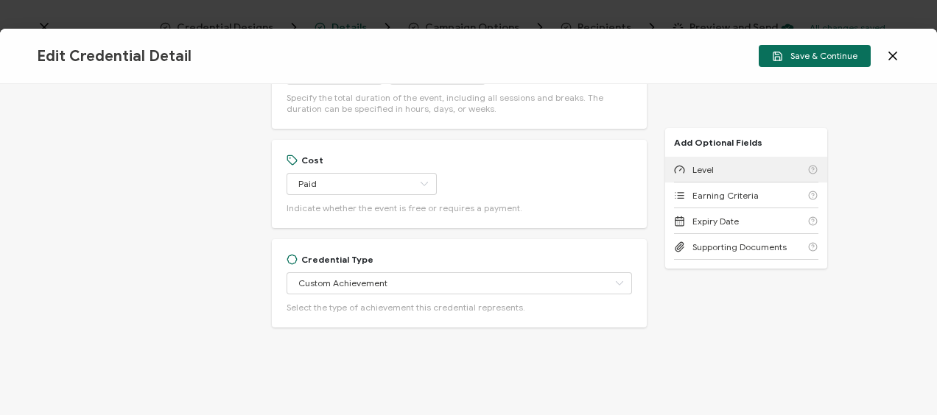
click at [692, 172] on span "Level" at bounding box center [702, 169] width 21 height 11
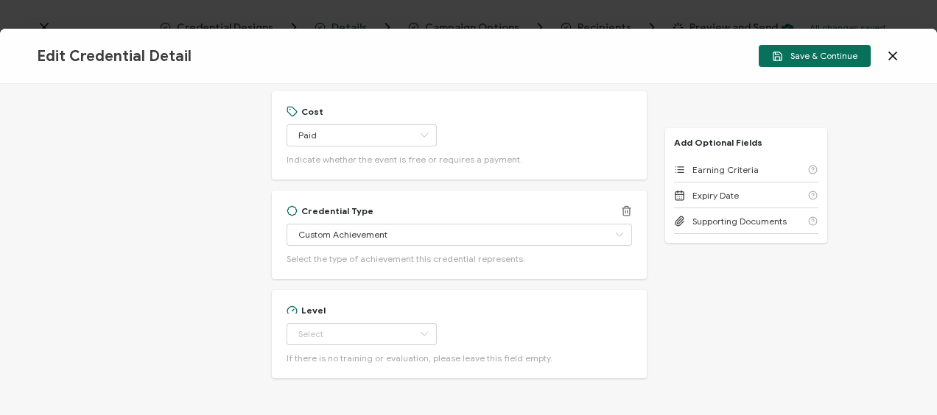
scroll to position [795, 0]
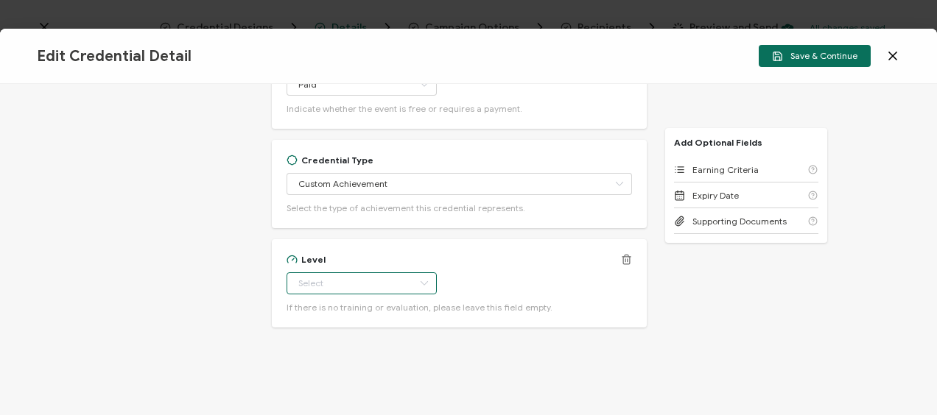
click at [345, 280] on input "text" at bounding box center [362, 284] width 150 height 22
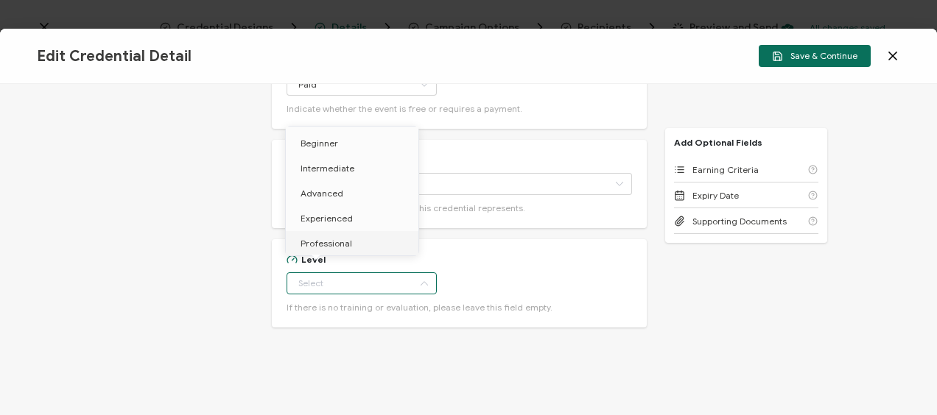
click at [345, 250] on li "Professional" at bounding box center [355, 243] width 138 height 25
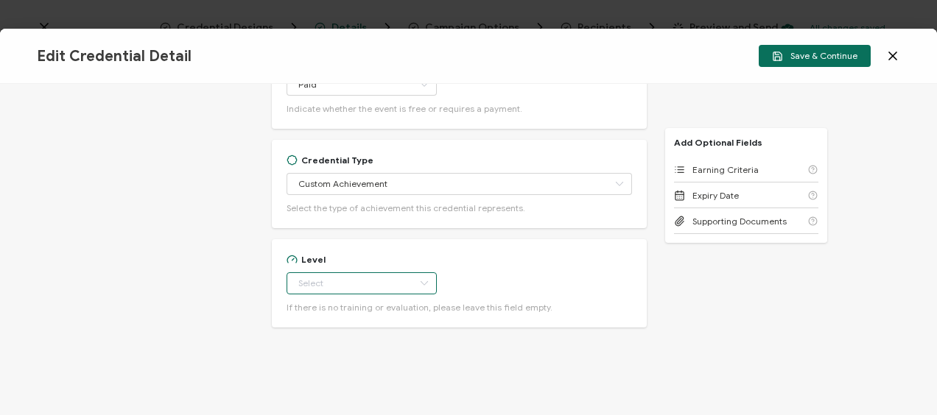
type input "Professional"
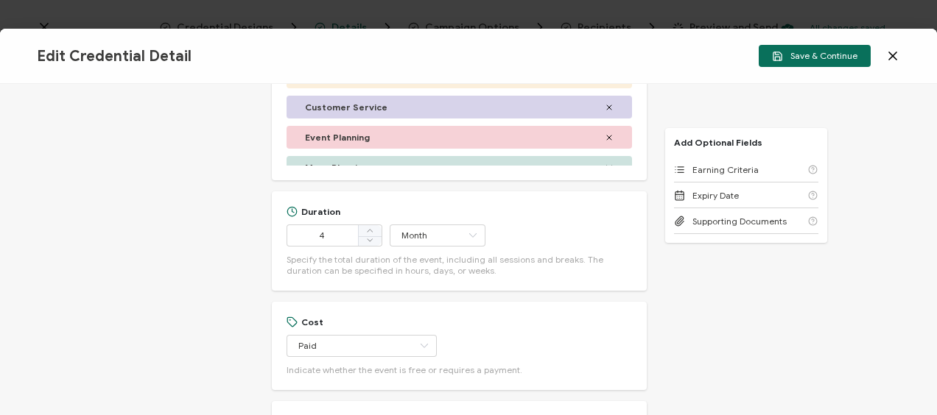
scroll to position [500, 0]
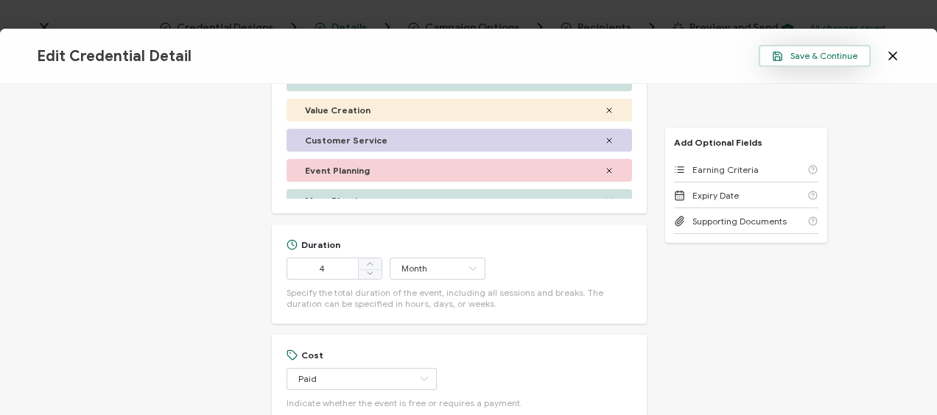
click at [820, 57] on span "Save & Continue" at bounding box center [814, 56] width 85 height 11
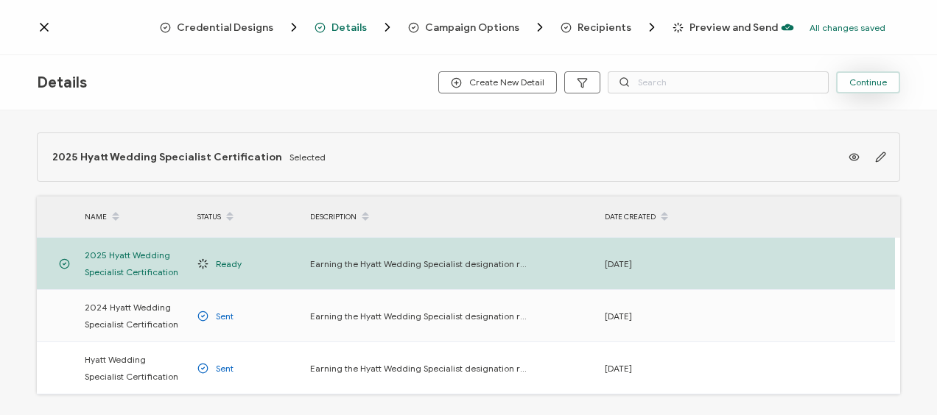
click at [863, 88] on button "Continue" at bounding box center [868, 82] width 64 height 22
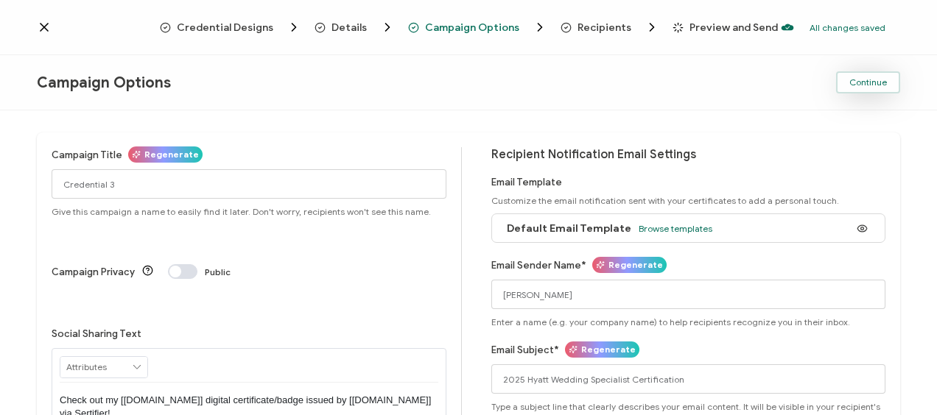
click at [884, 86] on span "Continue" at bounding box center [868, 82] width 38 height 9
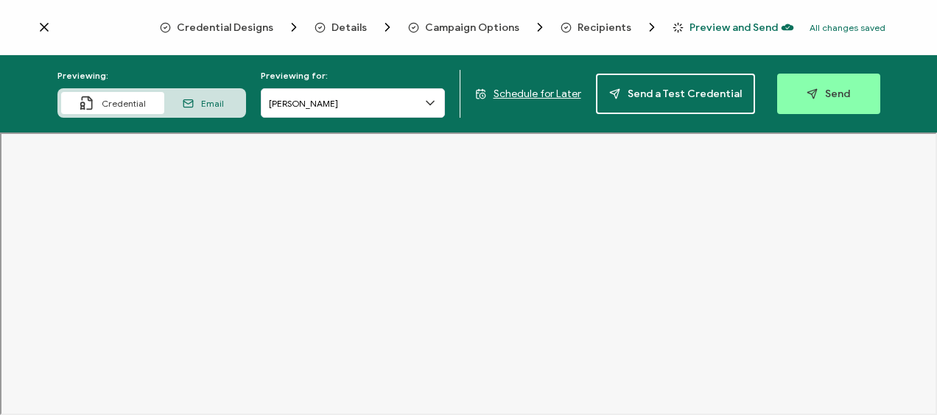
click at [342, 30] on span "Details" at bounding box center [348, 27] width 35 height 11
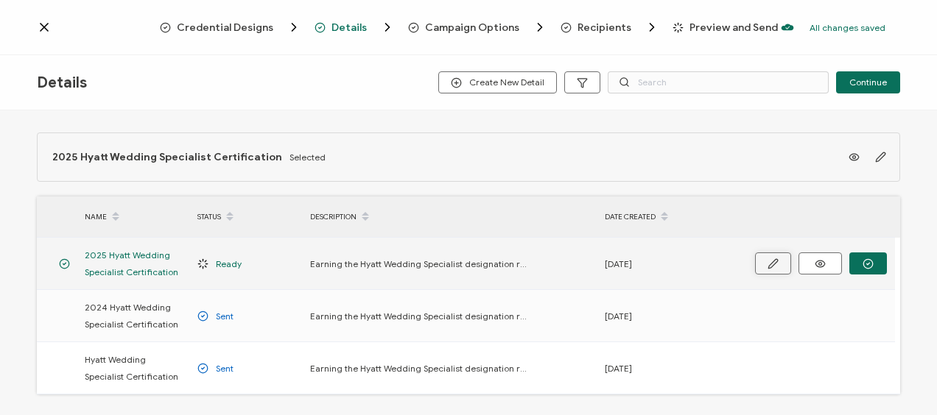
click at [785, 264] on button "button" at bounding box center [773, 264] width 36 height 22
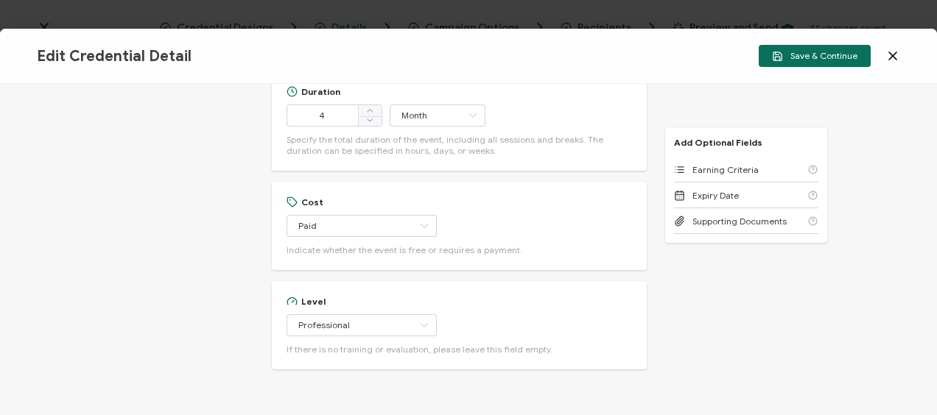
scroll to position [589, 0]
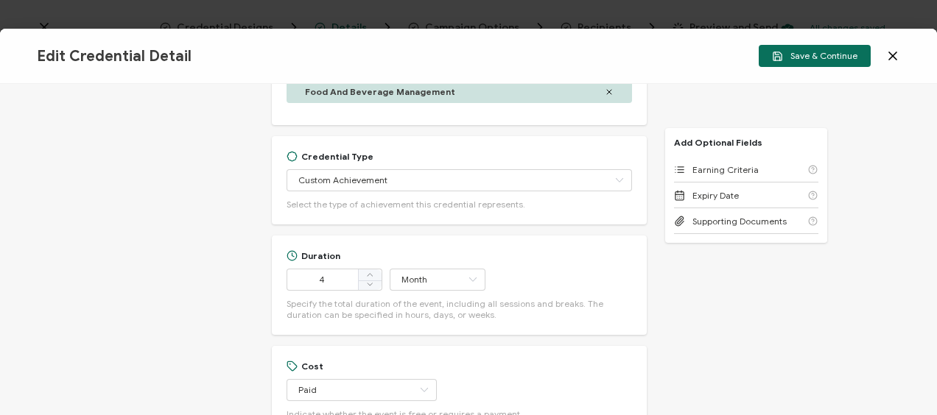
click at [816, 63] on button "Save & Continue" at bounding box center [815, 56] width 112 height 22
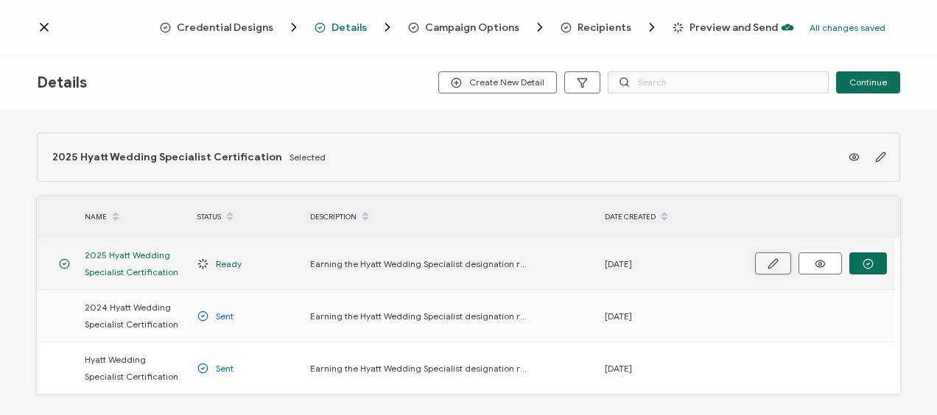
click at [771, 266] on icon "button" at bounding box center [773, 264] width 11 height 11
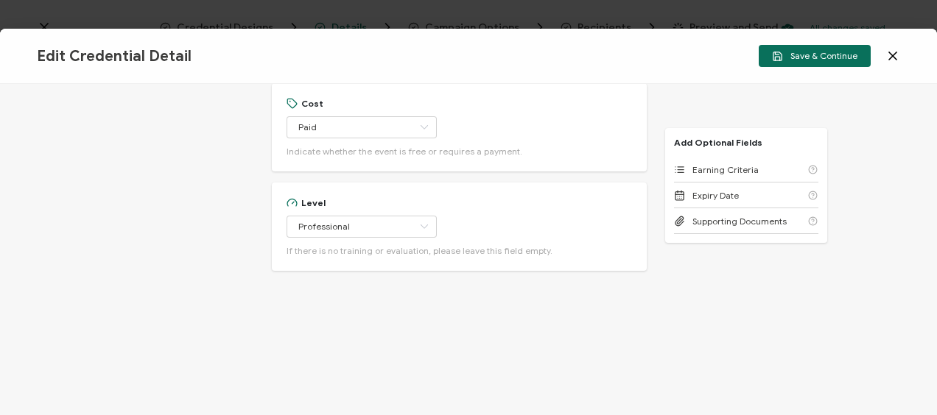
scroll to position [883, 0]
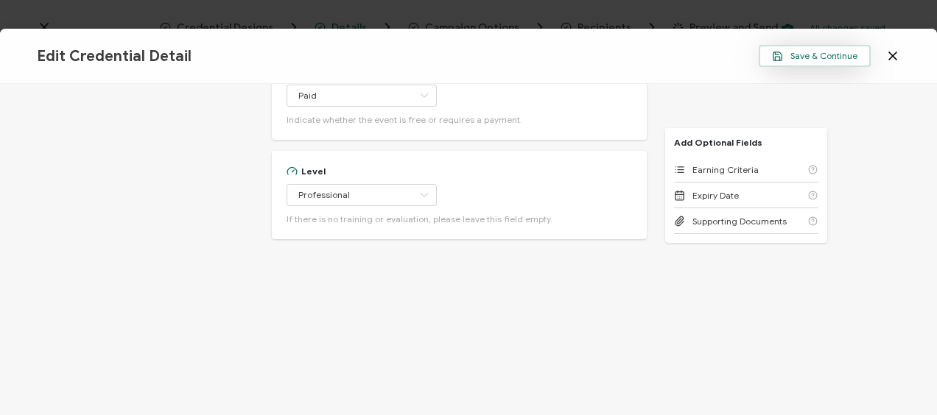
click at [822, 59] on span "Save & Continue" at bounding box center [814, 56] width 85 height 11
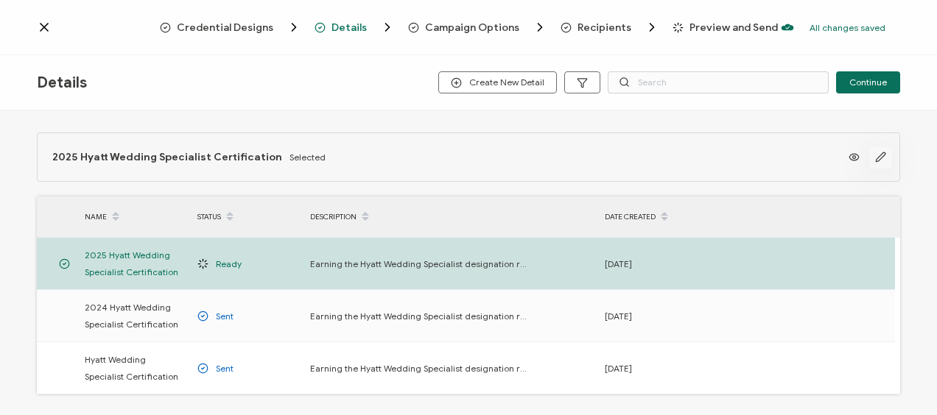
click at [881, 155] on button "button" at bounding box center [880, 158] width 23 height 22
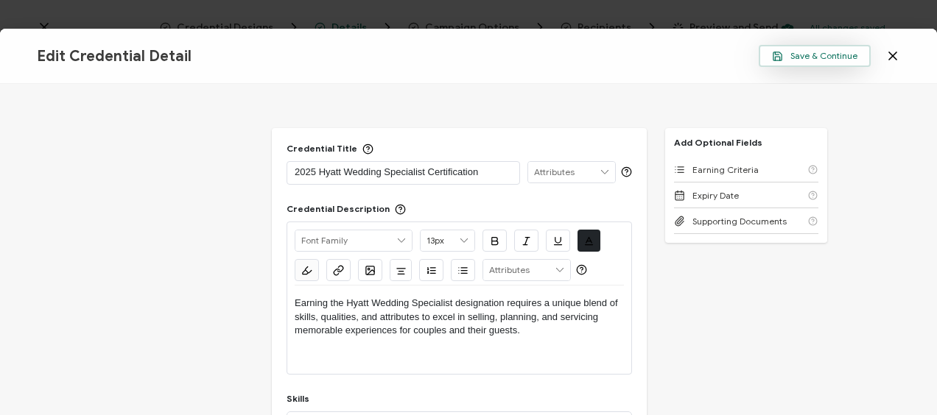
click at [837, 53] on span "Save & Continue" at bounding box center [814, 56] width 85 height 11
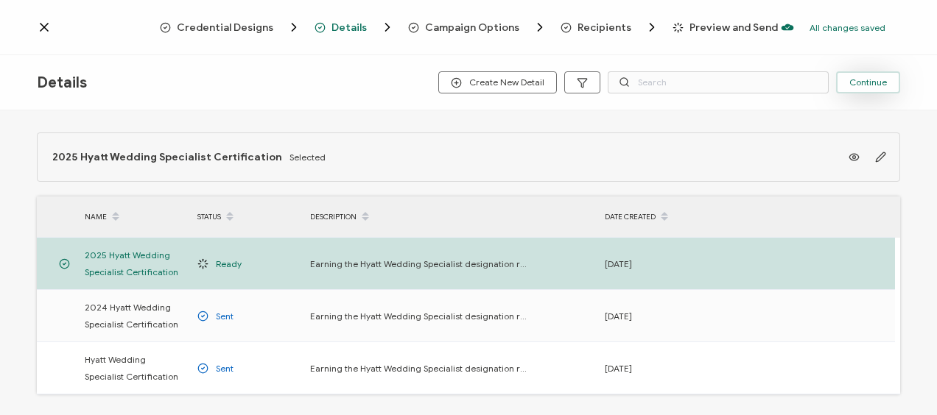
click at [887, 75] on button "Continue" at bounding box center [868, 82] width 64 height 22
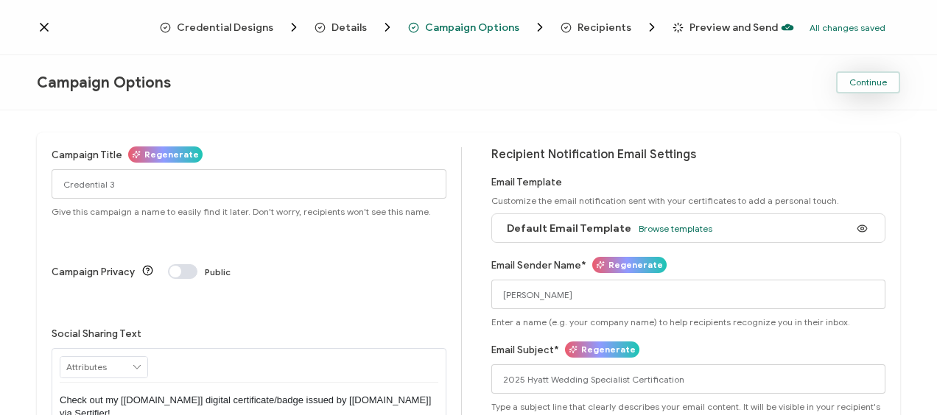
click at [870, 85] on span "Continue" at bounding box center [868, 82] width 38 height 9
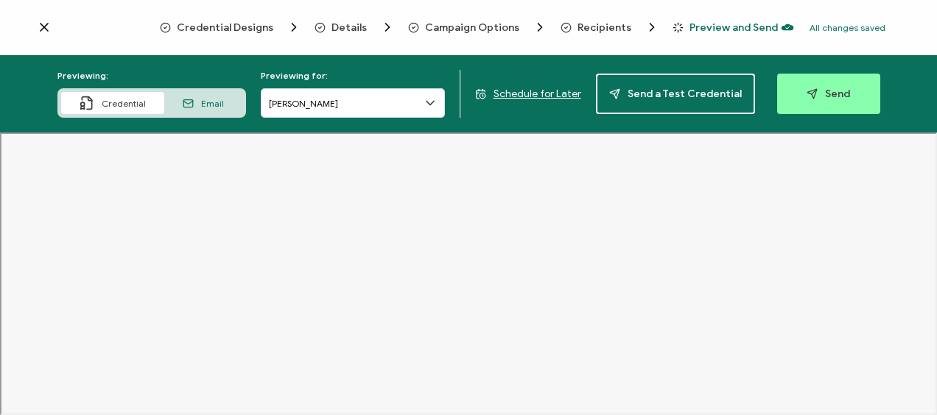
click at [434, 102] on icon at bounding box center [430, 104] width 7 height 4
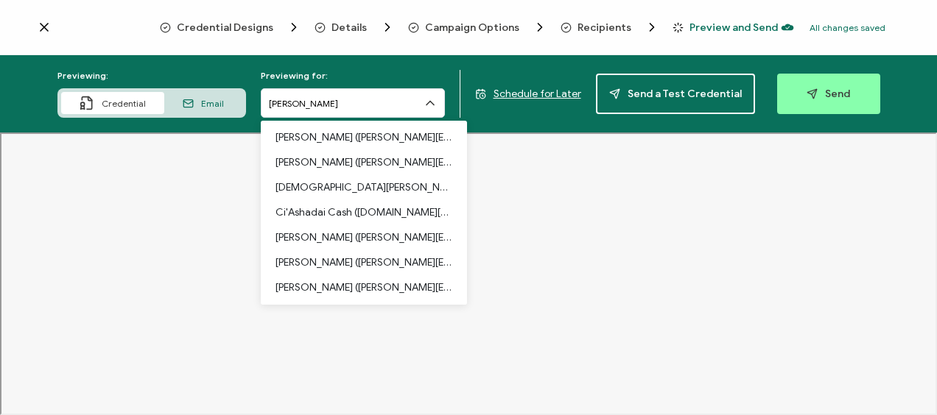
click at [435, 102] on icon at bounding box center [430, 103] width 15 height 15
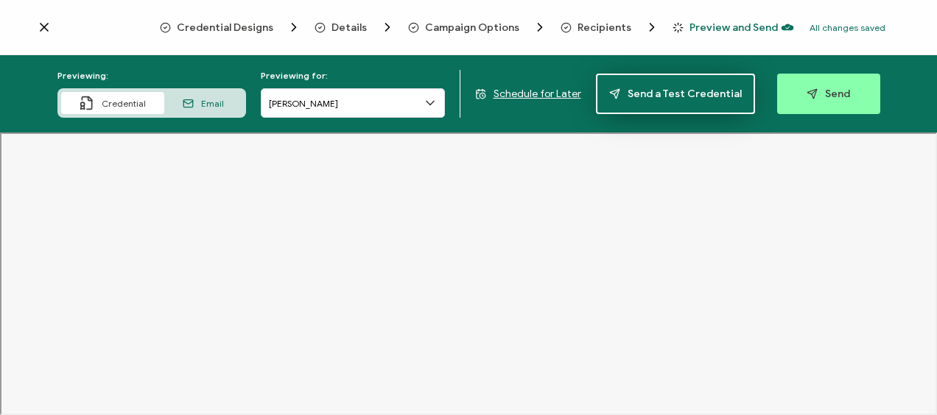
click at [651, 99] on span "Send a Test Credential" at bounding box center [675, 93] width 133 height 11
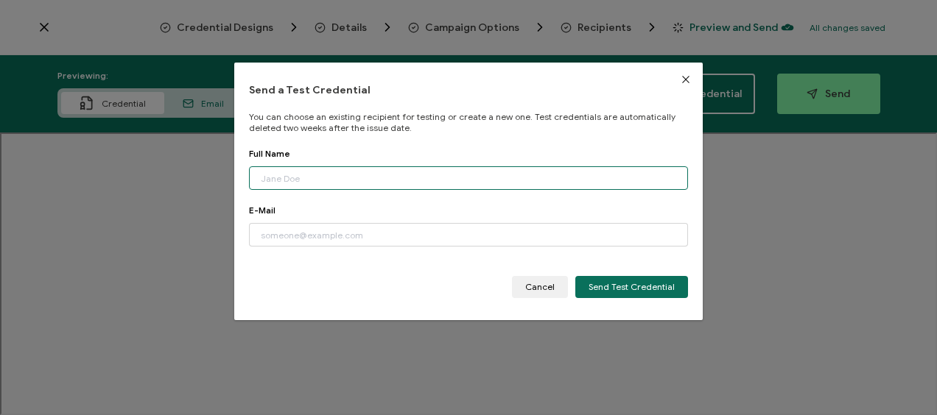
click at [340, 182] on input "dialog" at bounding box center [468, 178] width 439 height 24
type input "[PERSON_NAME]"
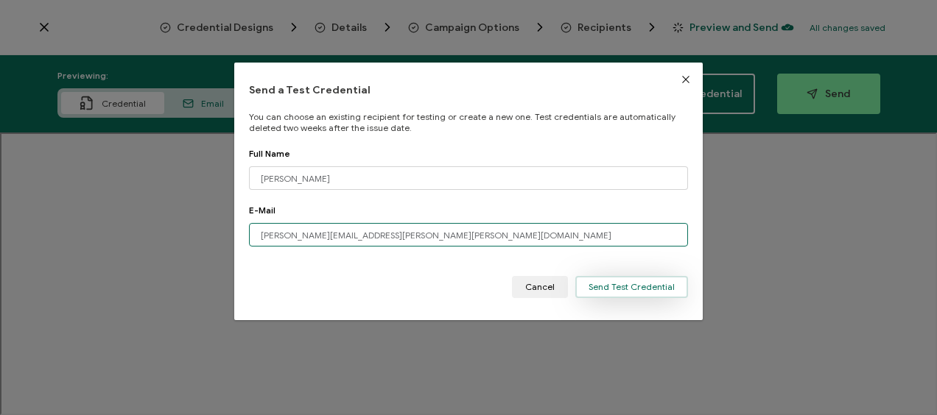
type input "[PERSON_NAME][EMAIL_ADDRESS][PERSON_NAME][PERSON_NAME][DOMAIN_NAME]"
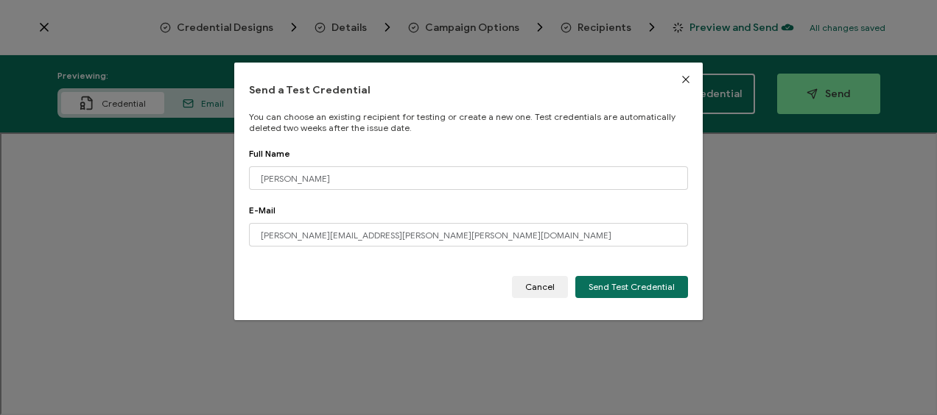
drag, startPoint x: 641, startPoint y: 287, endPoint x: 448, endPoint y: 190, distance: 215.8
click at [641, 287] on span "Send Test Credential" at bounding box center [632, 287] width 86 height 9
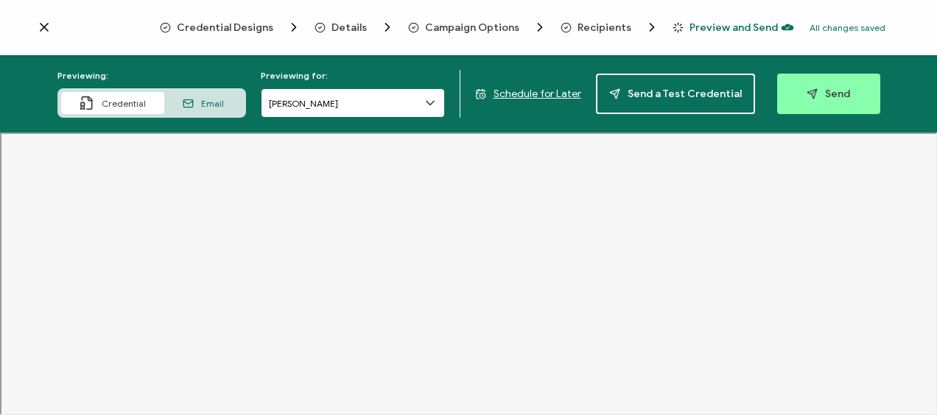
click at [419, 109] on input "[PERSON_NAME]" at bounding box center [353, 102] width 184 height 29
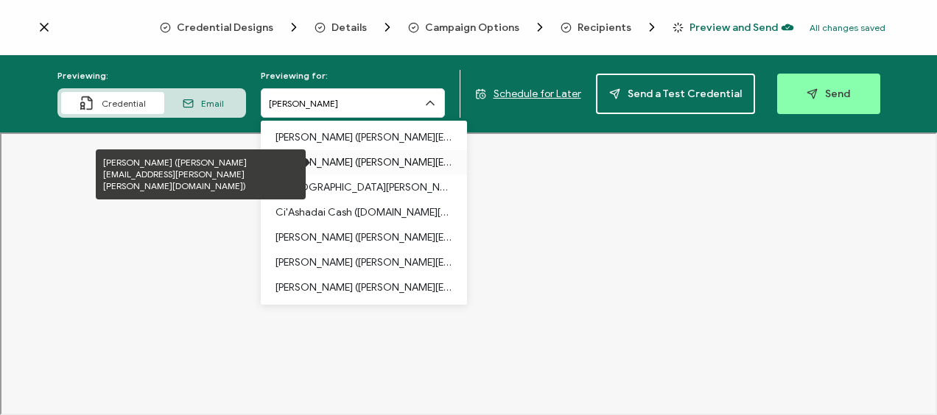
click at [402, 166] on p "[PERSON_NAME] ([PERSON_NAME][EMAIL_ADDRESS][PERSON_NAME][PERSON_NAME][DOMAIN_NA…" at bounding box center [364, 162] width 177 height 25
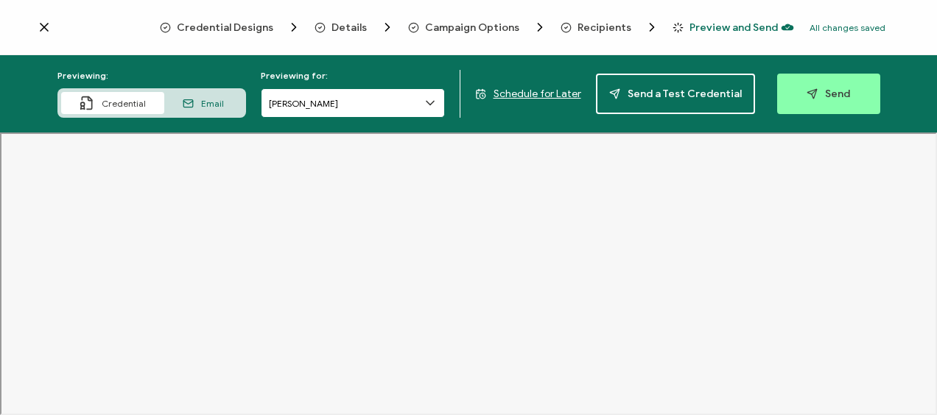
click at [414, 103] on input "[PERSON_NAME]" at bounding box center [353, 102] width 184 height 29
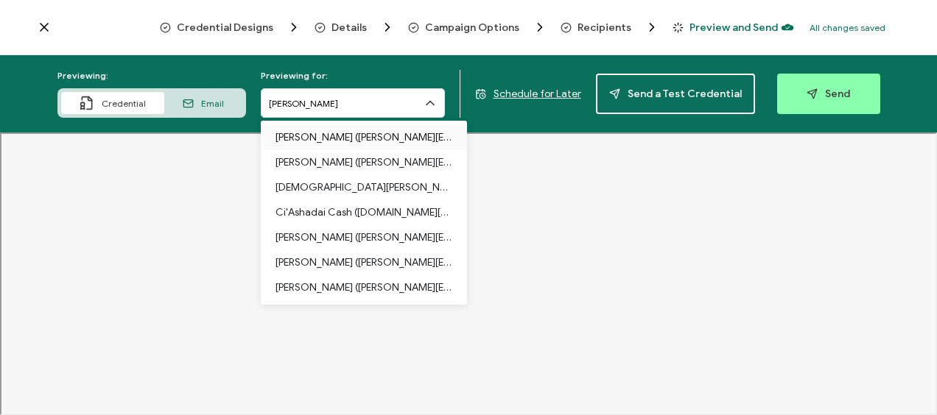
click at [415, 132] on p "[PERSON_NAME] ([PERSON_NAME][EMAIL_ADDRESS][PERSON_NAME][PERSON_NAME][DOMAIN_NA…" at bounding box center [364, 137] width 177 height 25
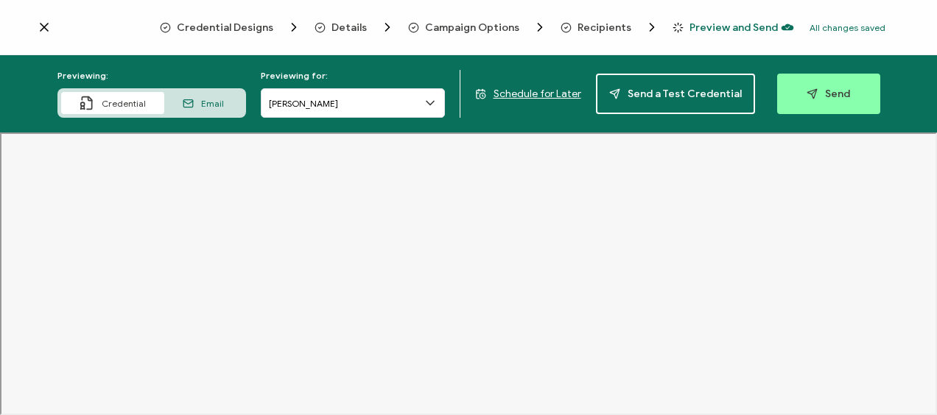
click at [208, 106] on span "Email" at bounding box center [212, 103] width 23 height 11
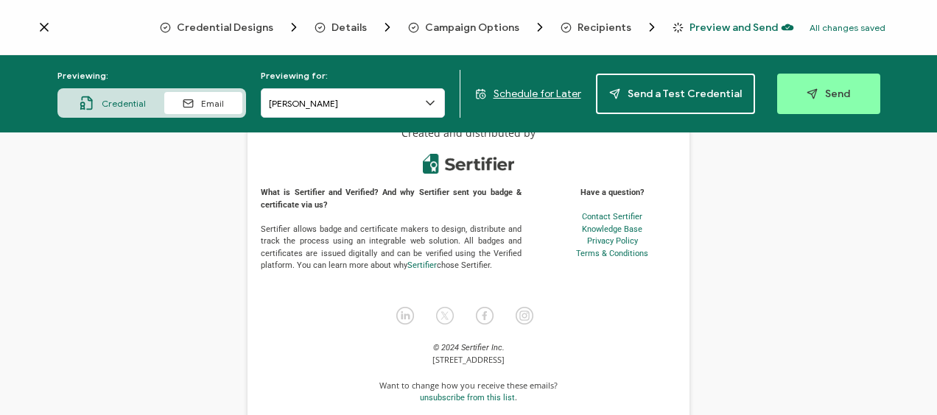
scroll to position [147, 0]
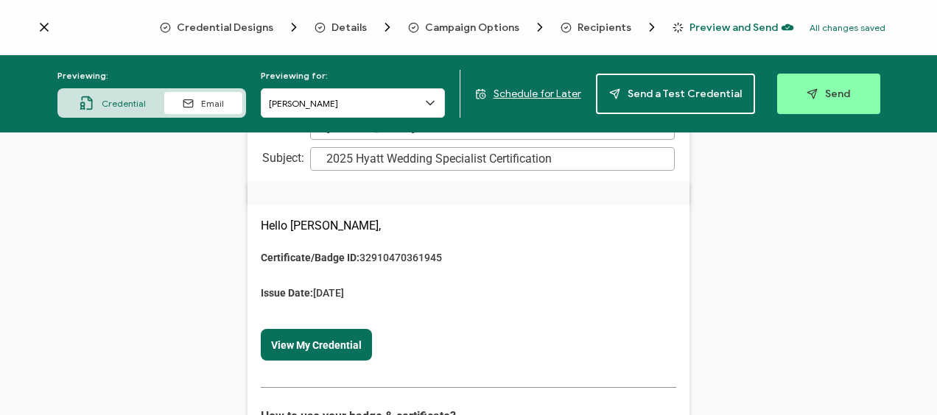
click at [123, 109] on div "Credential" at bounding box center [112, 103] width 103 height 22
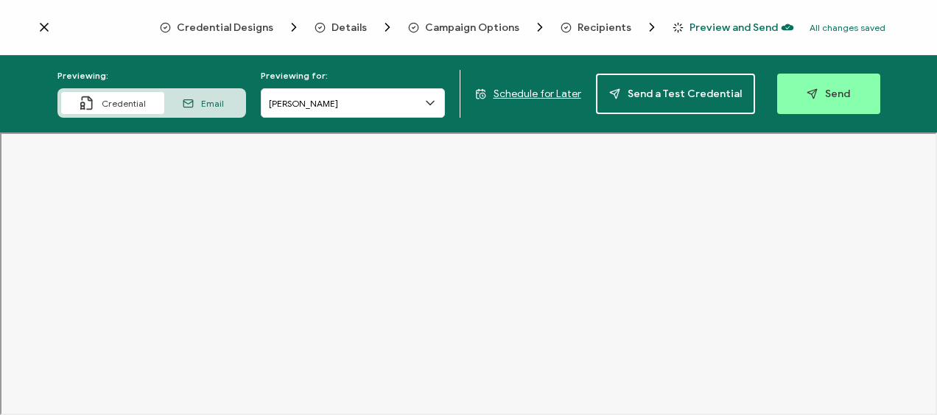
click at [533, 97] on span "Schedule for Later" at bounding box center [538, 94] width 88 height 13
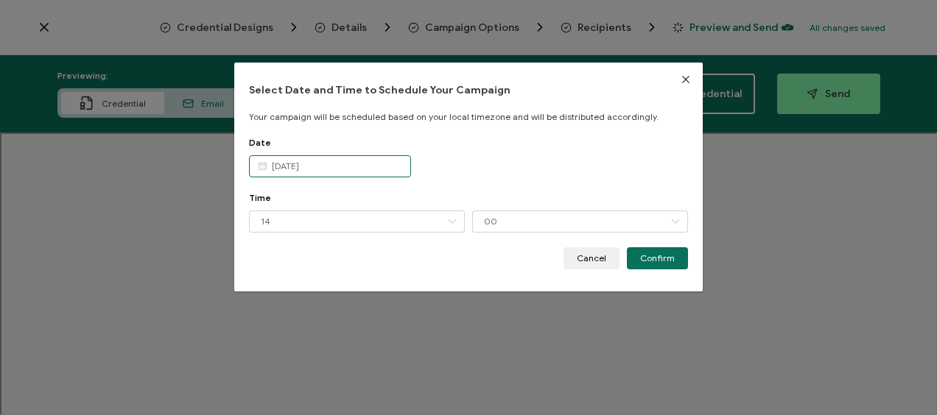
click at [331, 168] on input "[DATE]" at bounding box center [330, 166] width 162 height 22
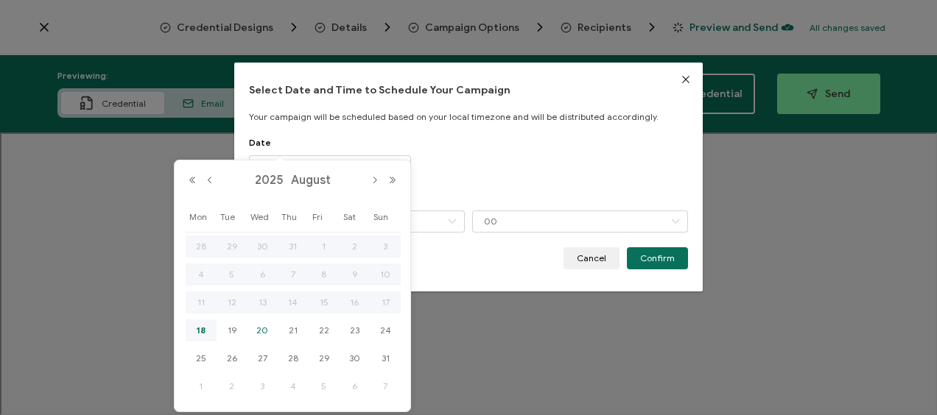
click at [264, 330] on span "20" at bounding box center [262, 331] width 18 height 18
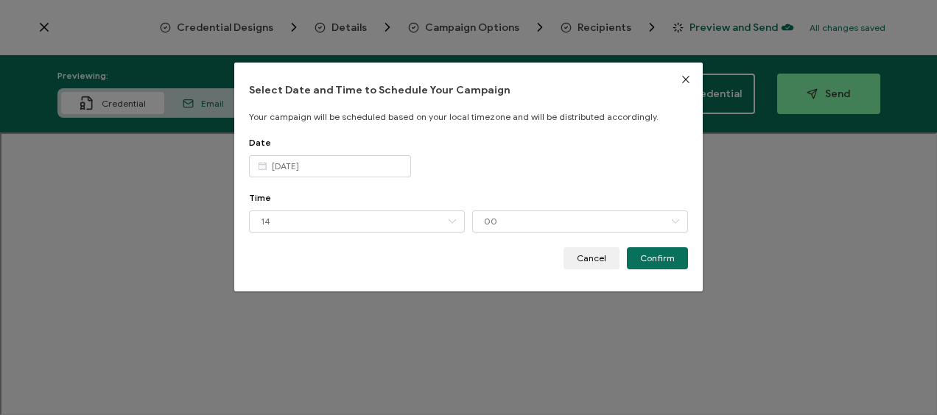
type input "[DATE]"
click at [303, 222] on input "14" at bounding box center [357, 222] width 216 height 22
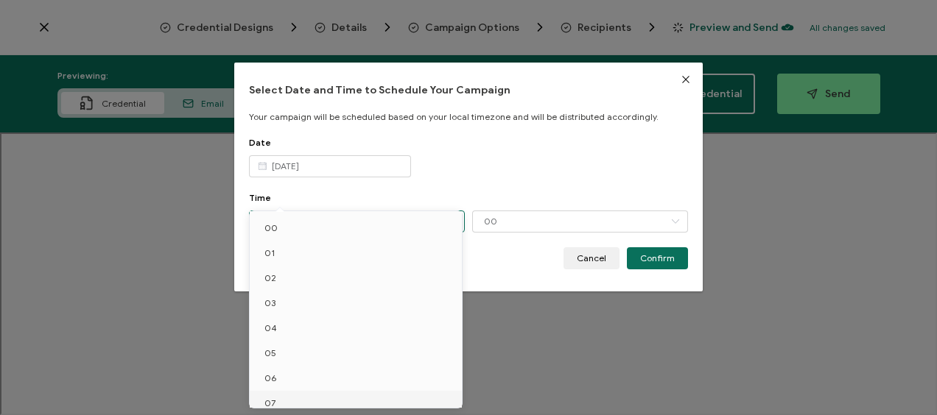
scroll to position [186, 0]
click at [295, 391] on li "14" at bounding box center [358, 393] width 217 height 25
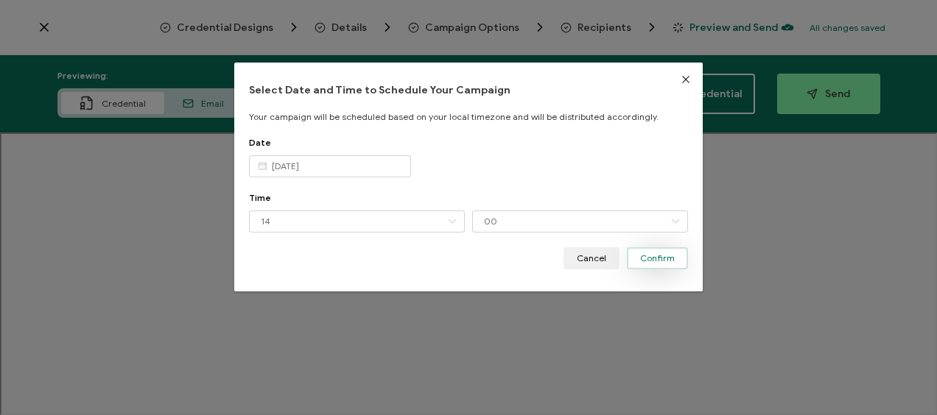
click at [659, 258] on span "Confirm" at bounding box center [657, 258] width 35 height 9
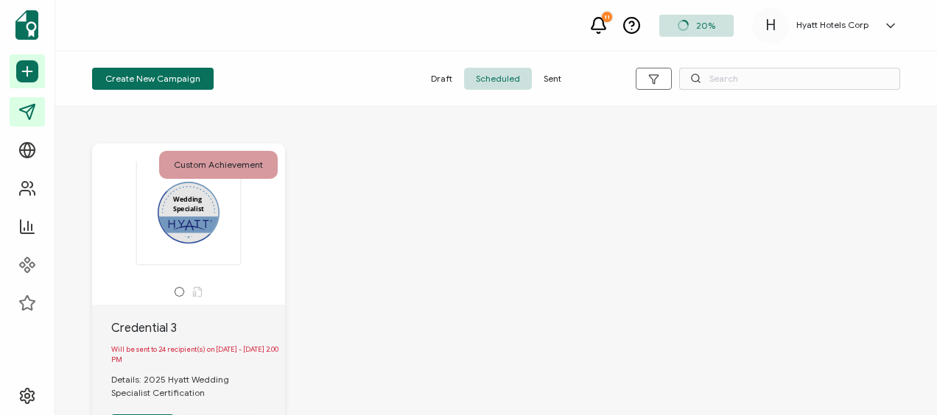
scroll to position [74, 0]
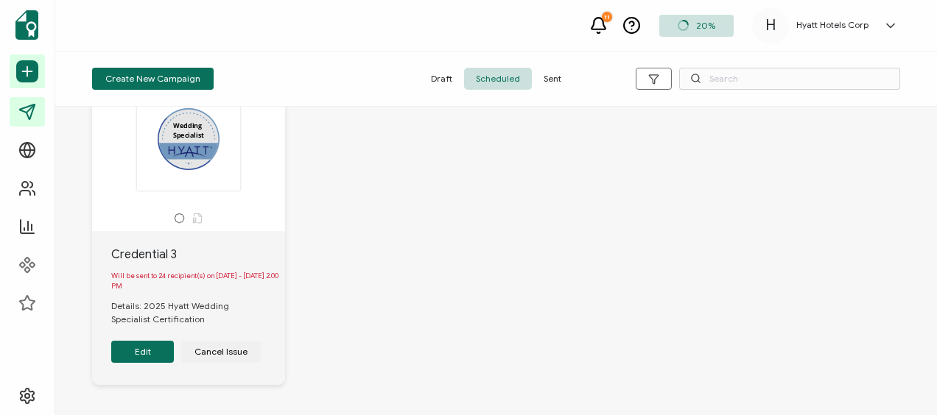
click at [143, 357] on button "Edit" at bounding box center [142, 352] width 63 height 22
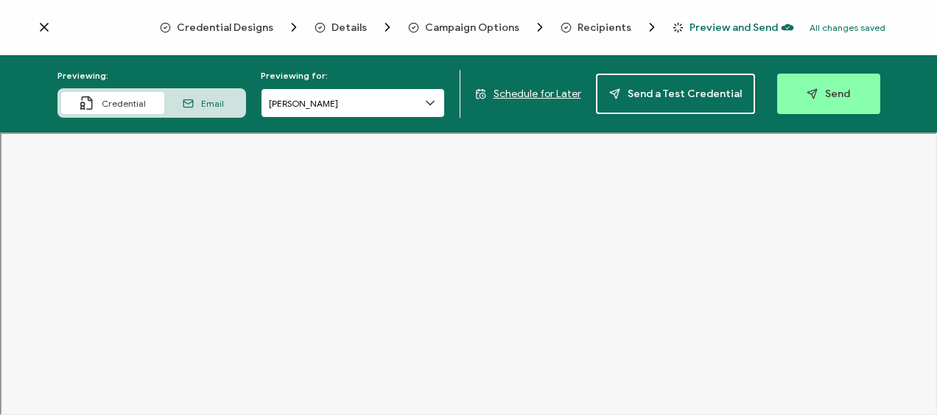
click at [358, 106] on input "[PERSON_NAME]" at bounding box center [353, 102] width 184 height 29
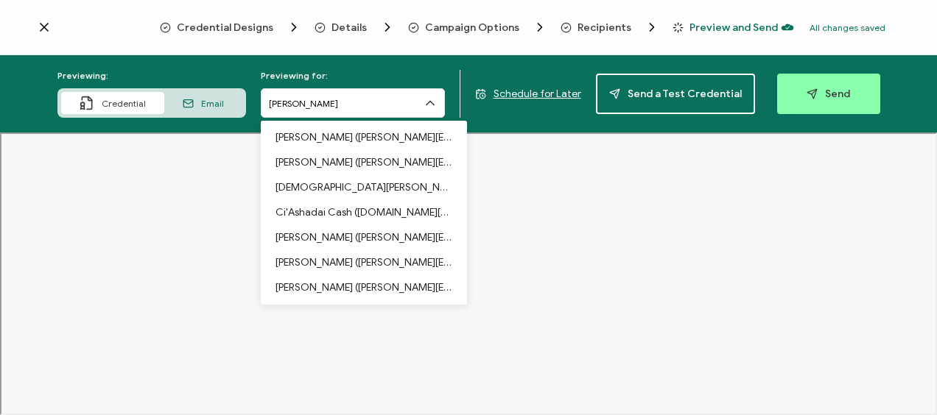
click at [455, 66] on div "Previewing: Credential Email Previewing for: [PERSON_NAME] [PERSON_NAME] ([PERS…" at bounding box center [468, 93] width 937 height 77
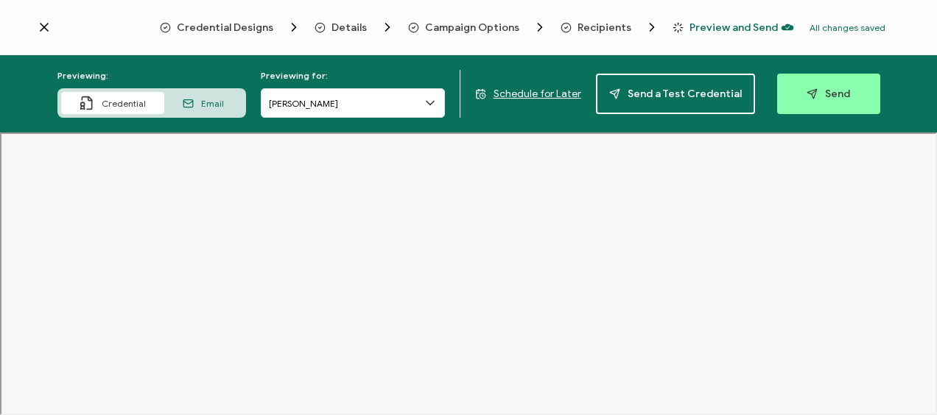
click at [526, 93] on span "Schedule for Later" at bounding box center [538, 94] width 88 height 13
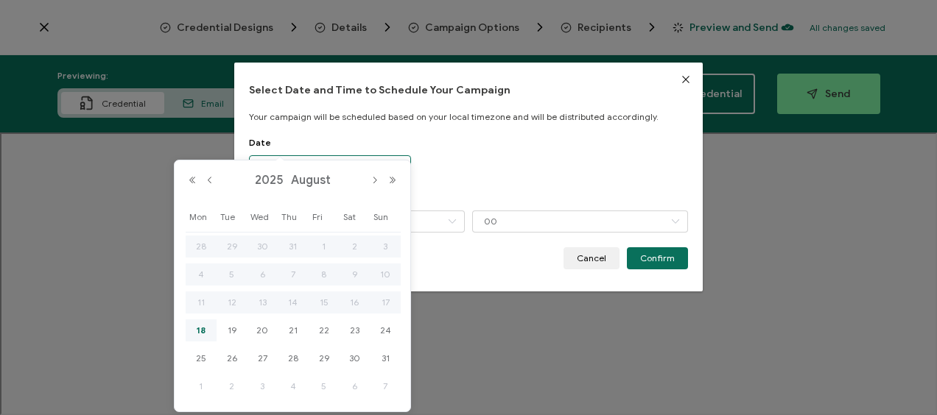
click at [330, 164] on body "Credential Designs Details Campaign Options Recipients Preview and Send All cha…" at bounding box center [468, 207] width 937 height 415
click at [264, 331] on span "20" at bounding box center [262, 331] width 18 height 18
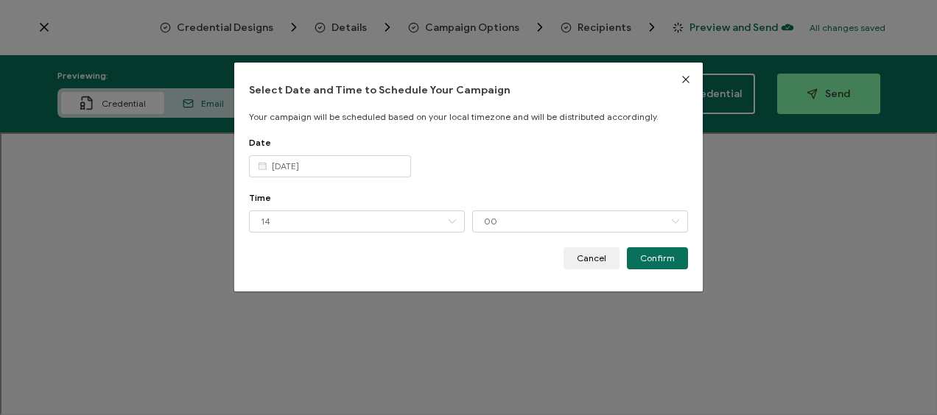
type input "[DATE]"
click at [666, 256] on span "Confirm" at bounding box center [657, 258] width 35 height 9
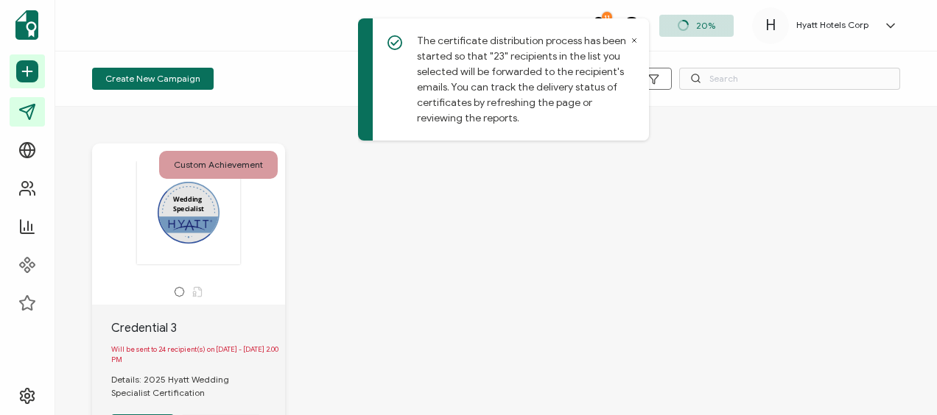
click at [635, 41] on icon at bounding box center [634, 40] width 7 height 7
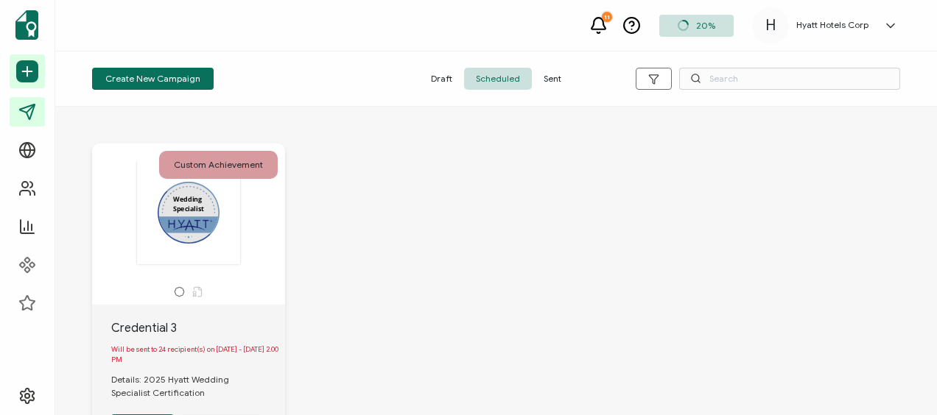
click at [606, 24] on icon at bounding box center [599, 24] width 14 height 12
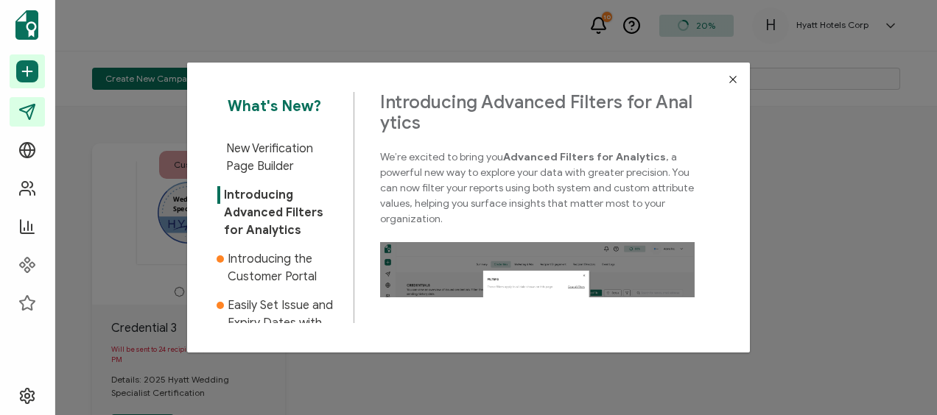
click at [731, 81] on icon "Close" at bounding box center [733, 80] width 12 height 12
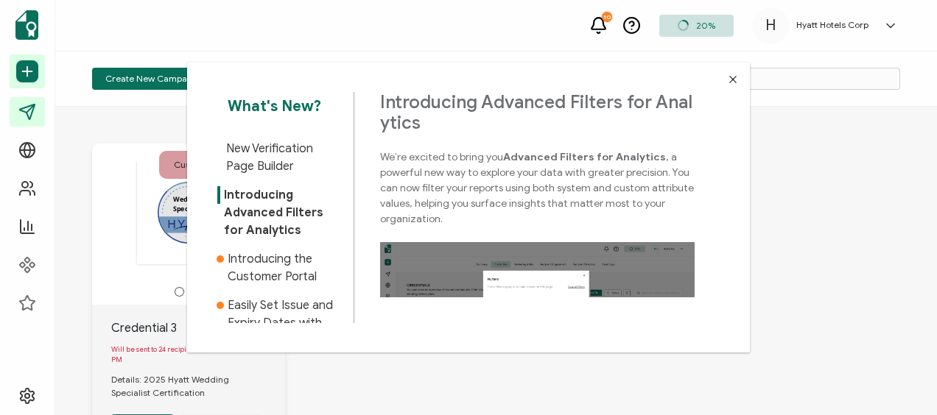
scroll to position [221, 0]
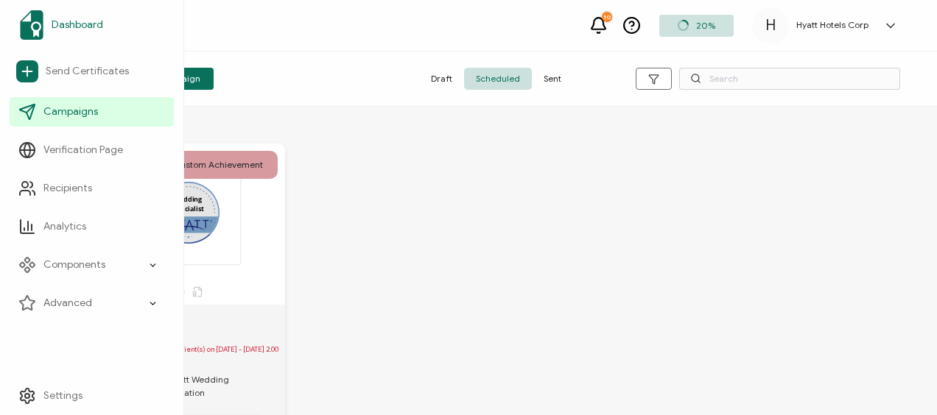
click at [28, 31] on img at bounding box center [32, 24] width 24 height 29
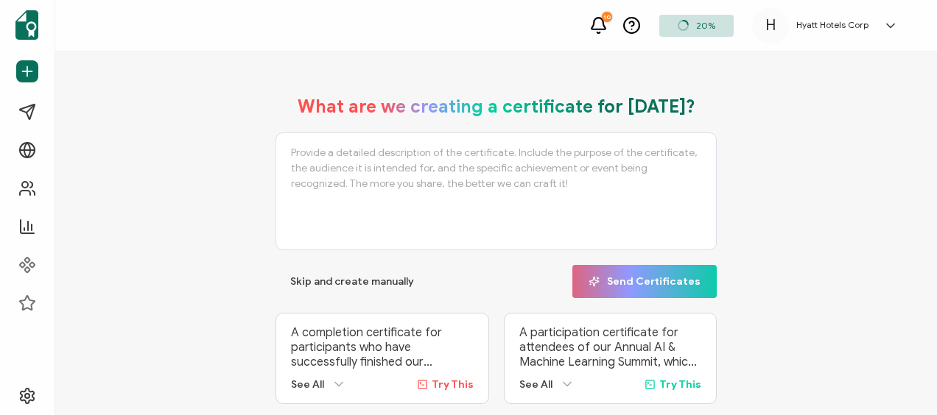
click at [847, 28] on h5 "Hyatt Hotels Corp" at bounding box center [832, 25] width 72 height 10
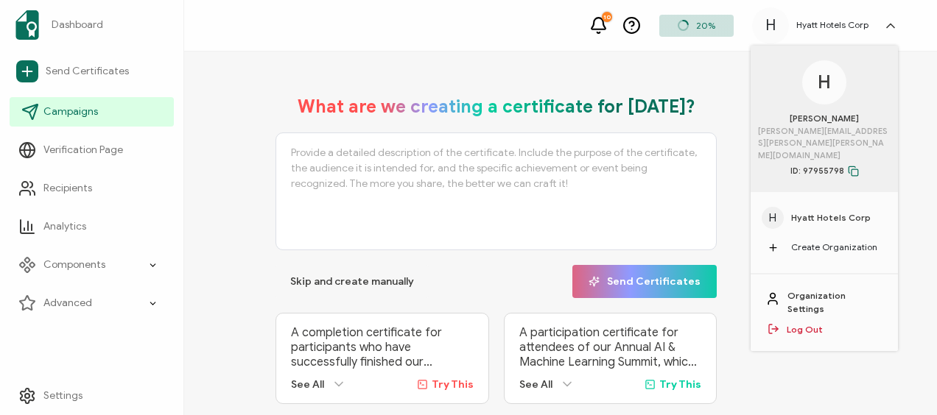
click at [84, 115] on span "Campaigns" at bounding box center [70, 112] width 55 height 15
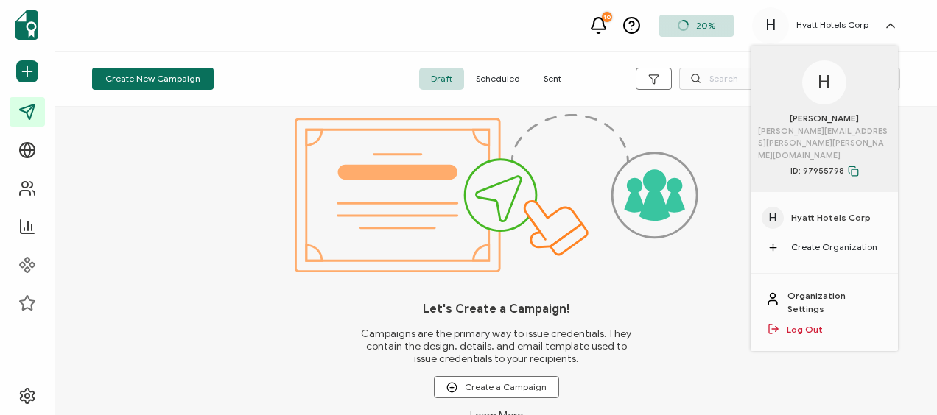
click at [496, 80] on span "Scheduled" at bounding box center [498, 79] width 68 height 22
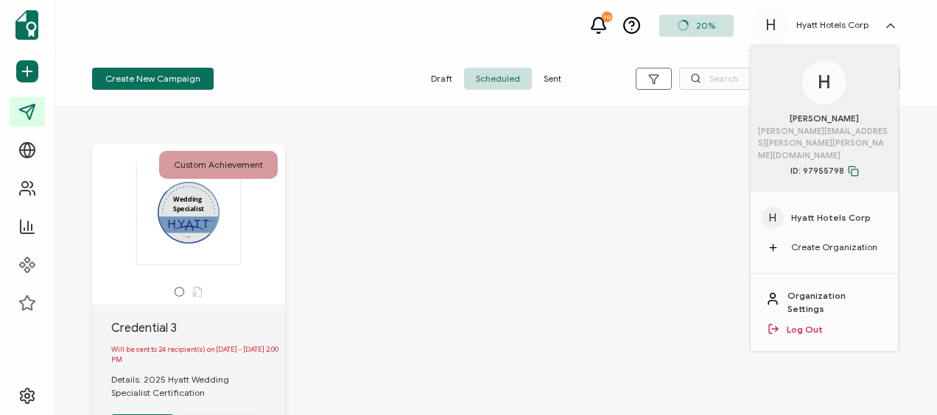
click at [891, 25] on icon at bounding box center [890, 26] width 7 height 4
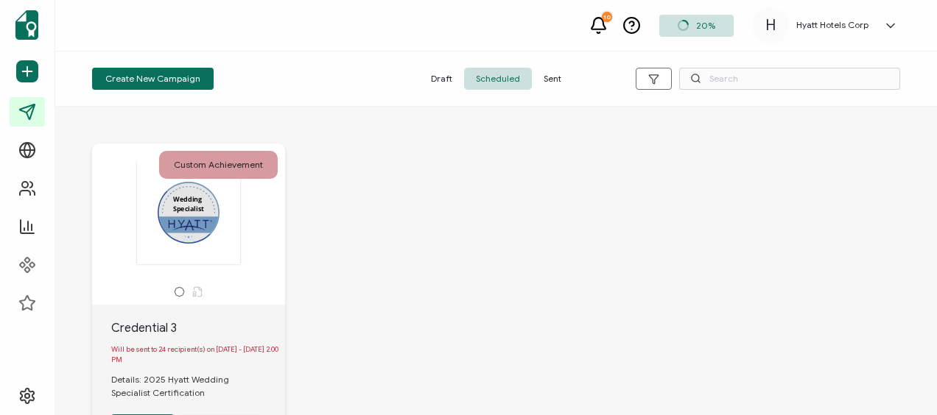
click at [552, 74] on span "Sent" at bounding box center [552, 79] width 41 height 22
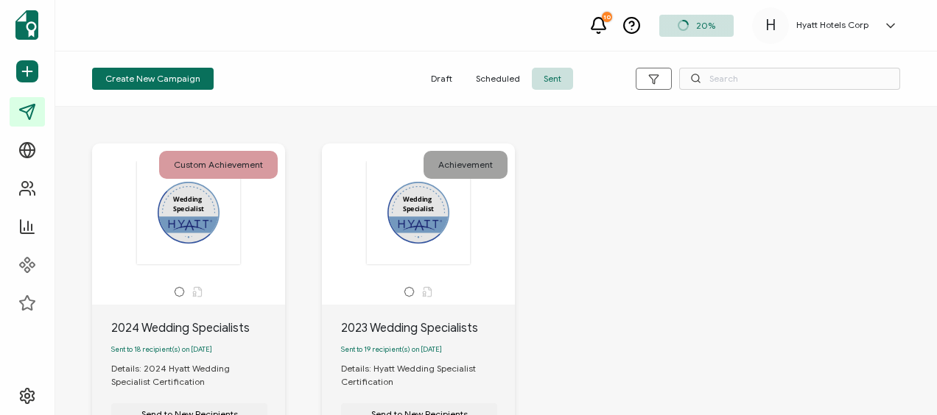
click at [484, 83] on span "Scheduled" at bounding box center [498, 79] width 68 height 22
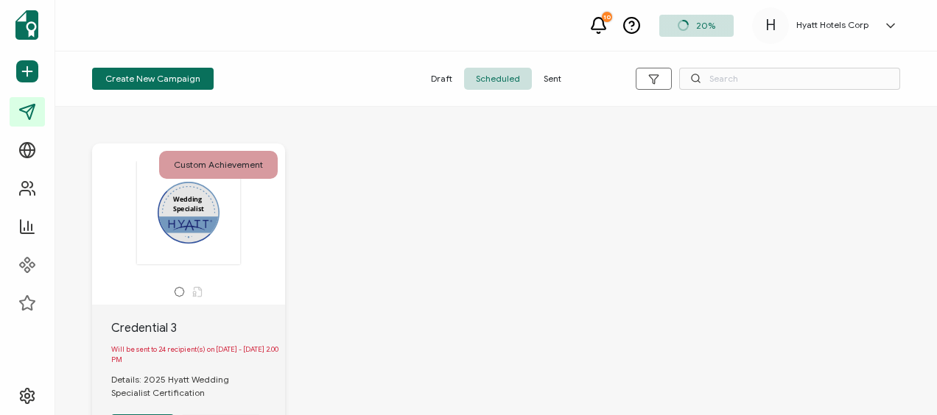
click at [157, 320] on div "Credential 3" at bounding box center [198, 329] width 174 height 18
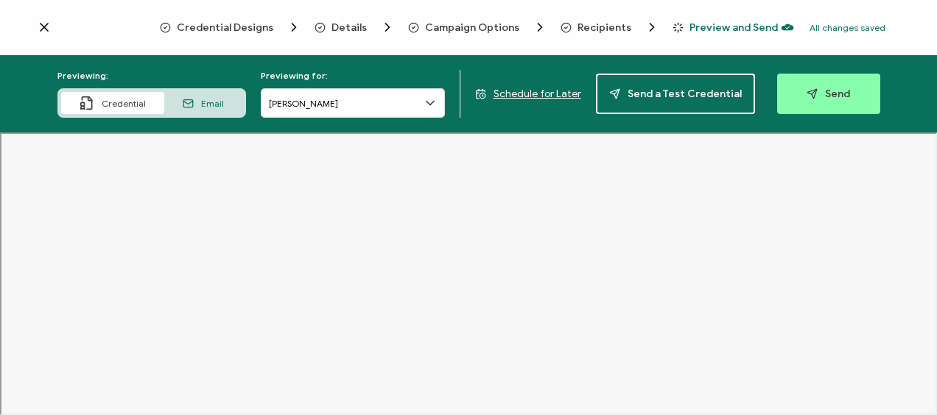
click at [443, 28] on span "Campaign Options" at bounding box center [472, 27] width 94 height 11
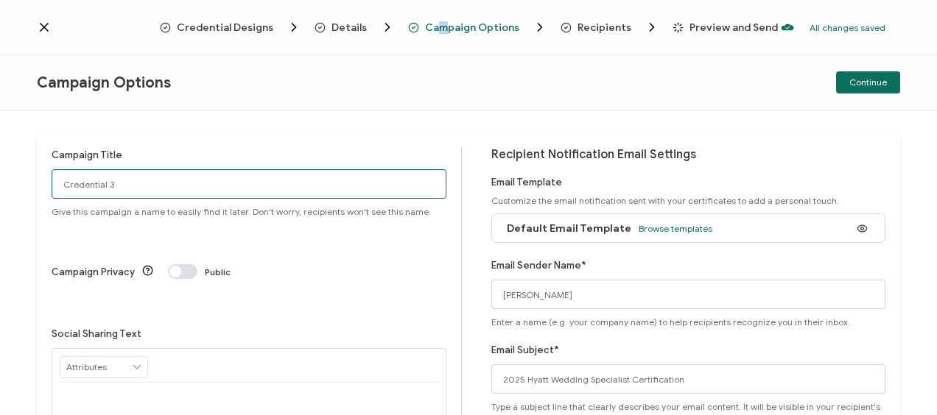
click at [132, 172] on input "Credential 3" at bounding box center [249, 183] width 395 height 29
click at [136, 186] on input "Credential 3" at bounding box center [249, 183] width 395 height 29
drag, startPoint x: 139, startPoint y: 187, endPoint x: 92, endPoint y: 183, distance: 47.4
click at [29, 185] on div "Campaign Title Credential 3 Give this campaign a name to easily find it later. …" at bounding box center [468, 262] width 937 height 305
click at [92, 183] on input "Credential 3" at bounding box center [249, 183] width 395 height 29
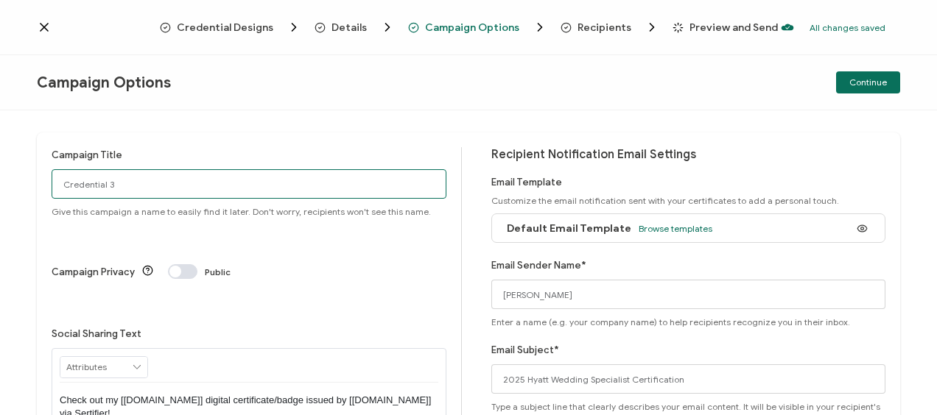
click at [92, 183] on input "Credential 3" at bounding box center [249, 183] width 395 height 29
click at [122, 189] on input "Credential 3" at bounding box center [249, 183] width 395 height 29
drag, startPoint x: 122, startPoint y: 184, endPoint x: 40, endPoint y: 184, distance: 82.5
click at [40, 184] on div "Campaign Title Credential 3 Give this campaign a name to easily find it later. …" at bounding box center [468, 335] width 863 height 405
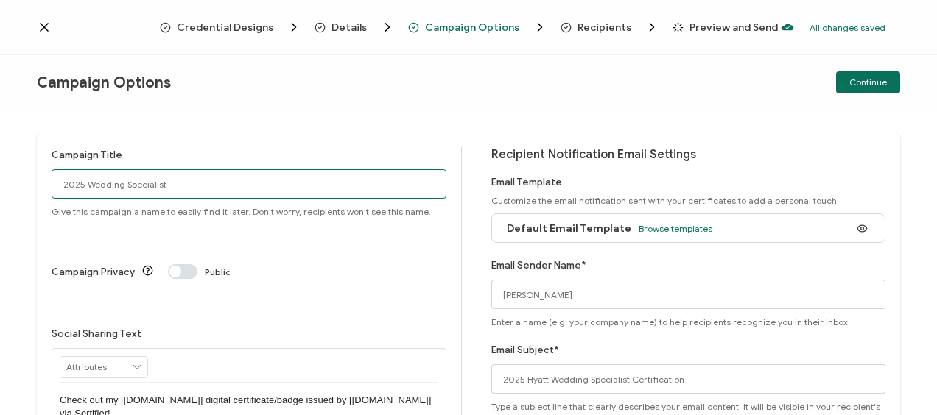
type input "2025 Wedding Specialist"
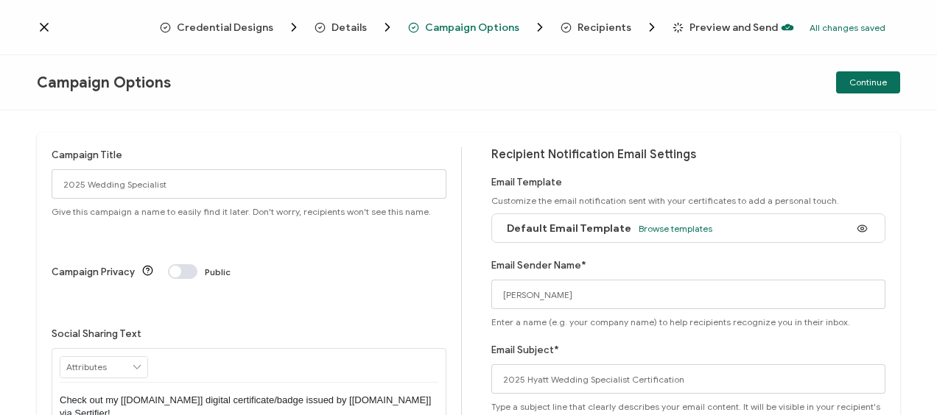
click at [874, 80] on span "Continue" at bounding box center [868, 82] width 38 height 9
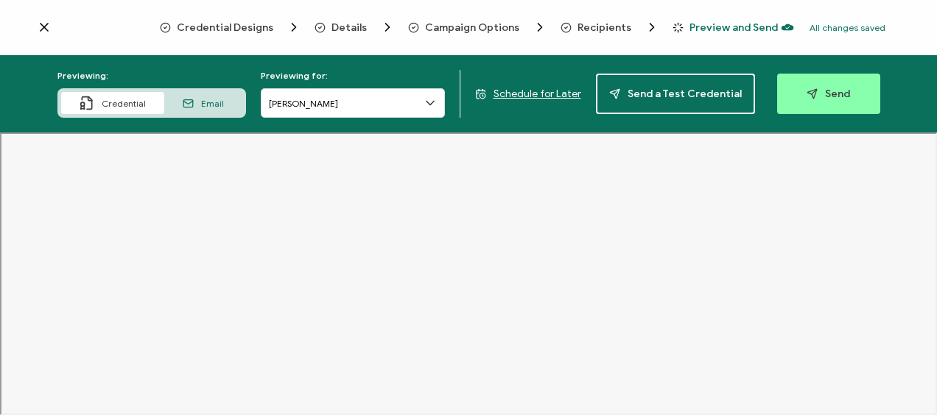
click at [543, 93] on span "Schedule for Later" at bounding box center [538, 94] width 88 height 13
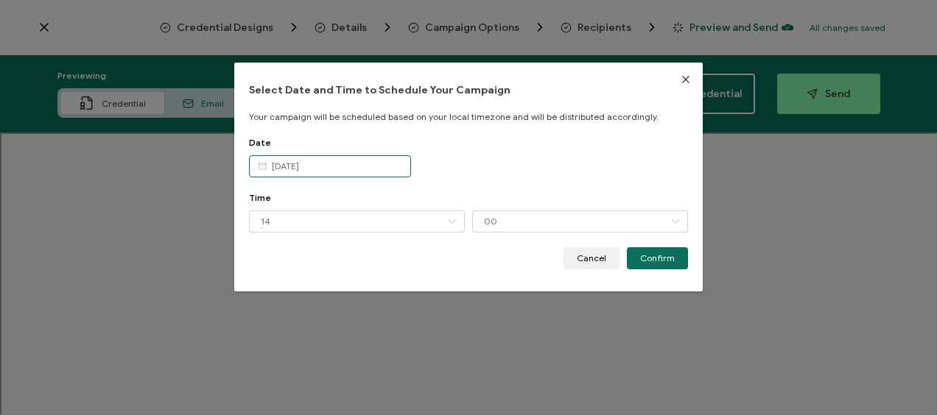
click at [342, 167] on input "[DATE]" at bounding box center [330, 166] width 162 height 22
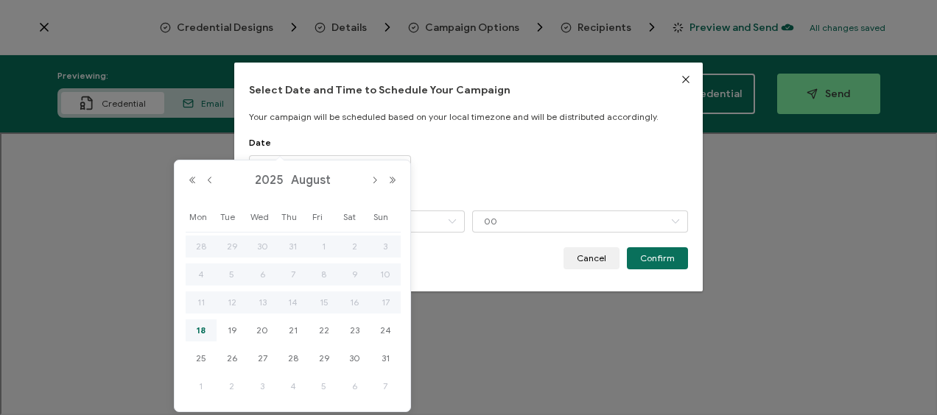
drag, startPoint x: 256, startPoint y: 331, endPoint x: 417, endPoint y: 227, distance: 191.3
click at [257, 331] on span "20" at bounding box center [262, 331] width 18 height 18
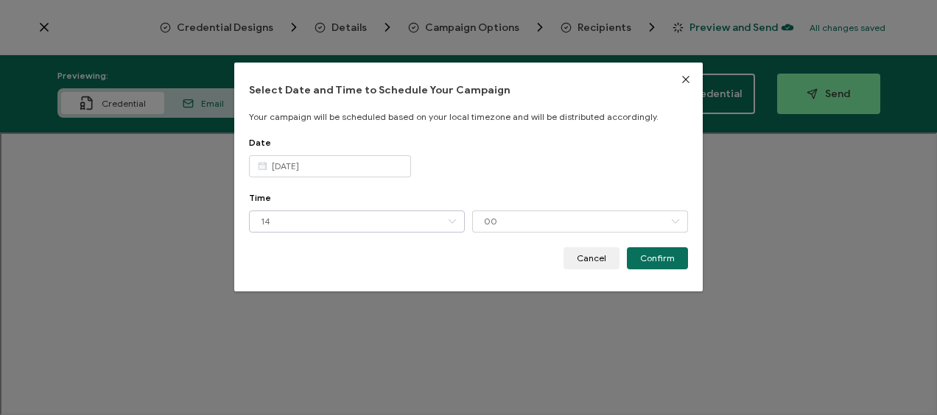
type input "[DATE]"
click at [650, 259] on span "Confirm" at bounding box center [657, 258] width 35 height 9
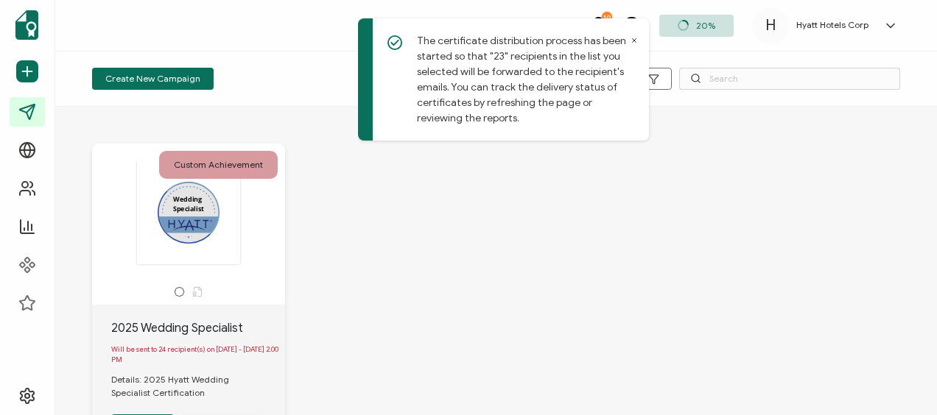
click at [771, 164] on div "Custom Achievement Wedding Specialist 2025 Wedding Specialist Will be sent to 2…" at bounding box center [496, 312] width 838 height 396
click at [634, 41] on div "The certificate distribution process has been started so that "23" recipients i…" at bounding box center [503, 79] width 291 height 122
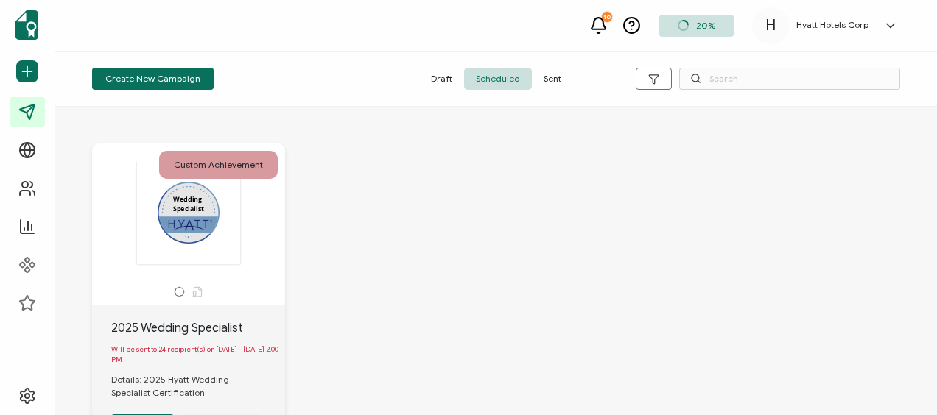
drag, startPoint x: 631, startPoint y: 41, endPoint x: 547, endPoint y: 82, distance: 93.9
click at [538, 80] on span "Sent" at bounding box center [552, 79] width 41 height 22
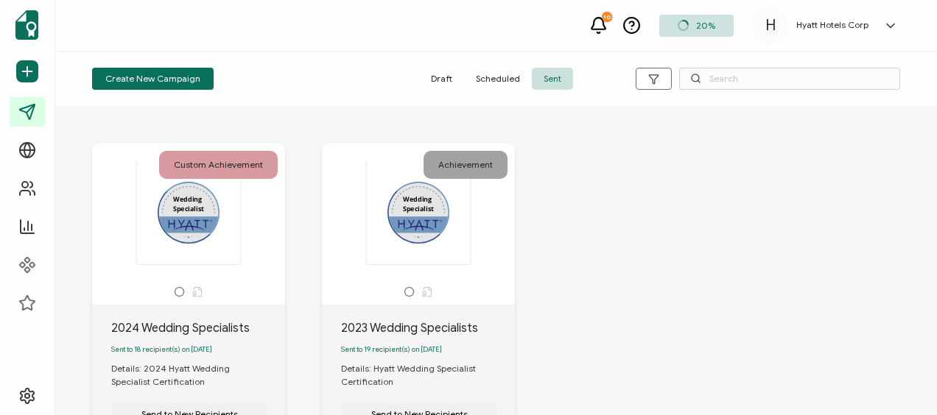
click at [502, 76] on span "Scheduled" at bounding box center [498, 79] width 68 height 22
